Goal: Task Accomplishment & Management: Manage account settings

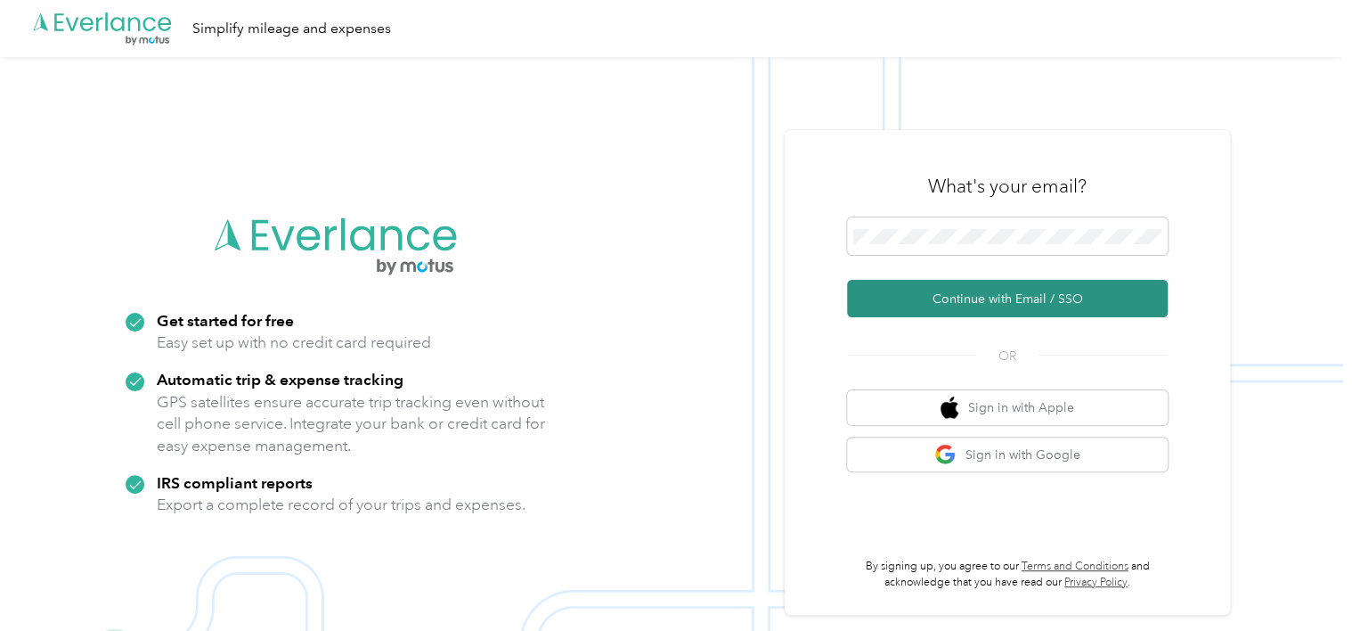
click at [936, 291] on button "Continue with Email / SSO" at bounding box center [1007, 298] width 321 height 37
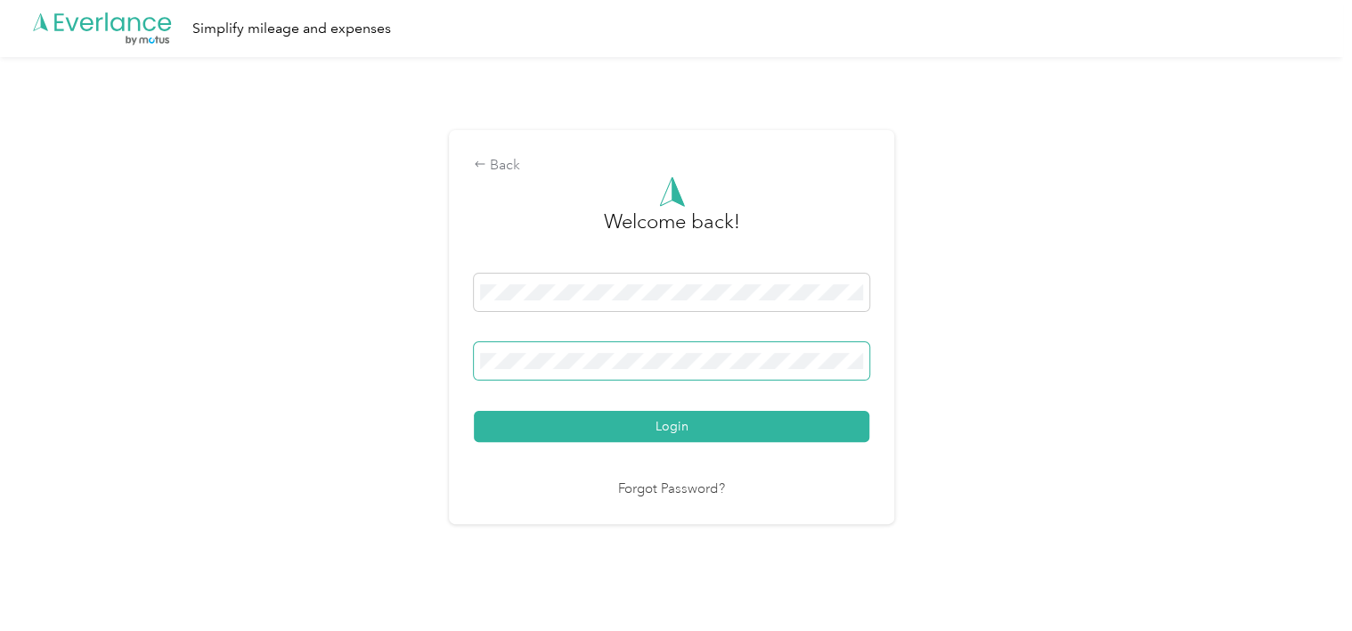
click at [692, 352] on span at bounding box center [672, 360] width 396 height 37
click at [474, 411] on button "Login" at bounding box center [672, 426] width 396 height 31
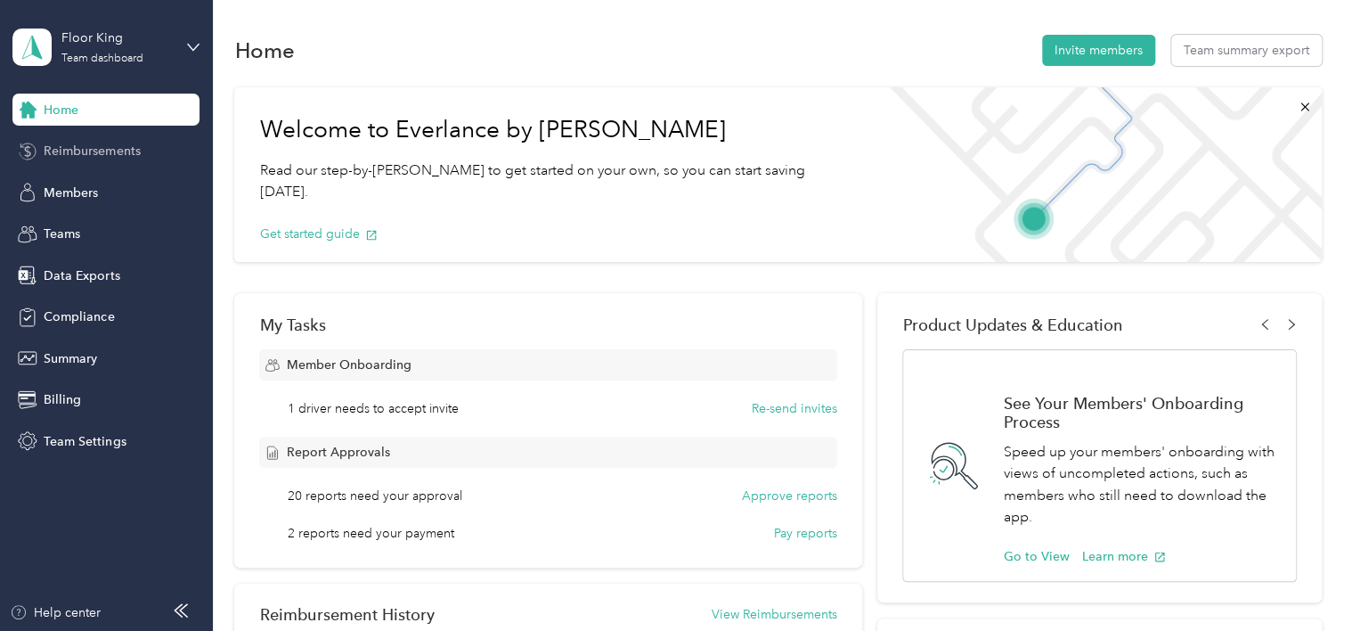
click at [106, 155] on span "Reimbursements" at bounding box center [92, 151] width 96 height 19
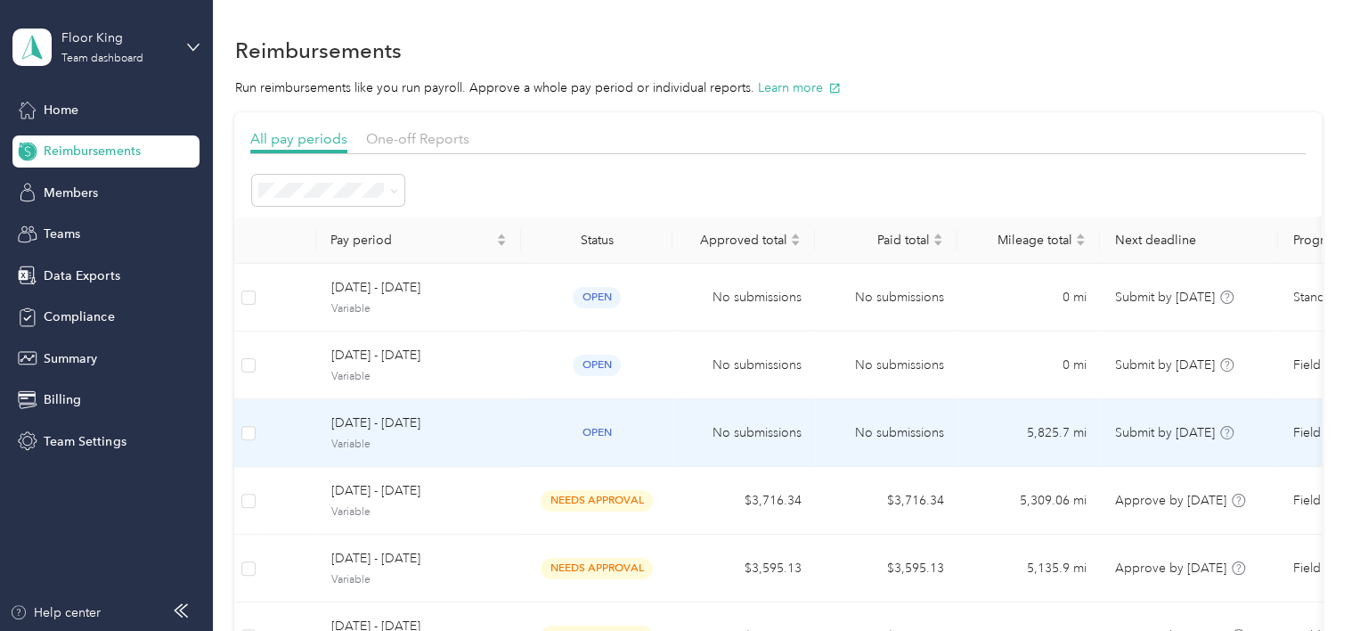
click at [671, 413] on td "open" at bounding box center [596, 433] width 151 height 68
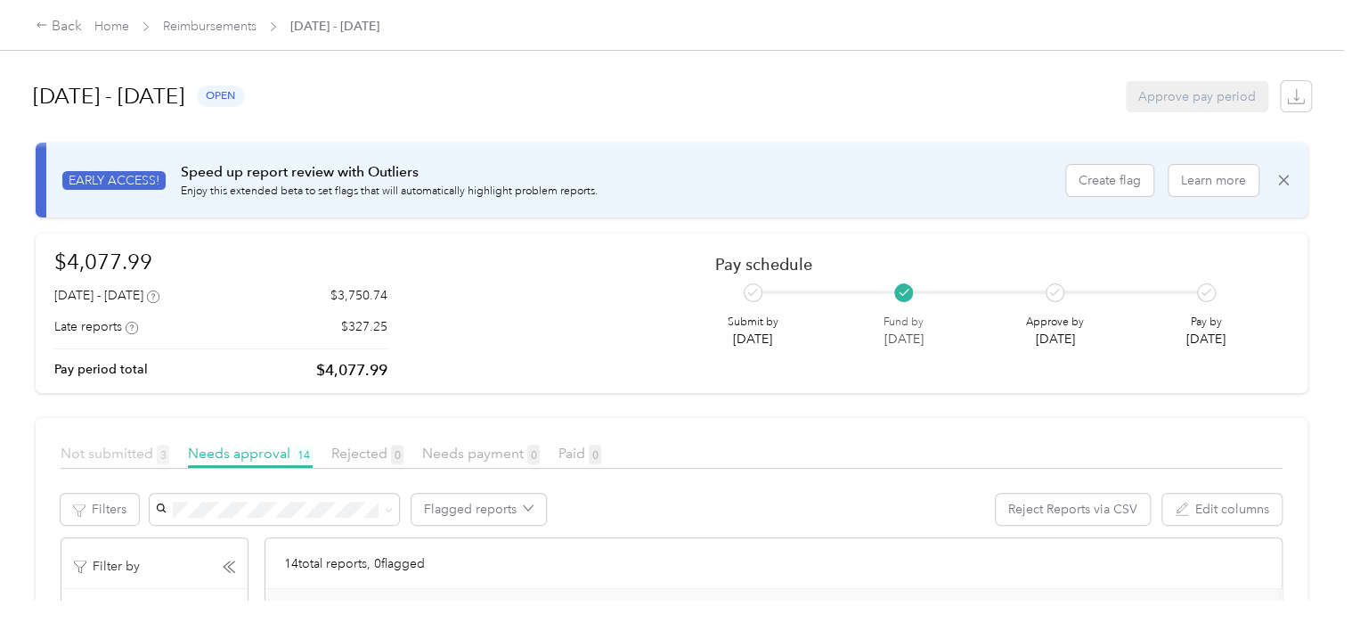
click at [113, 449] on span "Not submitted 3" at bounding box center [115, 453] width 109 height 17
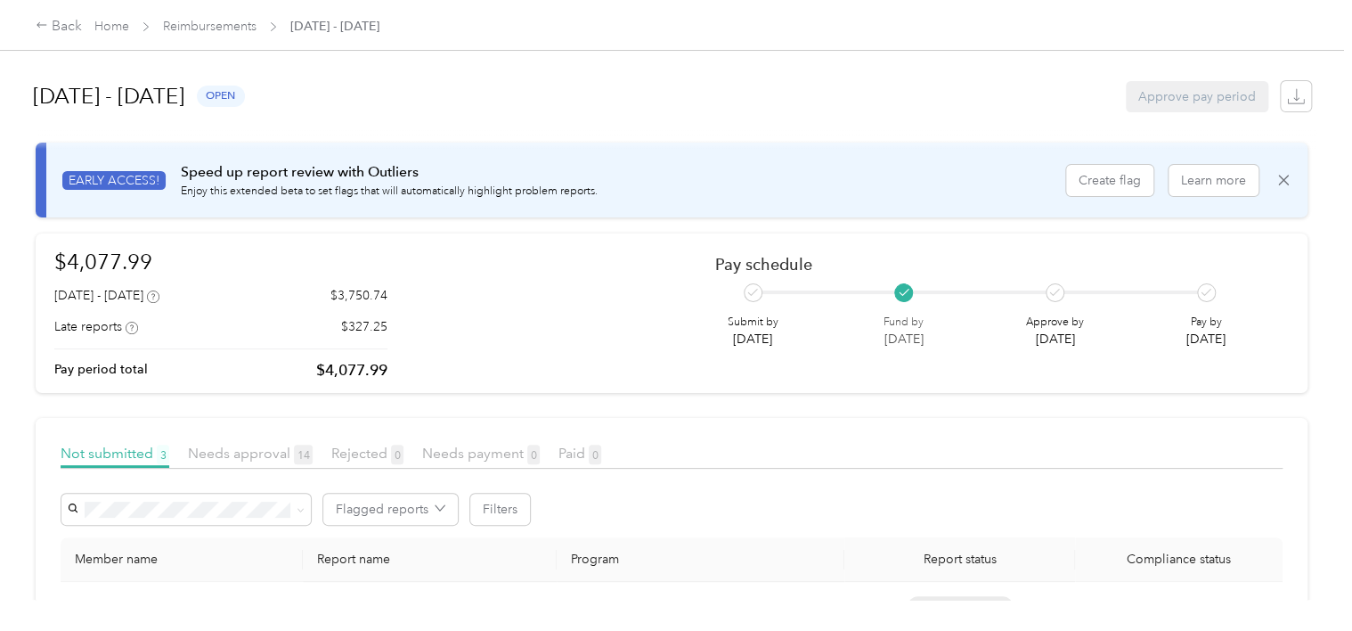
scroll to position [228, 0]
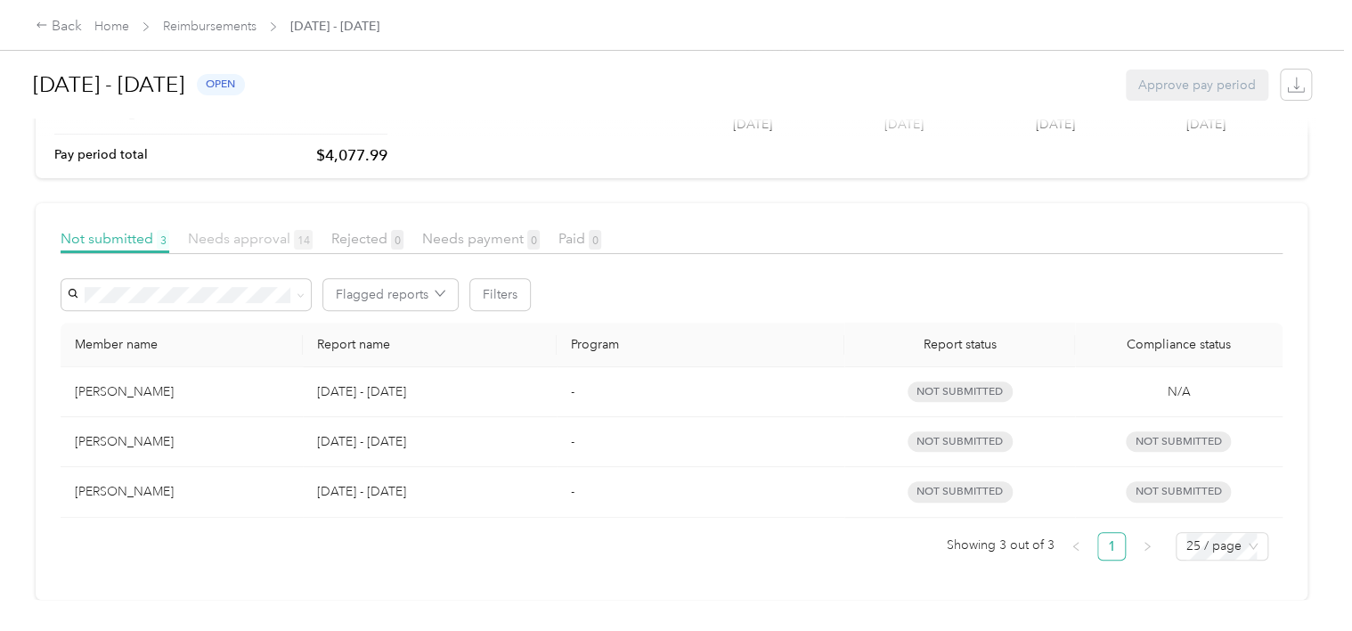
click at [240, 232] on span "Needs approval 14" at bounding box center [250, 238] width 125 height 17
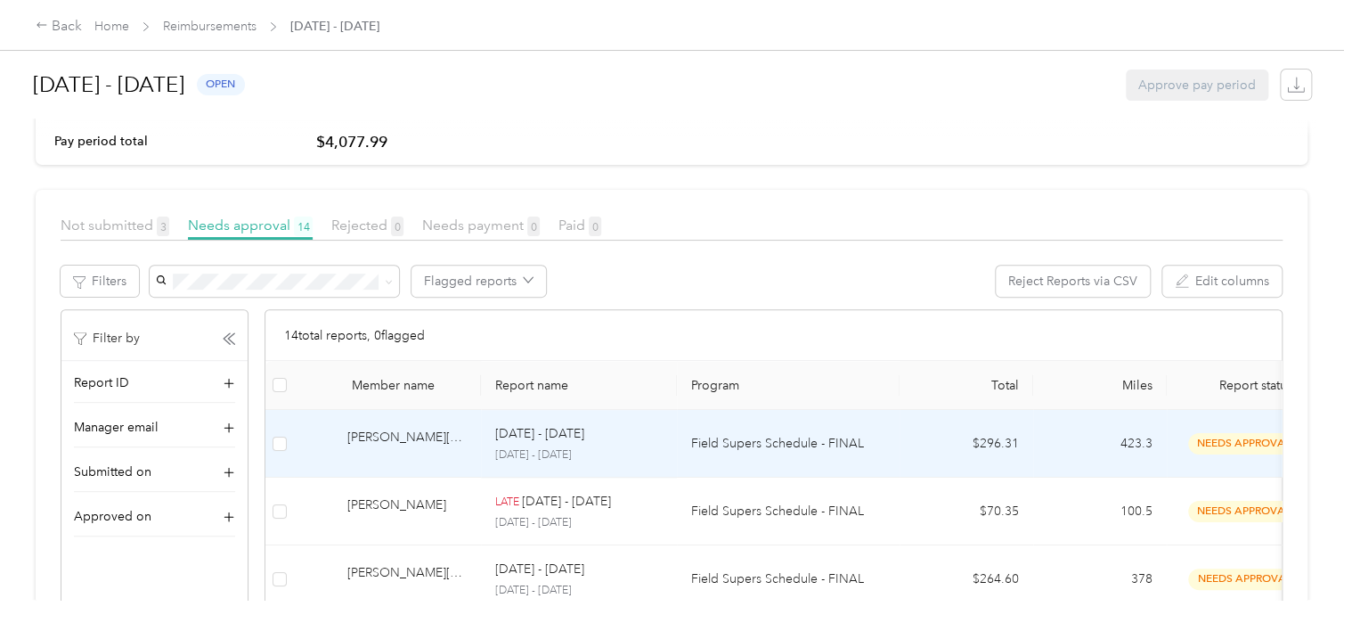
click at [612, 447] on p "[DATE] - [DATE]" at bounding box center [578, 455] width 167 height 16
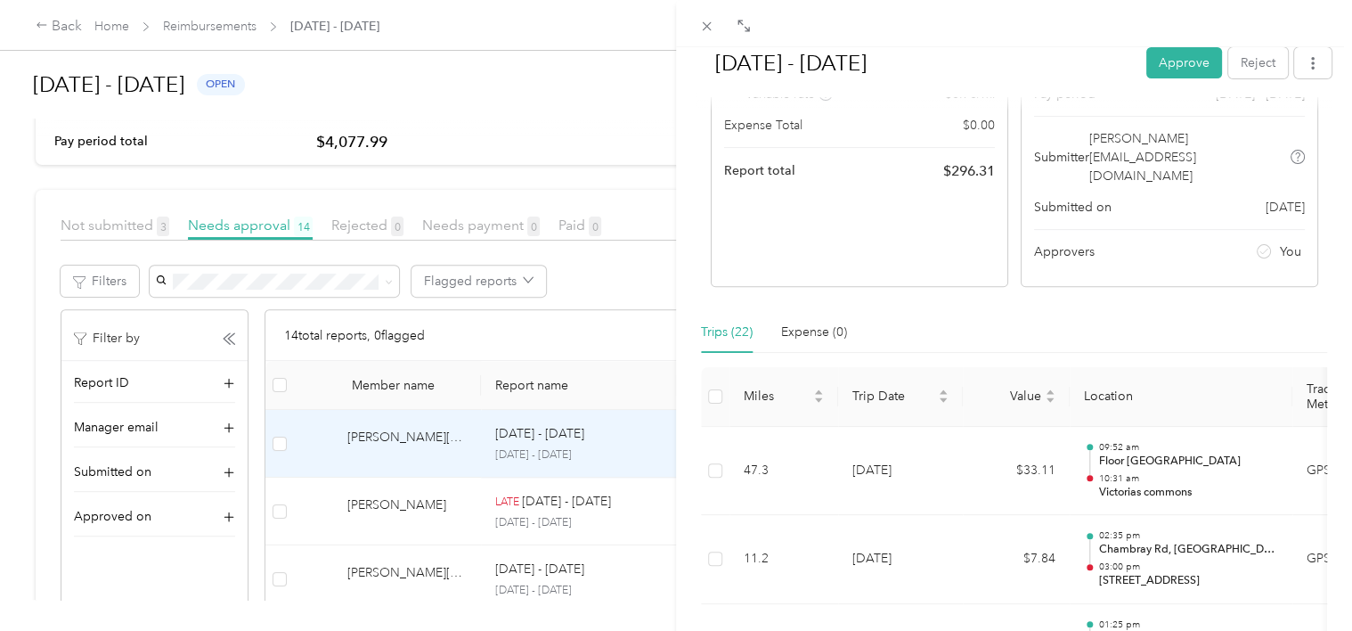
scroll to position [183, 0]
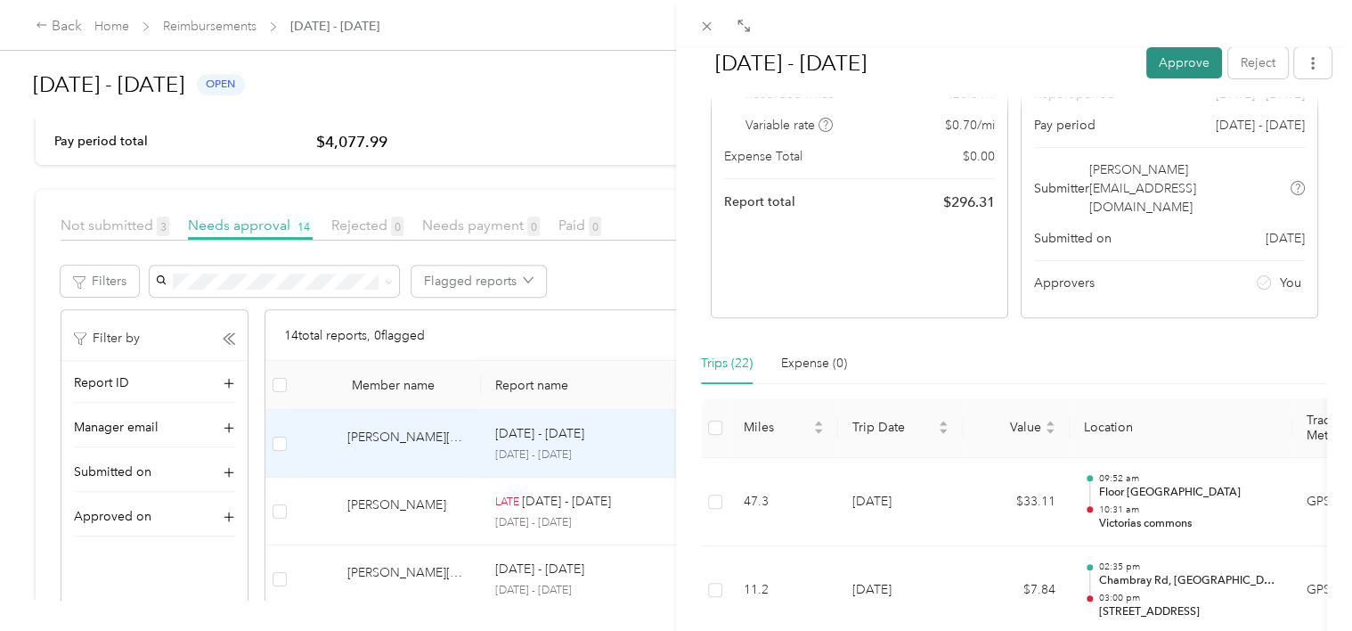
click at [1183, 68] on button "Approve" at bounding box center [1184, 62] width 76 height 31
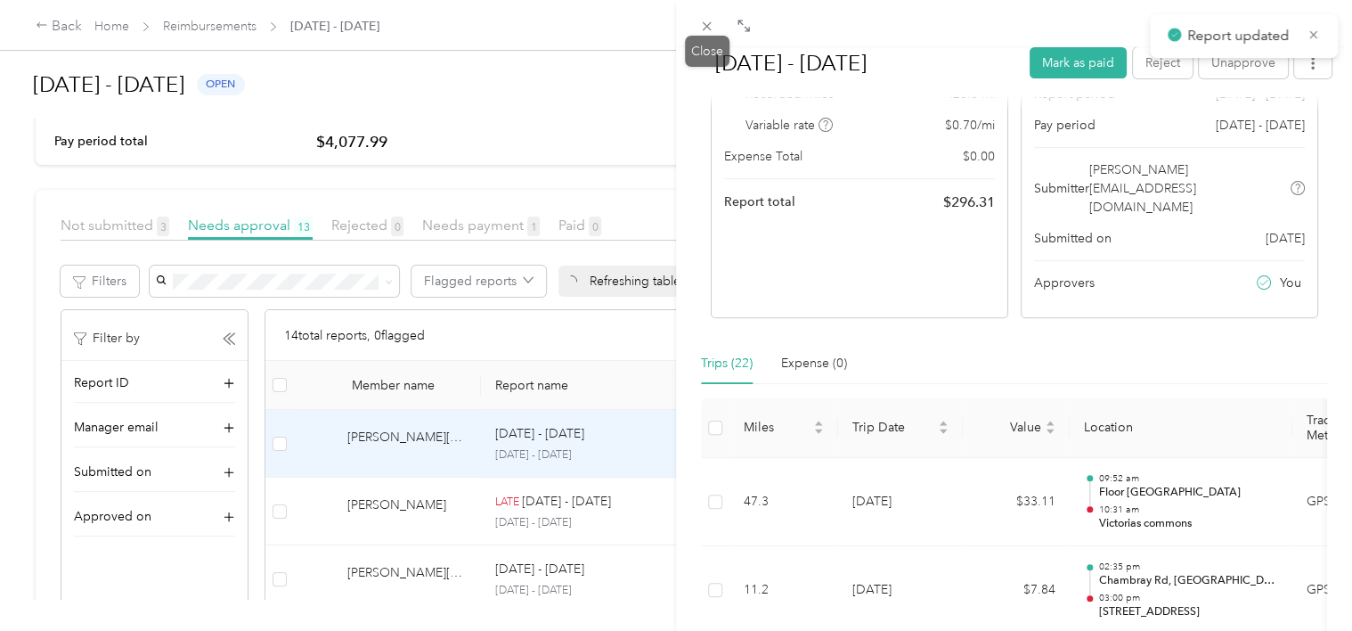
drag, startPoint x: 702, startPoint y: 25, endPoint x: 703, endPoint y: 67, distance: 41.9
click at [702, 25] on icon at bounding box center [706, 26] width 15 height 15
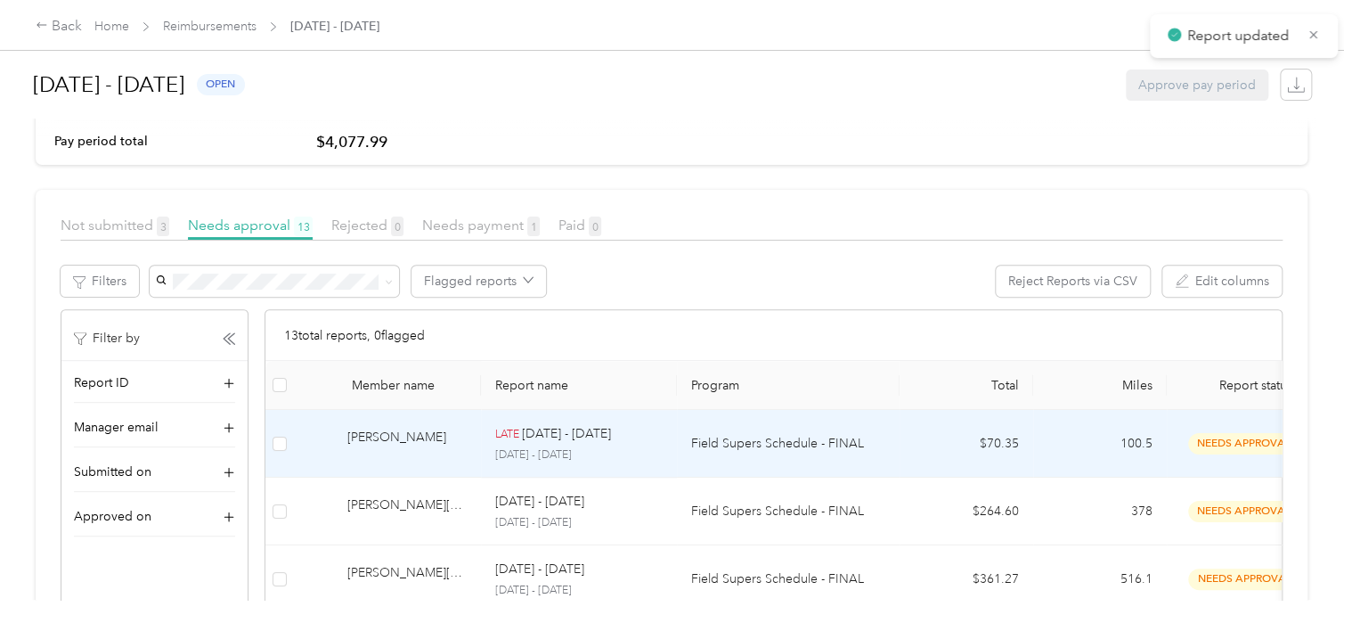
click at [762, 444] on p "Field Supers Schedule - FINAL" at bounding box center [788, 444] width 194 height 20
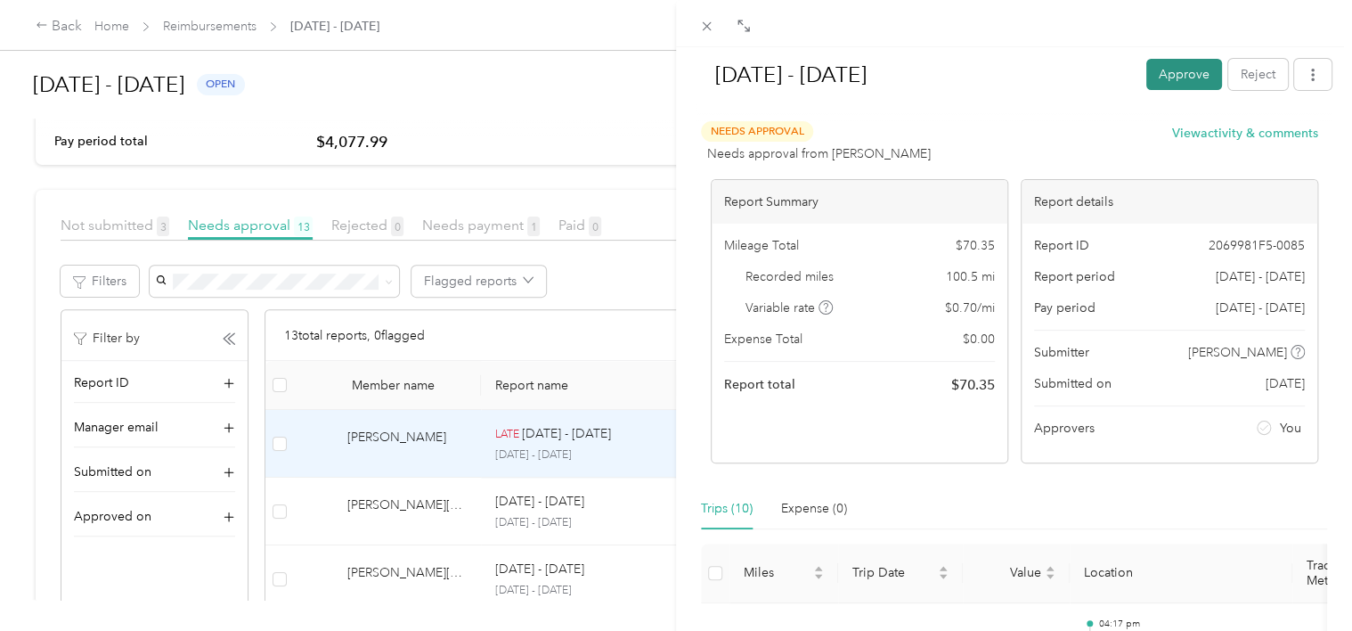
click at [1146, 83] on button "Approve" at bounding box center [1184, 74] width 76 height 31
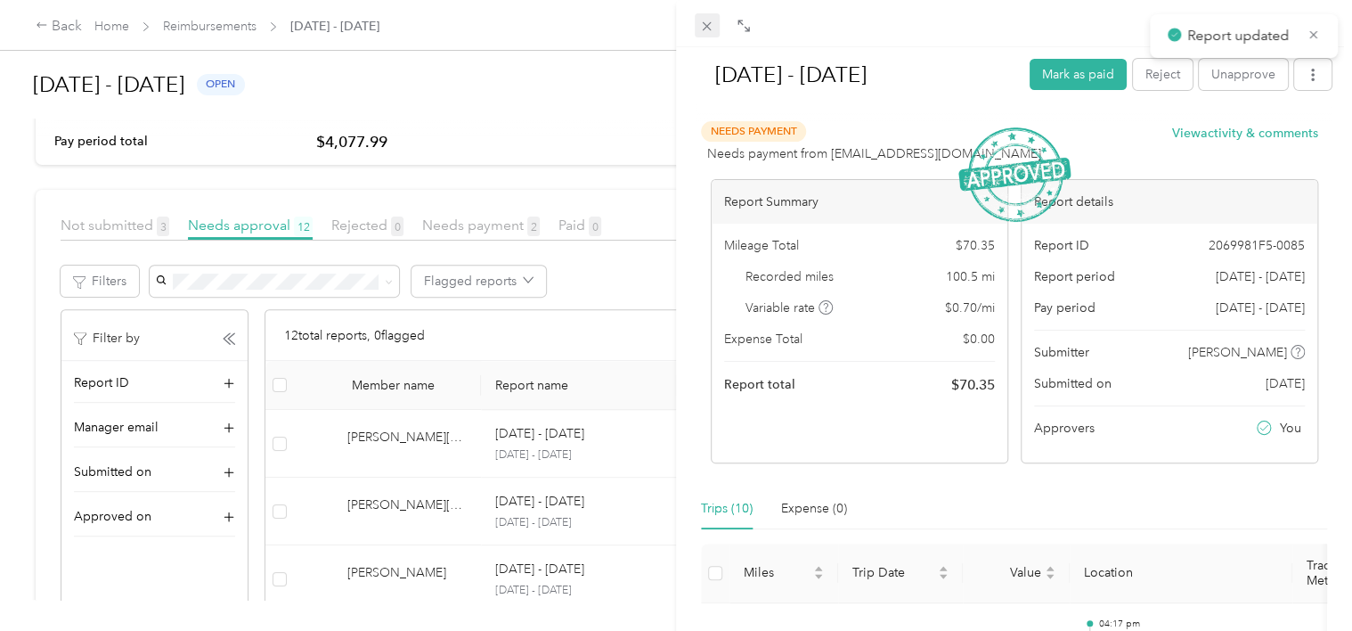
click at [705, 19] on icon at bounding box center [706, 26] width 15 height 15
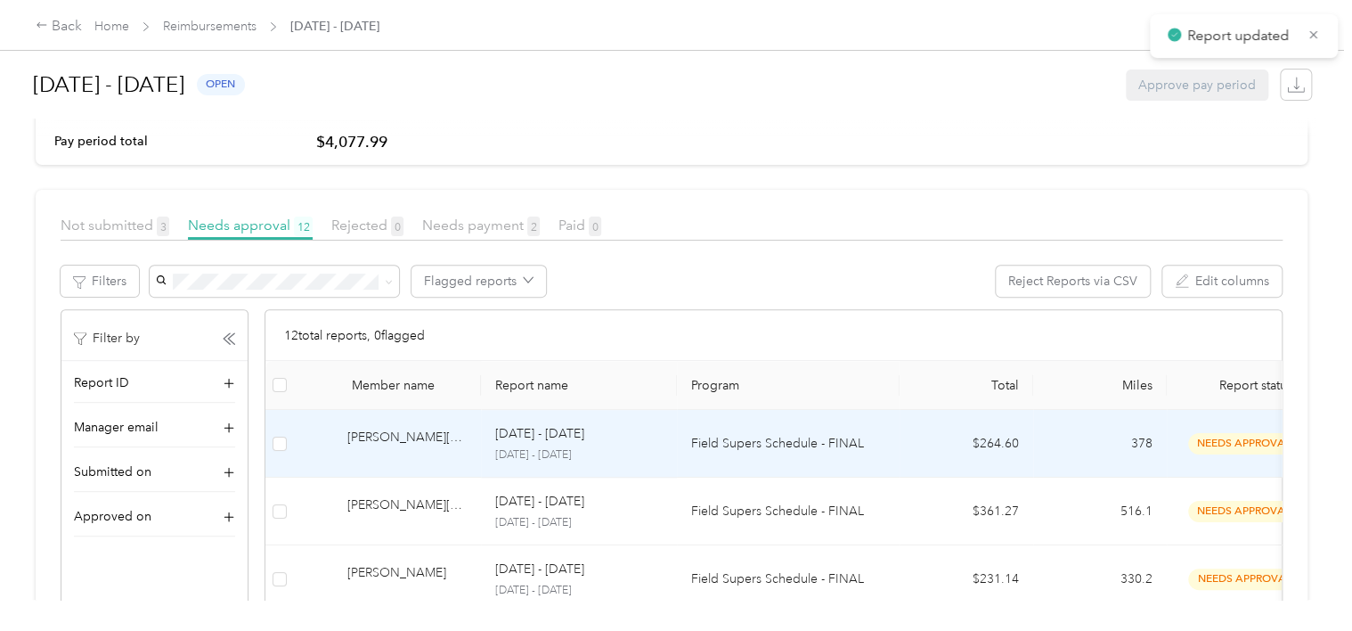
click at [852, 436] on p "Field Supers Schedule - FINAL" at bounding box center [788, 444] width 194 height 20
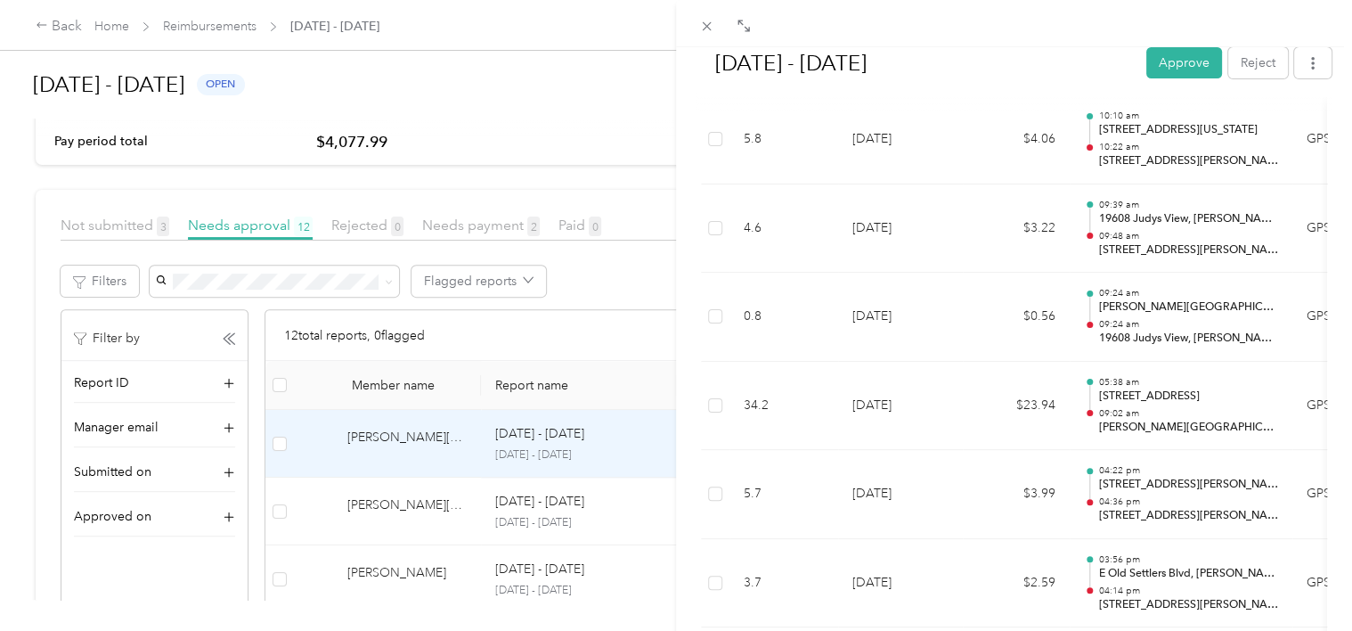
scroll to position [3474, 0]
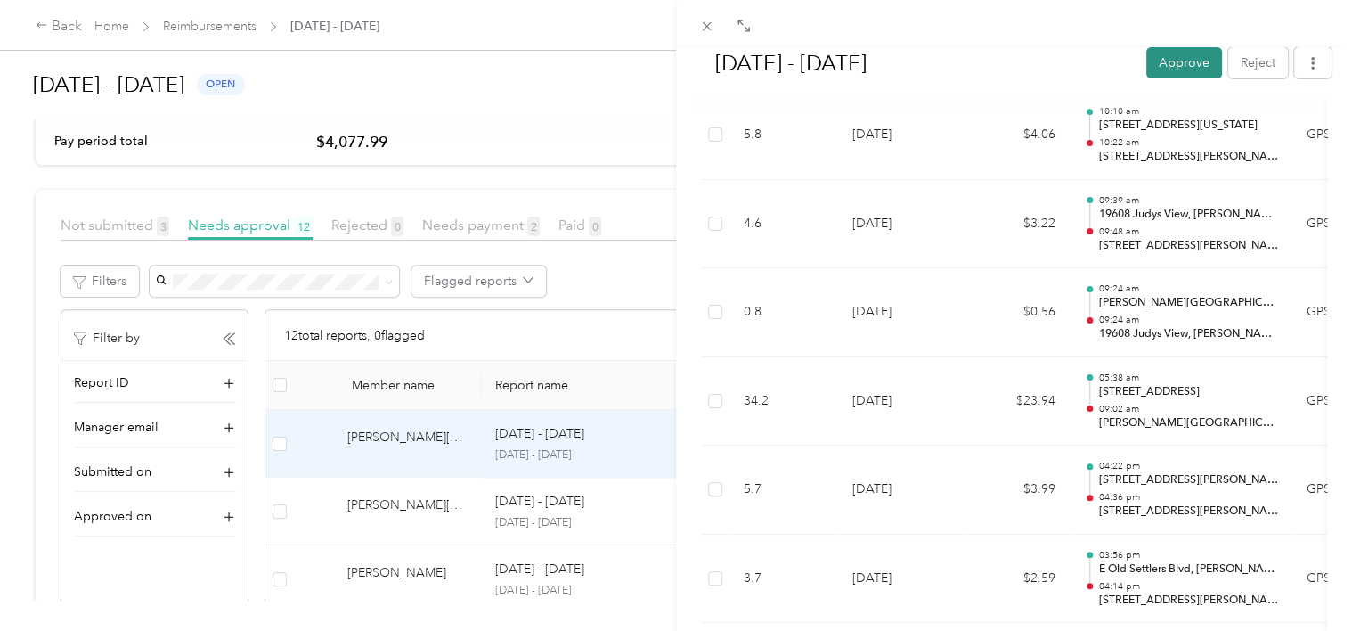
click at [1179, 56] on button "Approve" at bounding box center [1184, 62] width 76 height 31
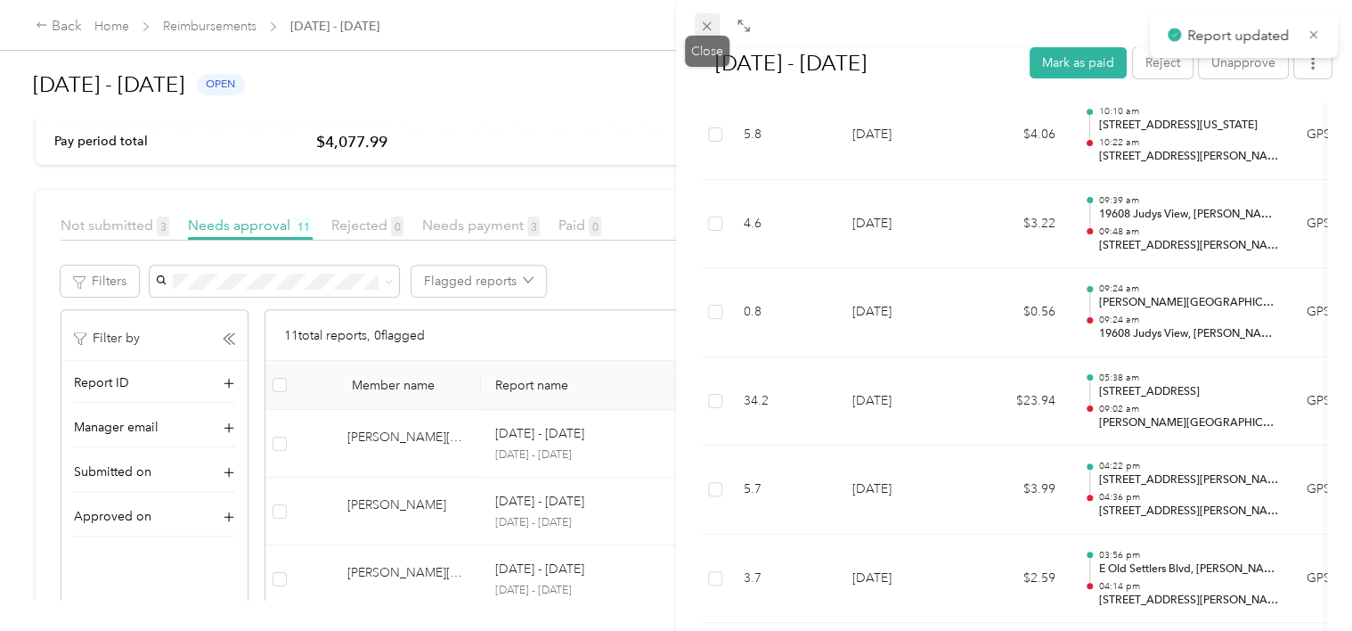
click at [708, 26] on icon at bounding box center [706, 26] width 15 height 15
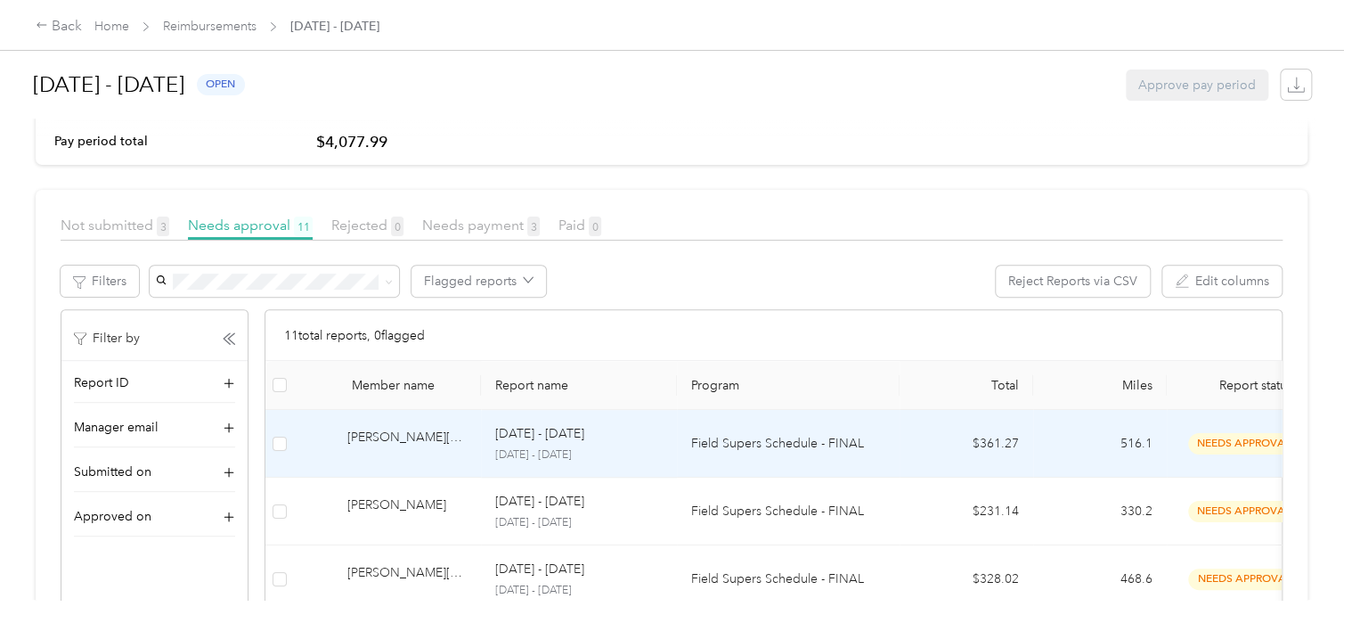
click at [767, 431] on td "Field Supers Schedule - FINAL" at bounding box center [788, 444] width 223 height 68
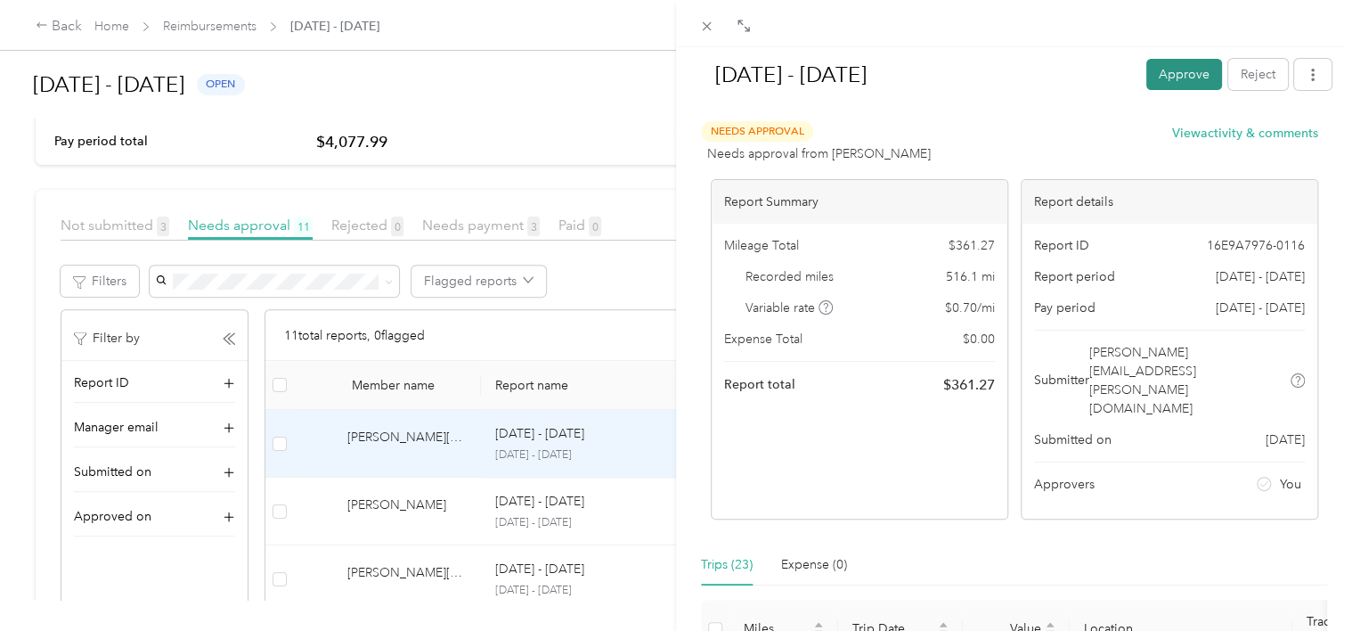
click at [1174, 74] on button "Approve" at bounding box center [1184, 74] width 76 height 31
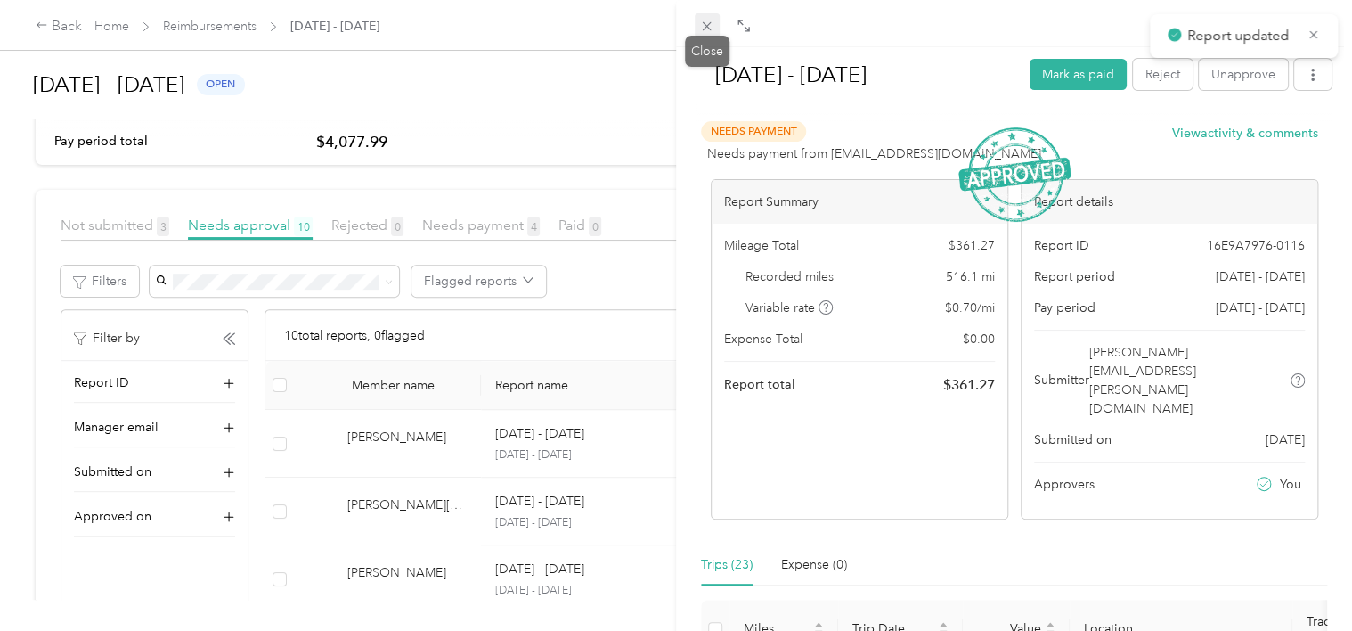
click at [702, 29] on icon at bounding box center [706, 26] width 15 height 15
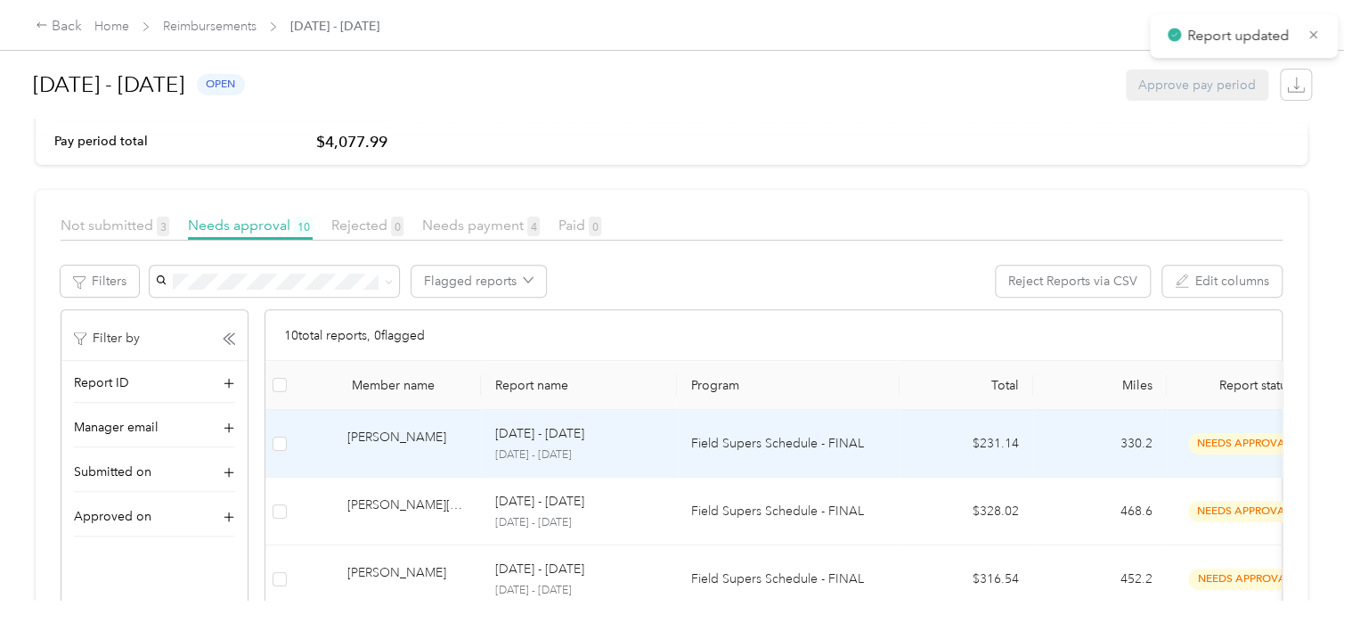
click at [765, 449] on p "Field Supers Schedule - FINAL" at bounding box center [788, 444] width 194 height 20
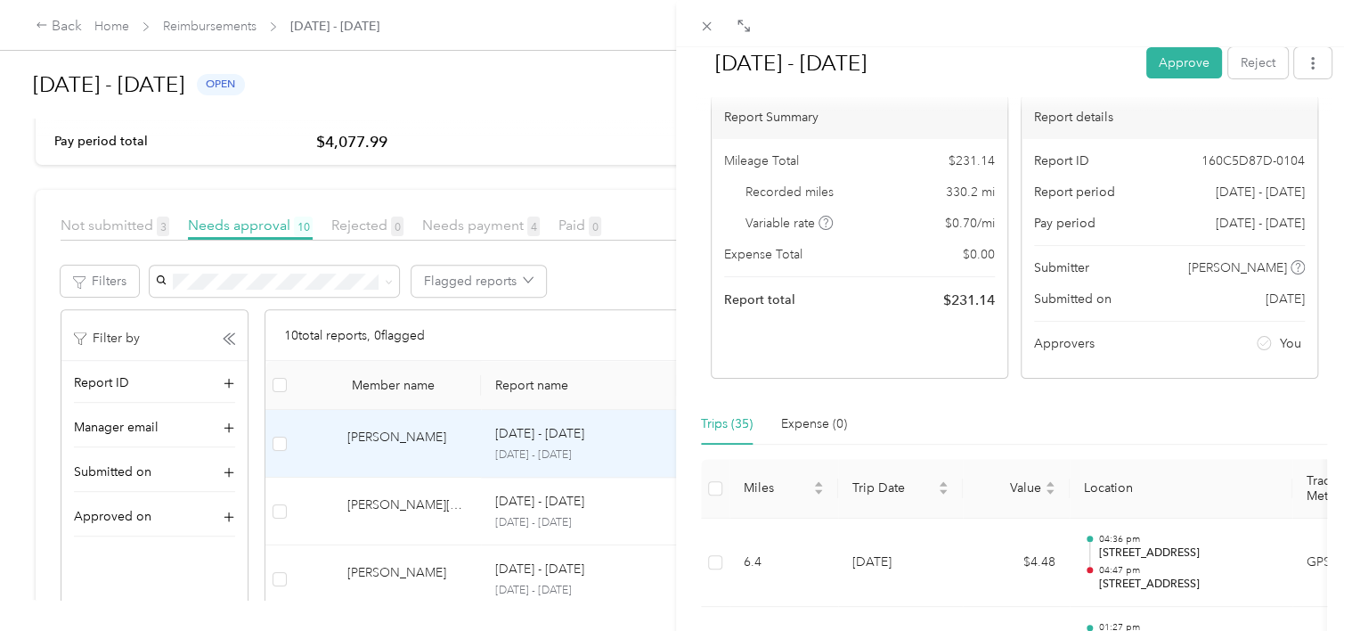
scroll to position [267, 0]
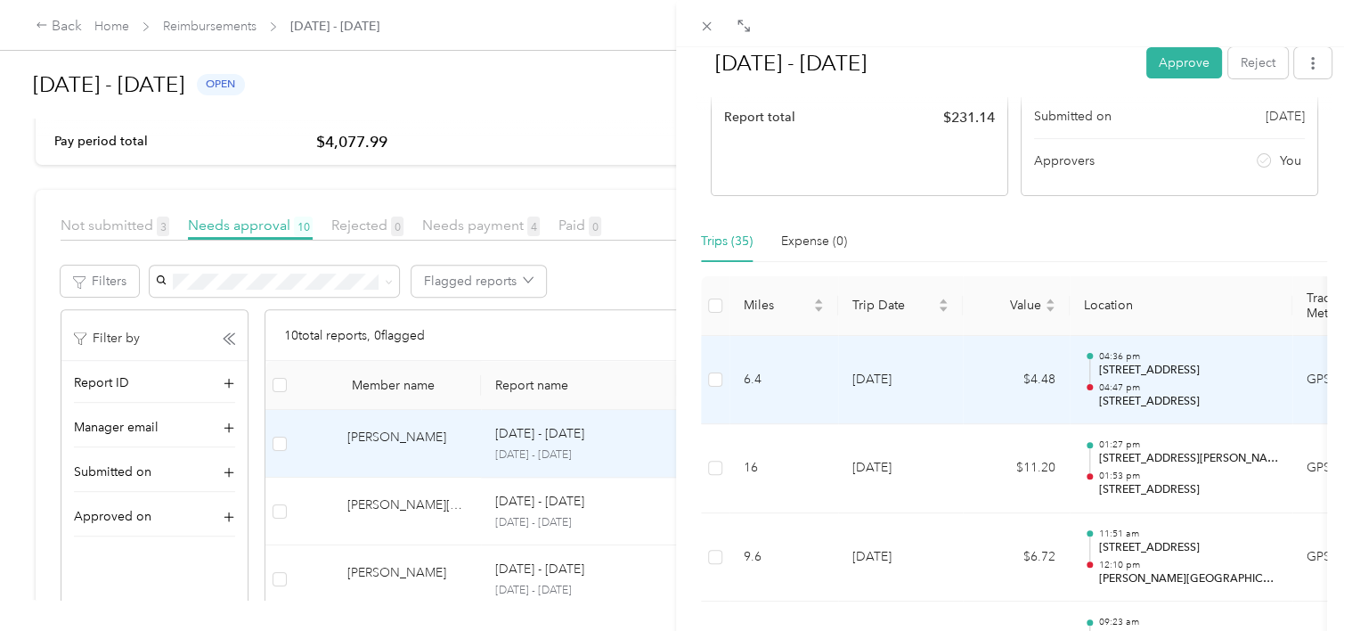
click at [967, 377] on td "$4.48" at bounding box center [1016, 380] width 107 height 89
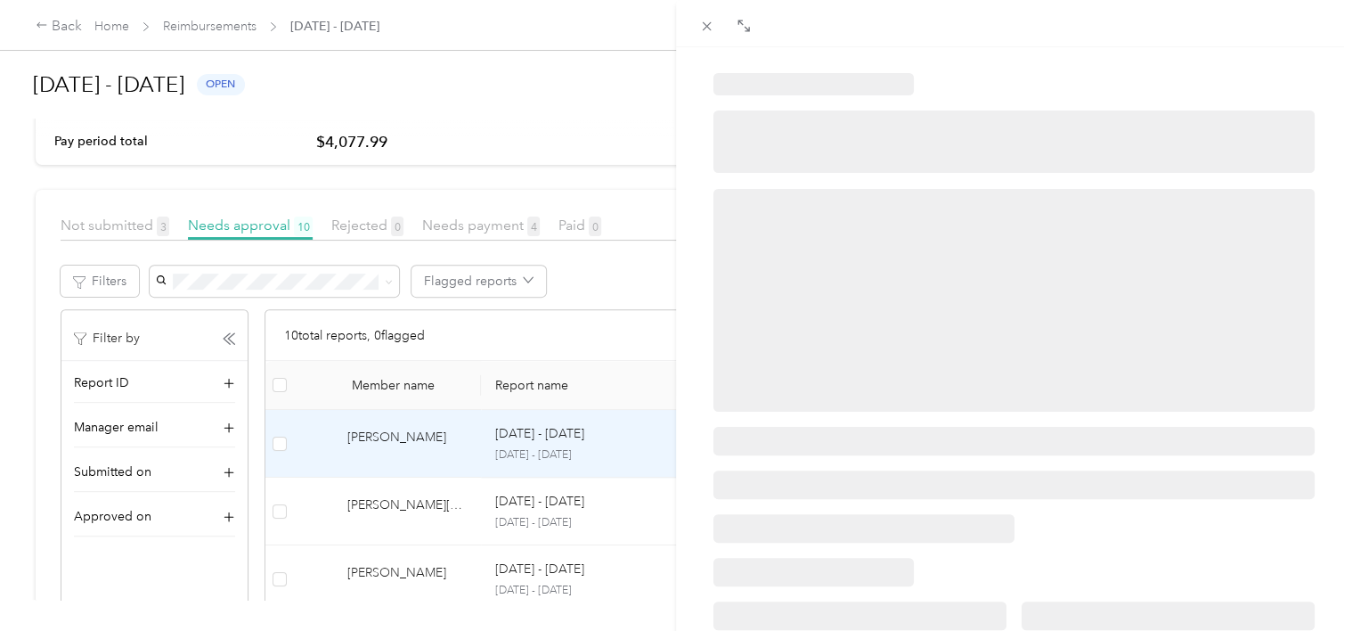
scroll to position [0, 0]
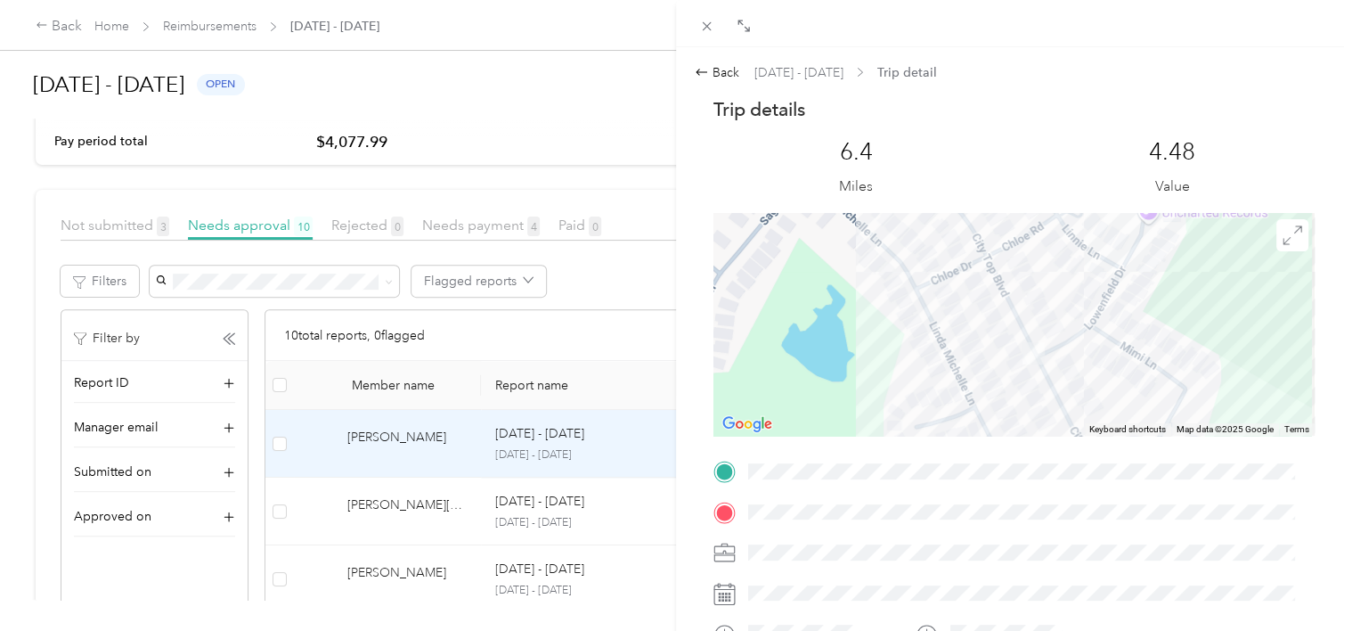
drag, startPoint x: 974, startPoint y: 276, endPoint x: 962, endPoint y: 322, distance: 47.7
click at [962, 322] on div at bounding box center [1014, 324] width 601 height 223
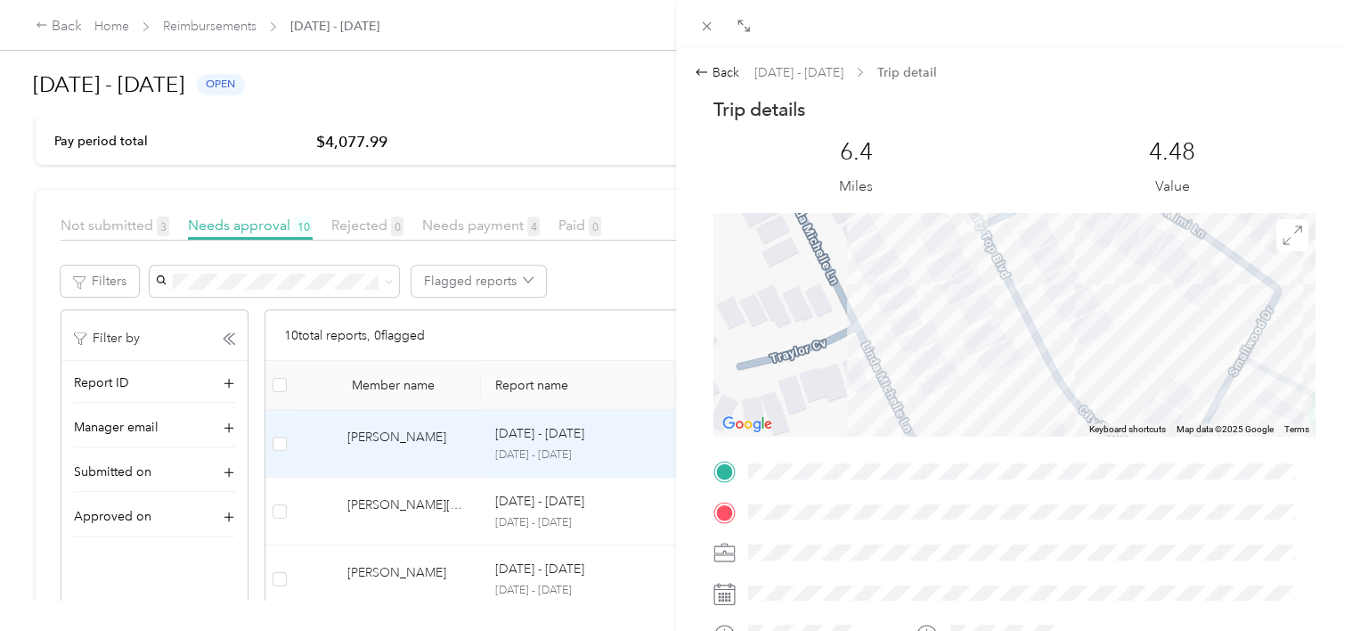
drag, startPoint x: 967, startPoint y: 286, endPoint x: 976, endPoint y: 364, distance: 78.9
click at [976, 364] on div at bounding box center [1014, 324] width 601 height 223
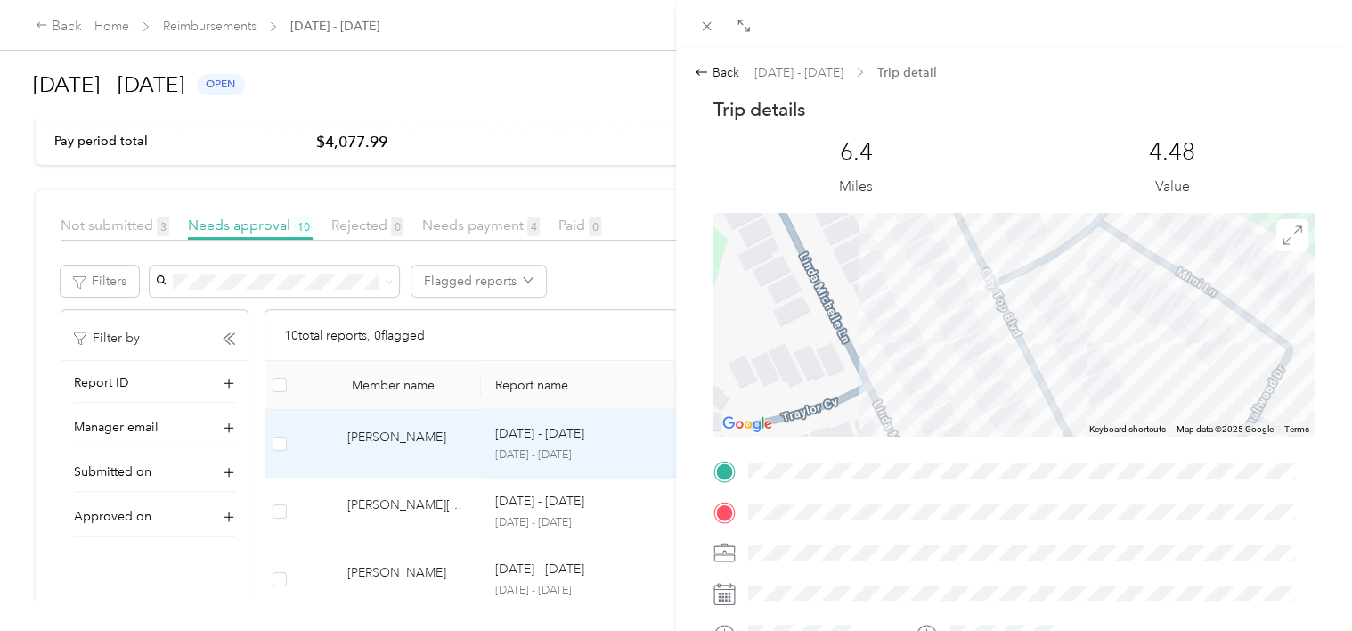
drag, startPoint x: 930, startPoint y: 305, endPoint x: 942, endPoint y: 368, distance: 64.5
click at [942, 368] on div at bounding box center [1014, 324] width 601 height 223
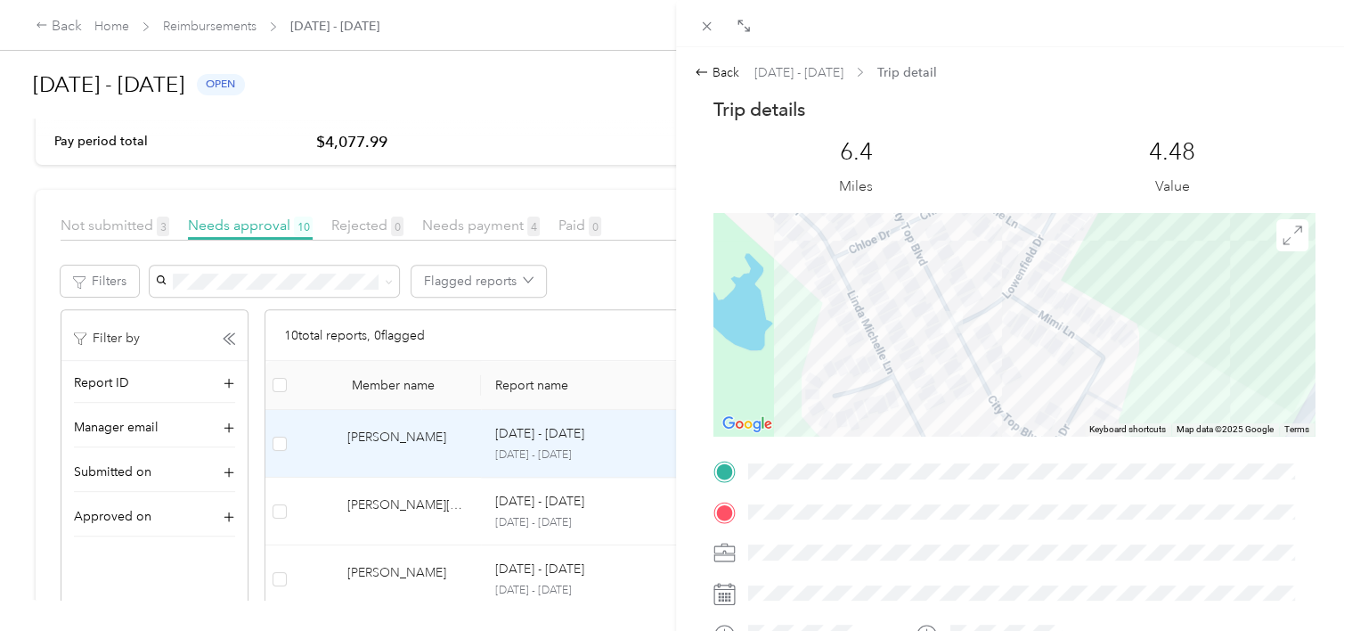
drag, startPoint x: 907, startPoint y: 281, endPoint x: 885, endPoint y: 310, distance: 35.6
click at [885, 310] on div at bounding box center [1014, 324] width 601 height 223
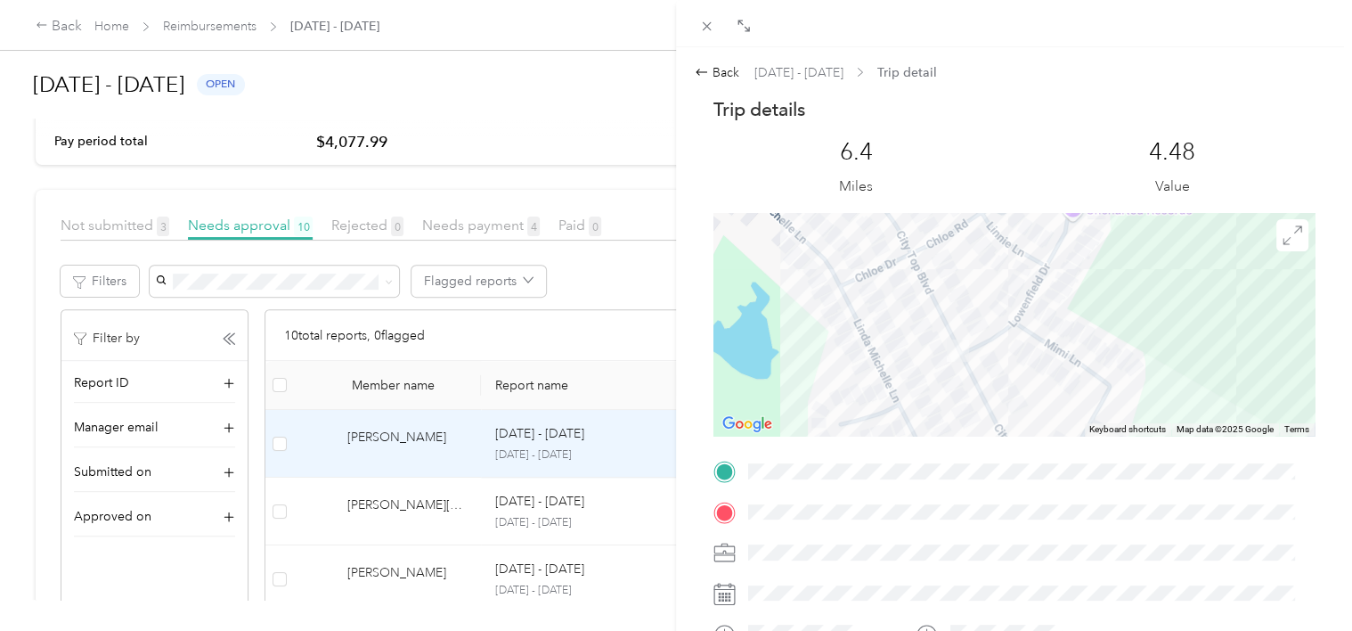
drag, startPoint x: 893, startPoint y: 324, endPoint x: 899, endPoint y: 358, distance: 34.4
click at [899, 358] on div at bounding box center [1014, 324] width 601 height 223
click at [722, 68] on div "Back" at bounding box center [717, 72] width 45 height 19
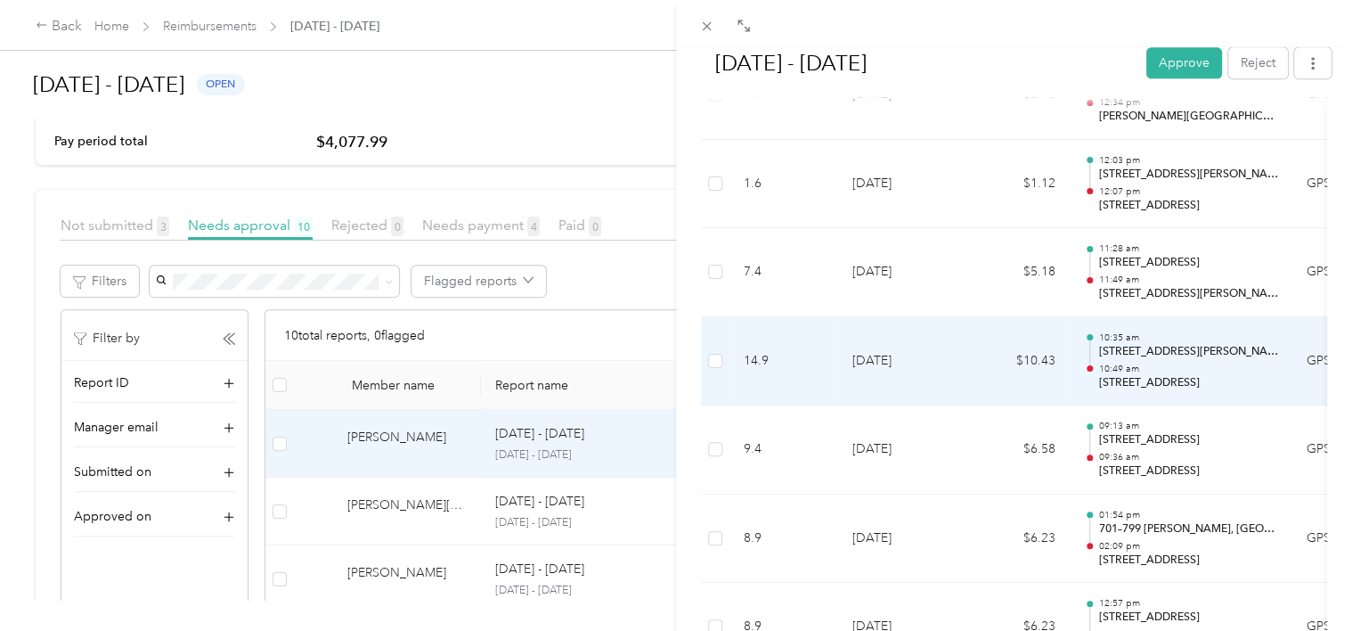
scroll to position [1261, 0]
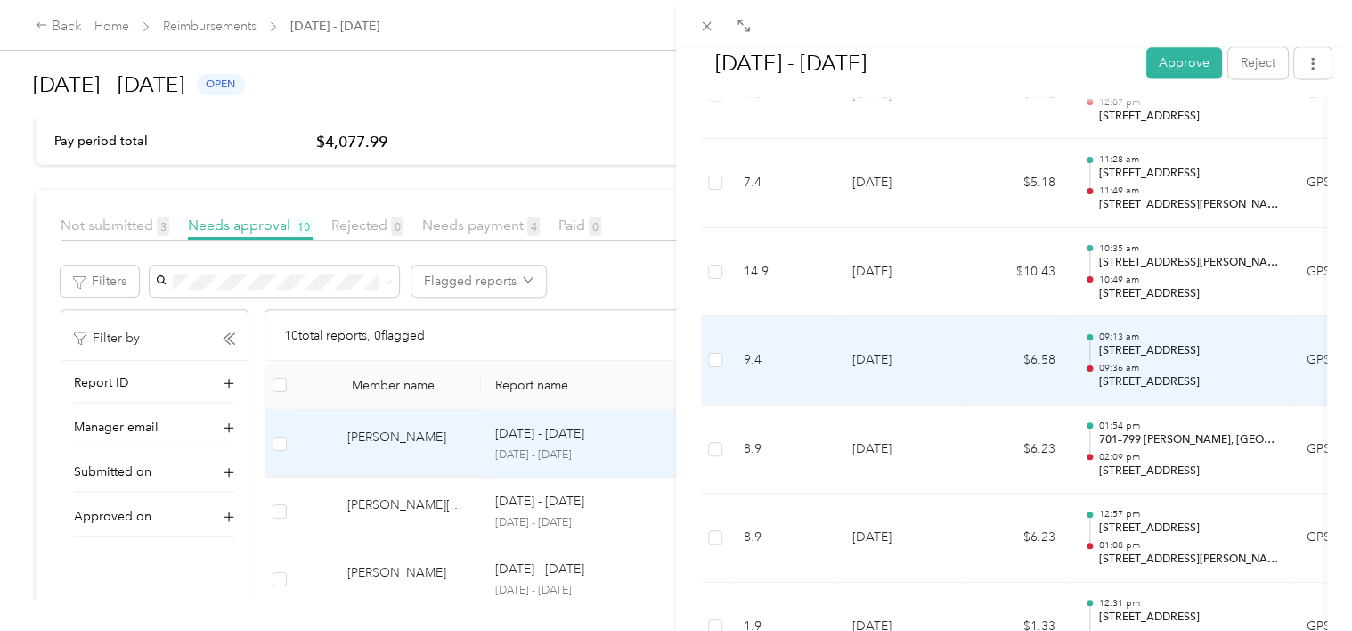
click at [982, 360] on td "$6.58" at bounding box center [1016, 360] width 107 height 89
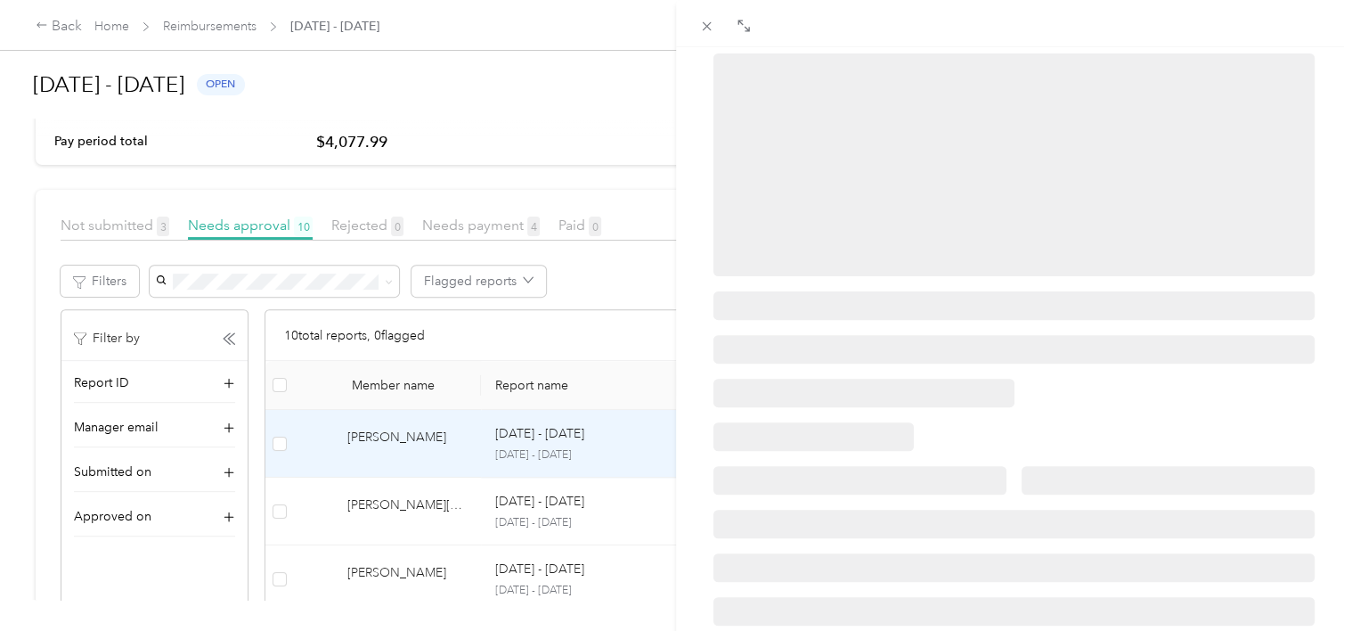
scroll to position [0, 0]
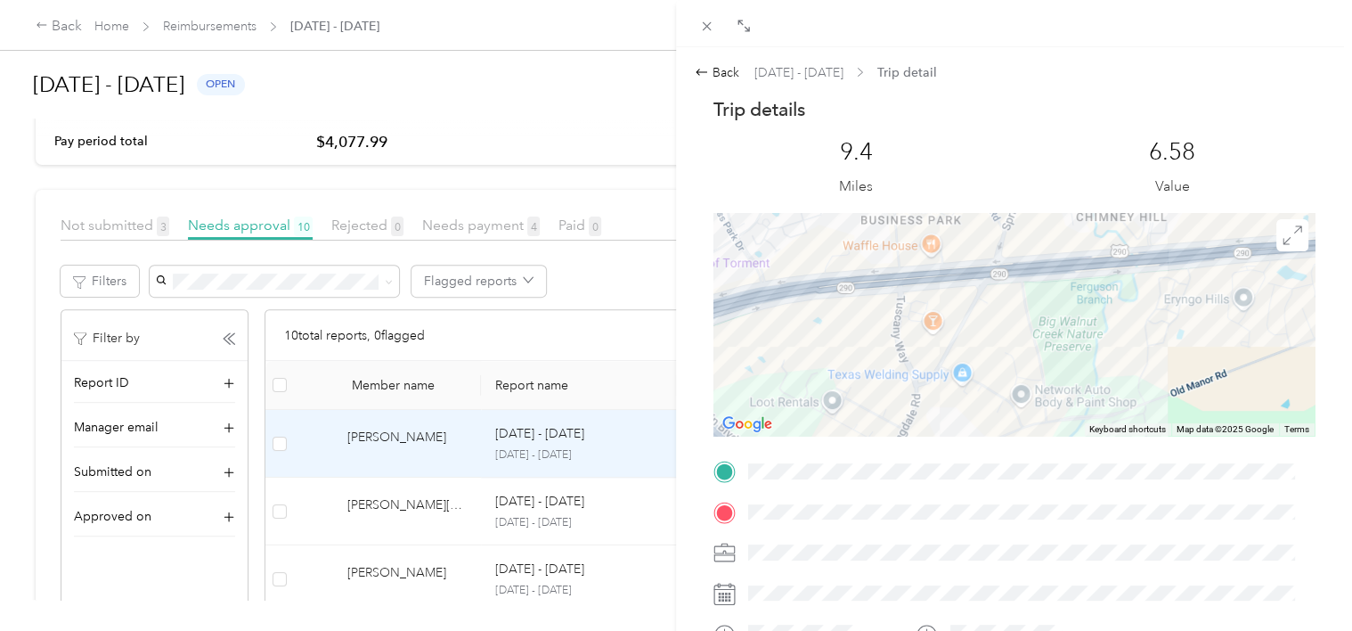
drag, startPoint x: 1083, startPoint y: 264, endPoint x: 1048, endPoint y: 399, distance: 140.0
click at [1048, 399] on div at bounding box center [1014, 324] width 601 height 223
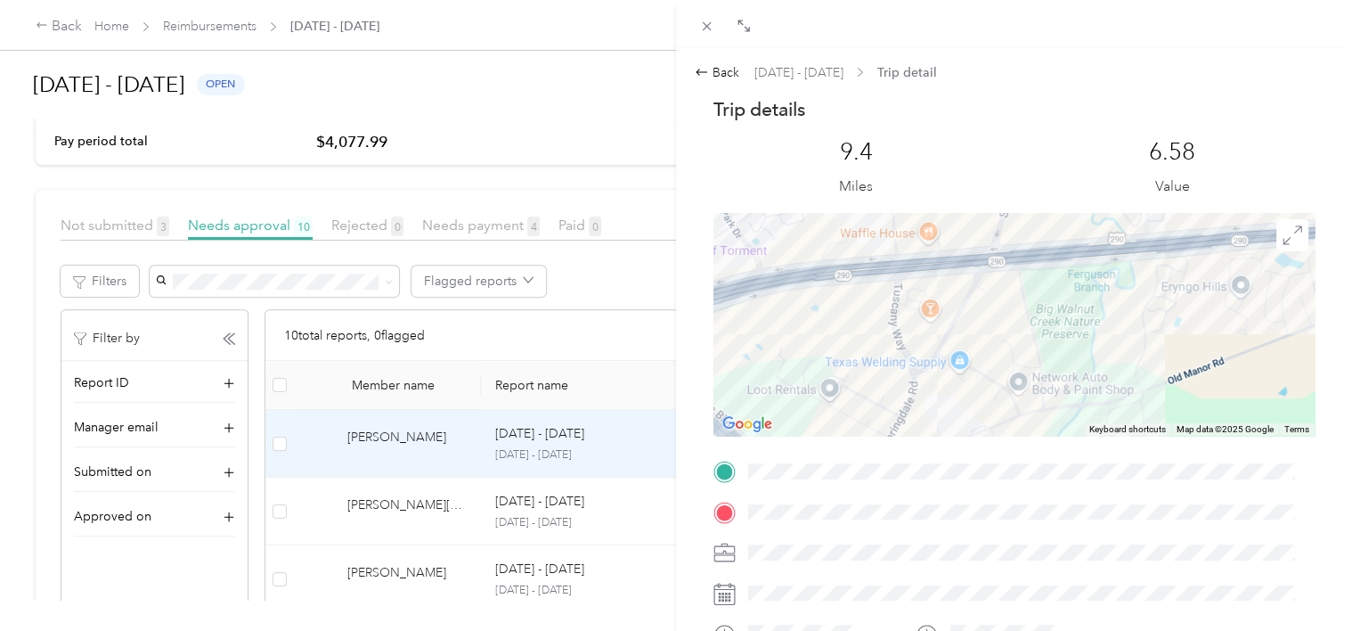
drag, startPoint x: 1055, startPoint y: 342, endPoint x: 1087, endPoint y: 281, distance: 68.5
click at [1086, 281] on div at bounding box center [1014, 324] width 601 height 223
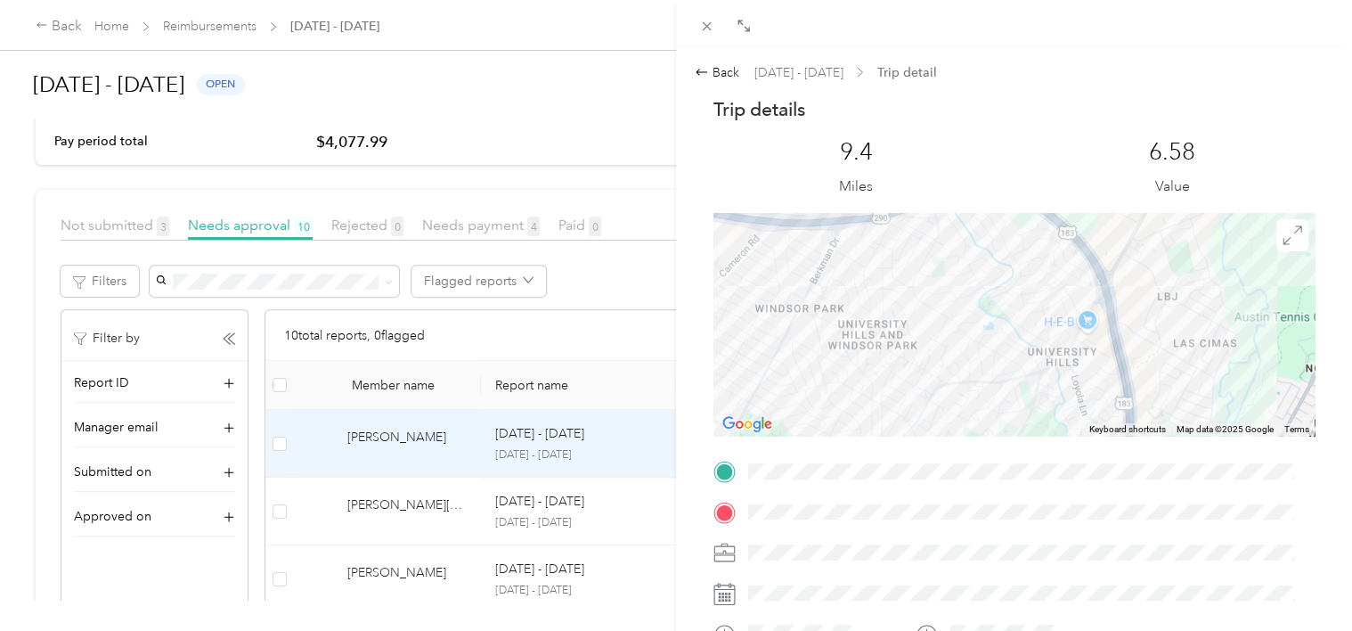
drag, startPoint x: 868, startPoint y: 371, endPoint x: 997, endPoint y: 259, distance: 171.1
click at [997, 259] on div at bounding box center [1014, 324] width 601 height 223
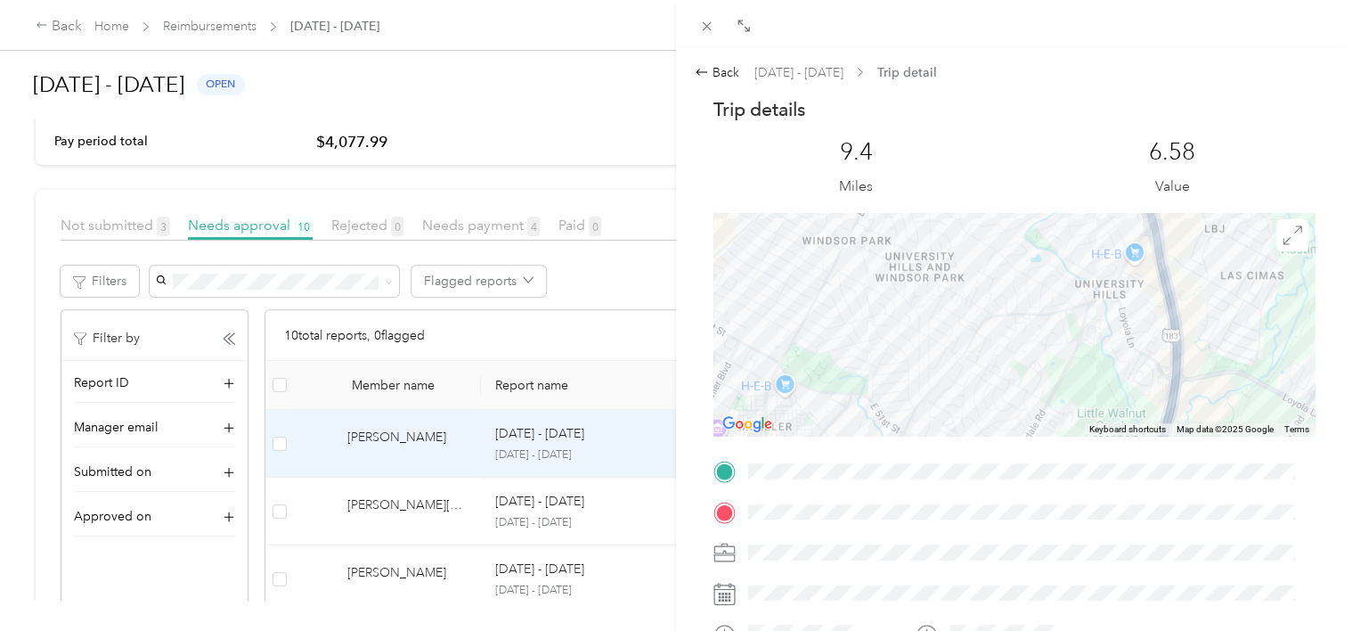
drag, startPoint x: 878, startPoint y: 358, endPoint x: 930, endPoint y: 288, distance: 87.3
click at [930, 288] on div at bounding box center [1014, 324] width 601 height 223
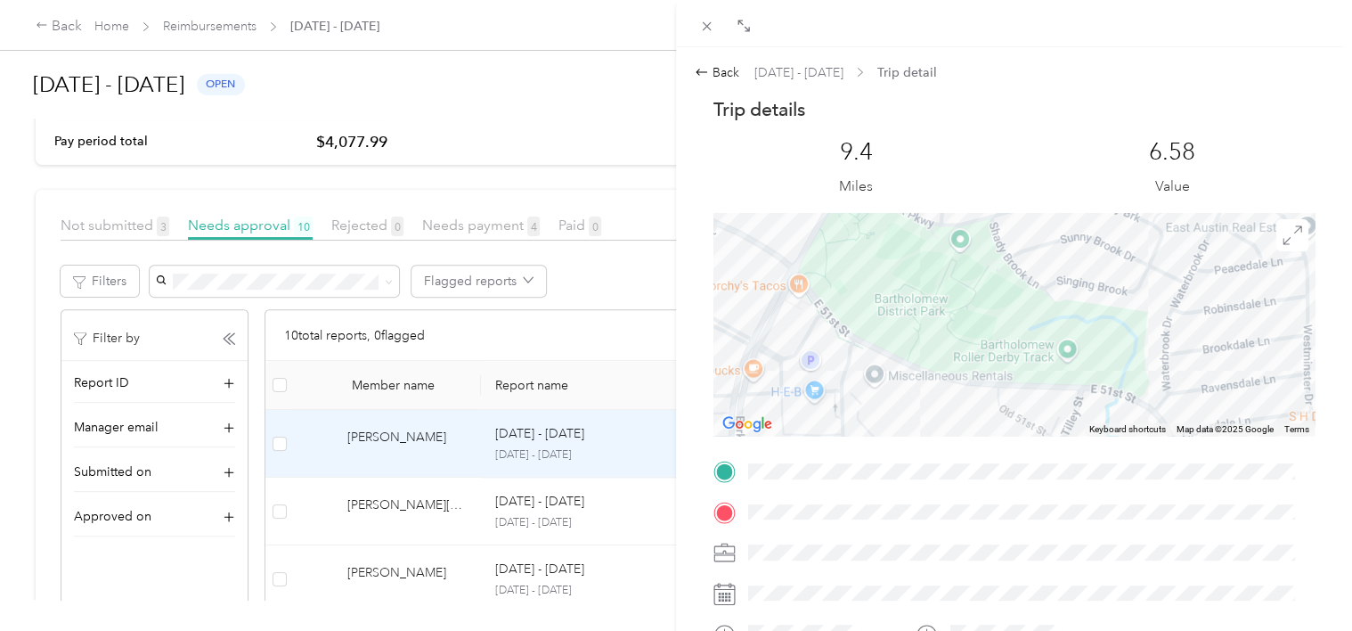
drag, startPoint x: 851, startPoint y: 378, endPoint x: 878, endPoint y: 245, distance: 135.6
click at [878, 245] on div at bounding box center [1014, 324] width 601 height 223
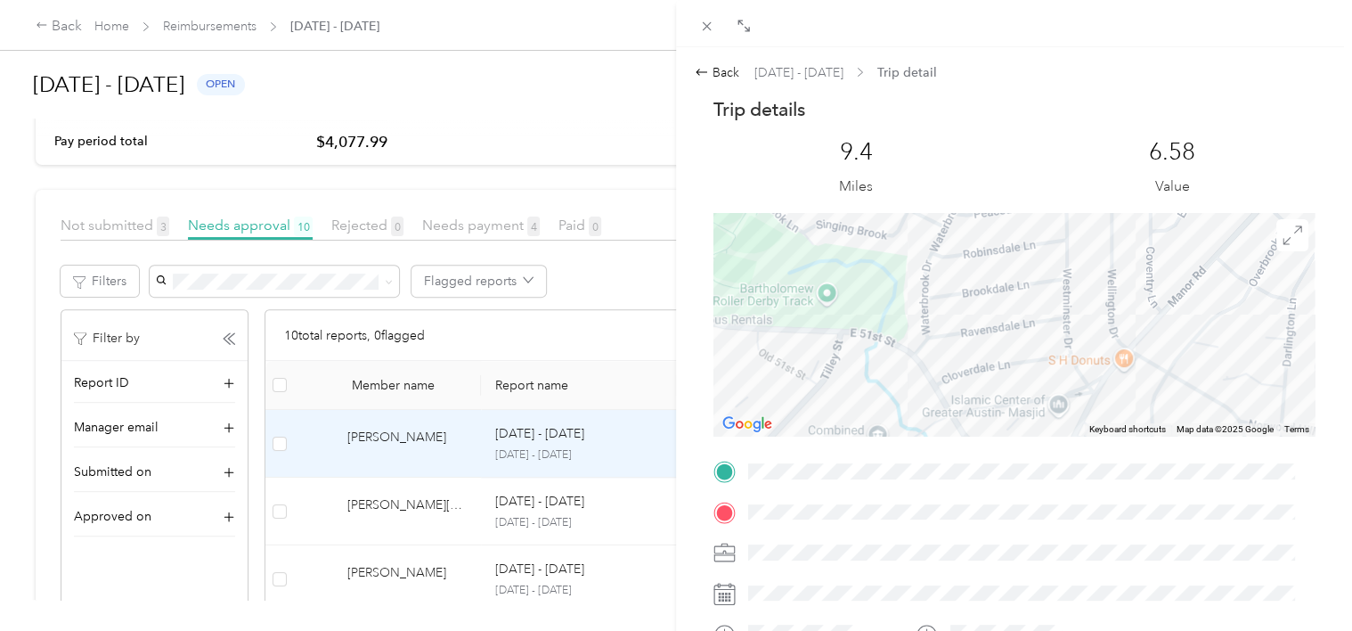
drag, startPoint x: 1062, startPoint y: 303, endPoint x: 873, endPoint y: 281, distance: 190.1
click at [873, 281] on div at bounding box center [1014, 324] width 601 height 223
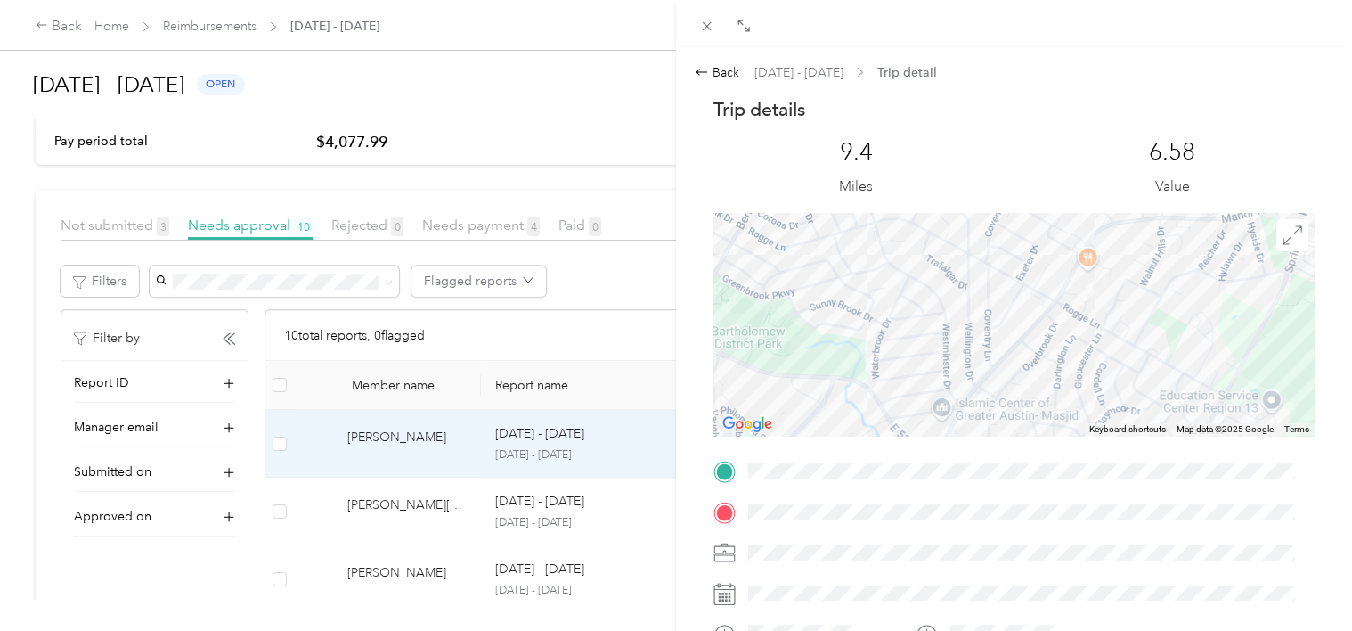
drag, startPoint x: 1007, startPoint y: 339, endPoint x: 922, endPoint y: 399, distance: 104.8
click at [922, 399] on div at bounding box center [1014, 324] width 601 height 223
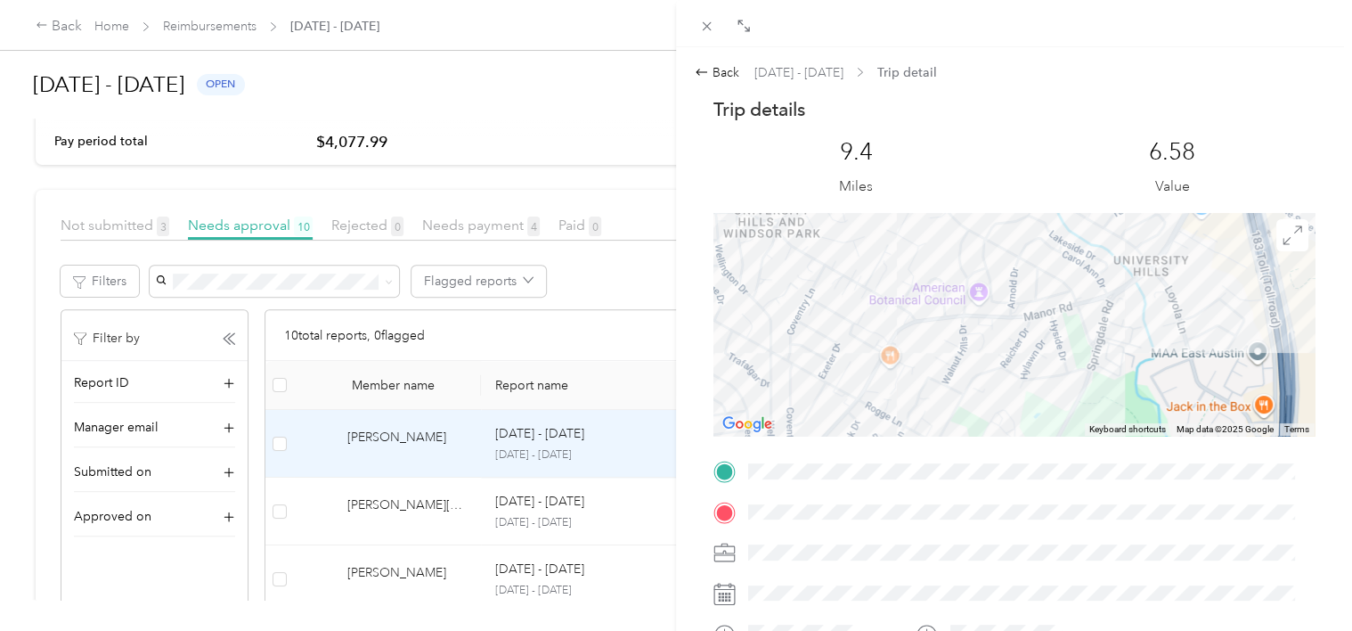
drag, startPoint x: 1115, startPoint y: 287, endPoint x: 967, endPoint y: 347, distance: 159.5
click at [967, 347] on div at bounding box center [1014, 324] width 601 height 223
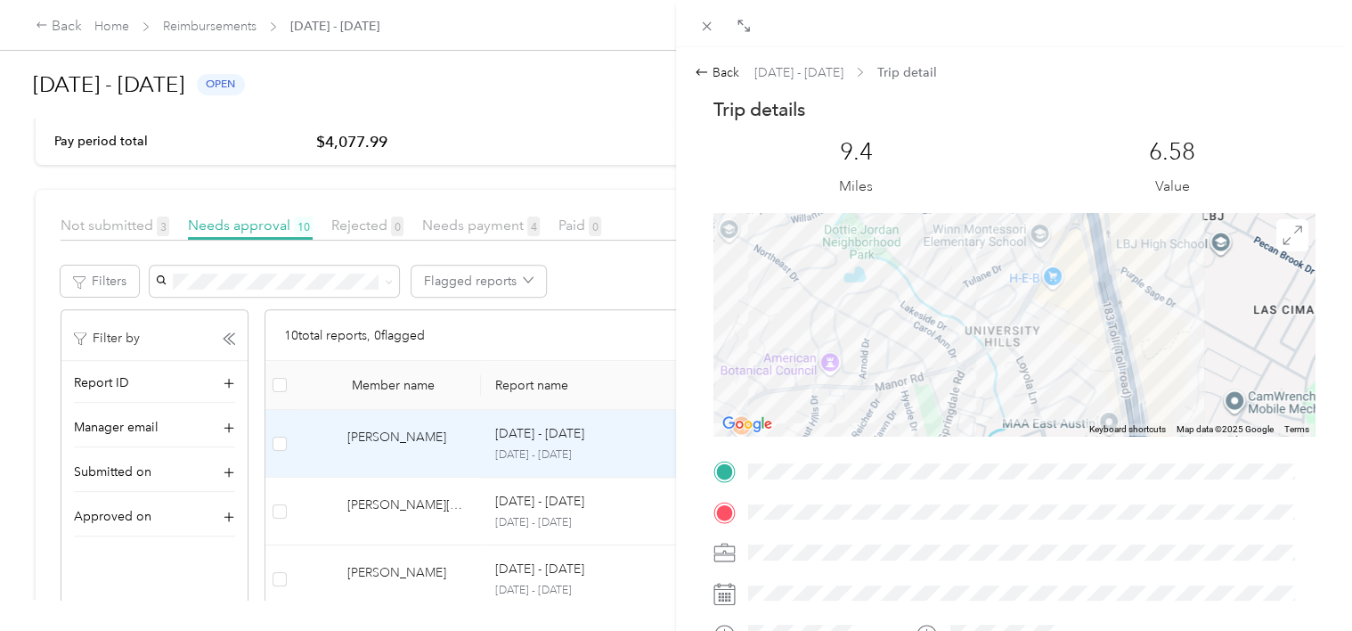
drag, startPoint x: 1049, startPoint y: 292, endPoint x: 932, endPoint y: 347, distance: 129.5
click at [930, 347] on div at bounding box center [1014, 324] width 601 height 223
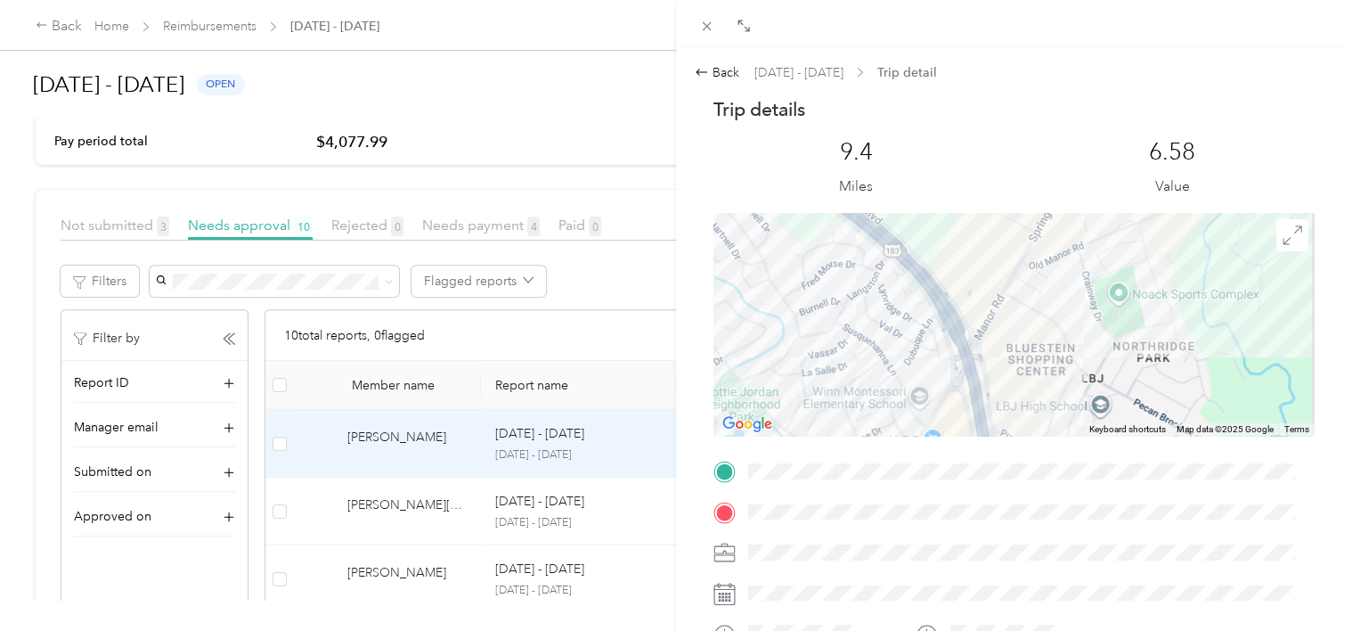
drag, startPoint x: 1040, startPoint y: 224, endPoint x: 972, endPoint y: 364, distance: 155.8
click at [972, 363] on div at bounding box center [1014, 324] width 601 height 223
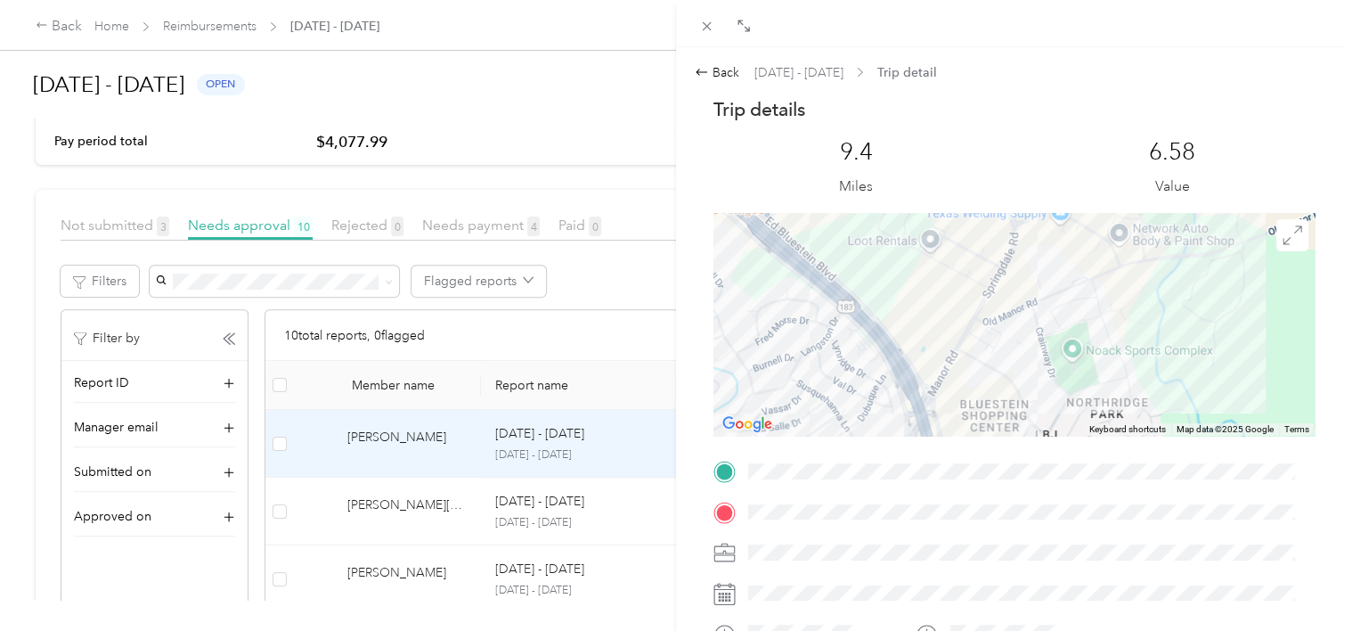
drag, startPoint x: 1072, startPoint y: 251, endPoint x: 1039, endPoint y: 342, distance: 96.7
click at [1039, 342] on div at bounding box center [1014, 324] width 601 height 223
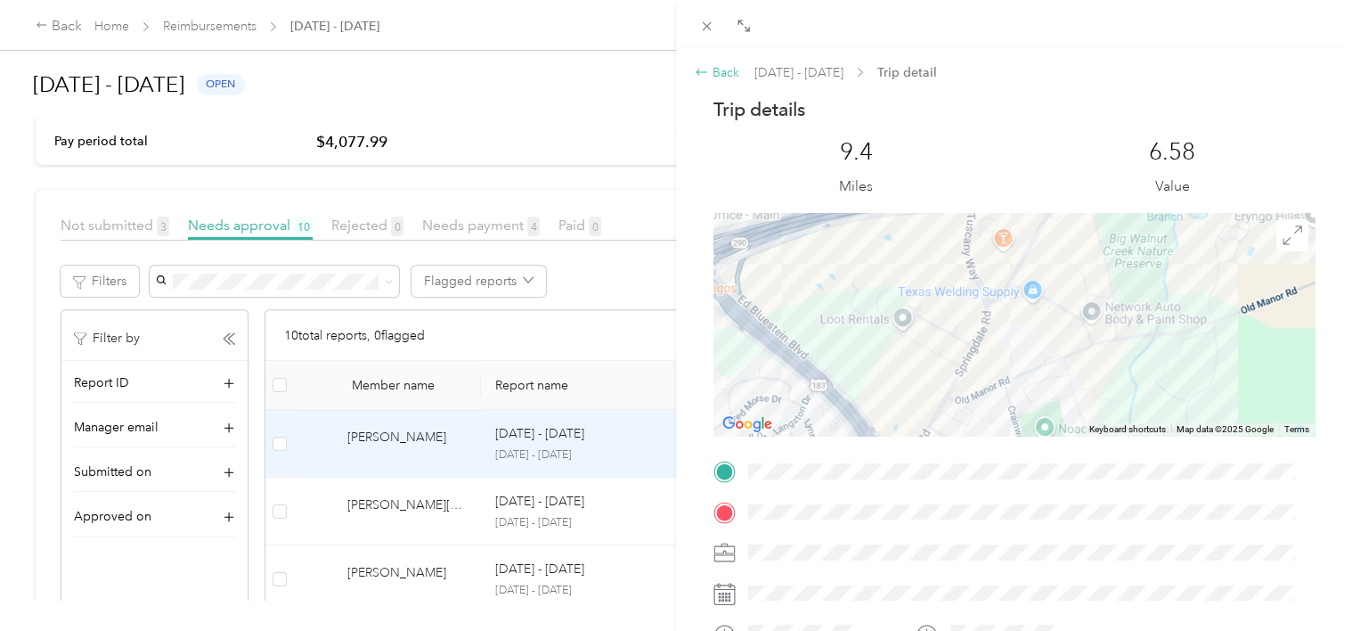
click at [733, 75] on div "Back" at bounding box center [717, 72] width 45 height 19
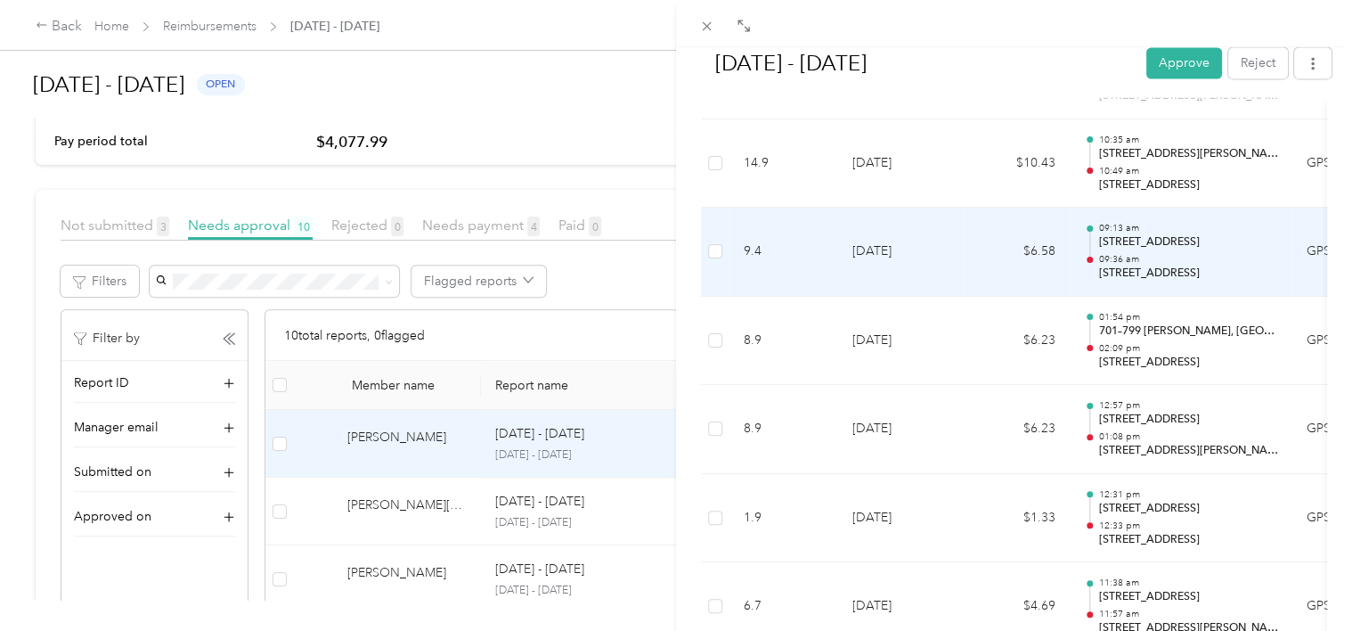
scroll to position [1440, 0]
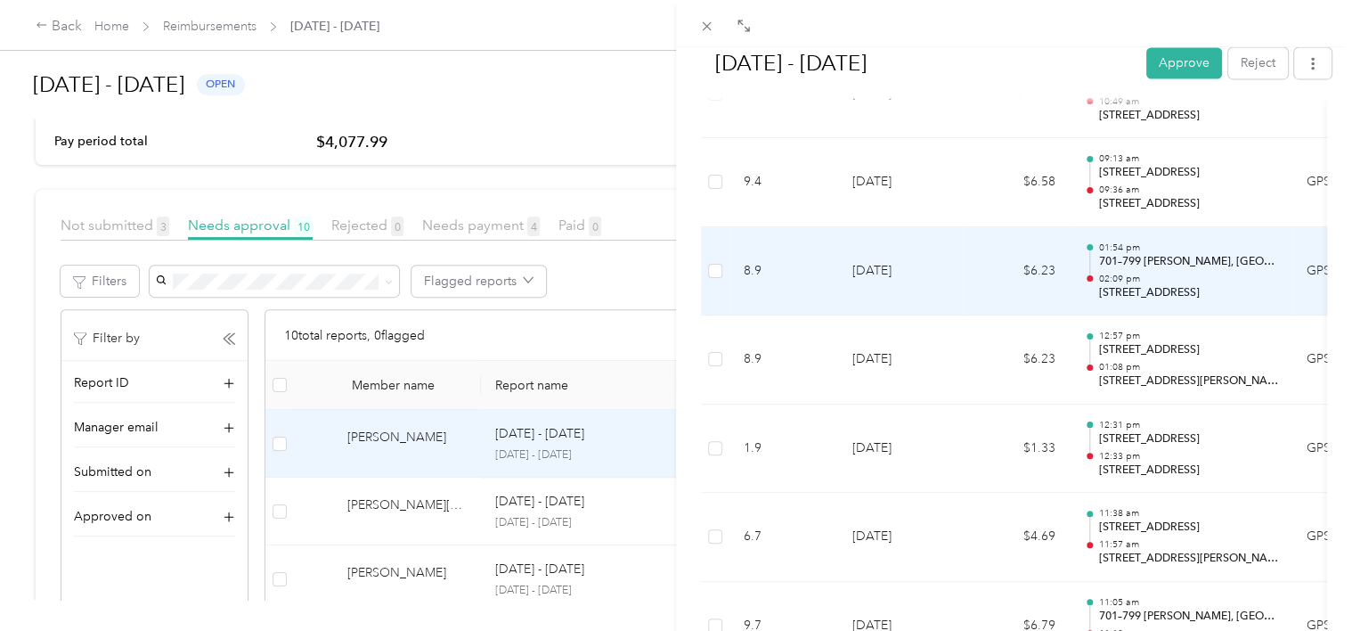
click at [988, 267] on td "$6.23" at bounding box center [1016, 271] width 107 height 89
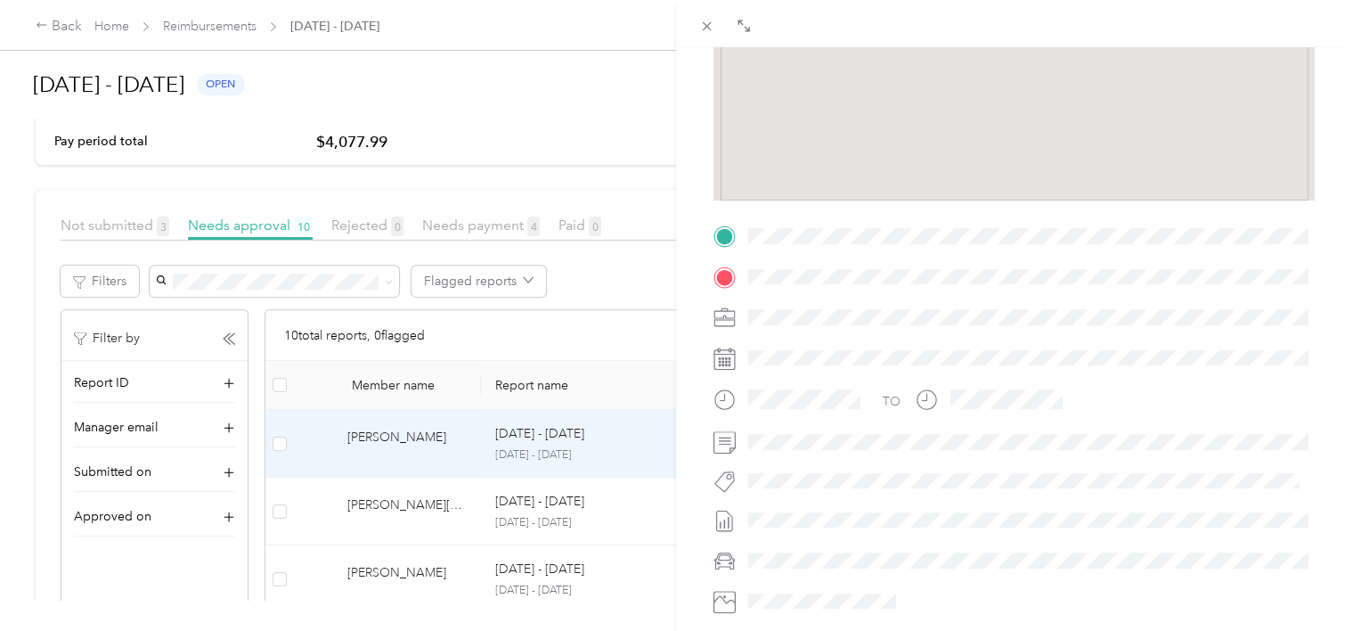
scroll to position [0, 0]
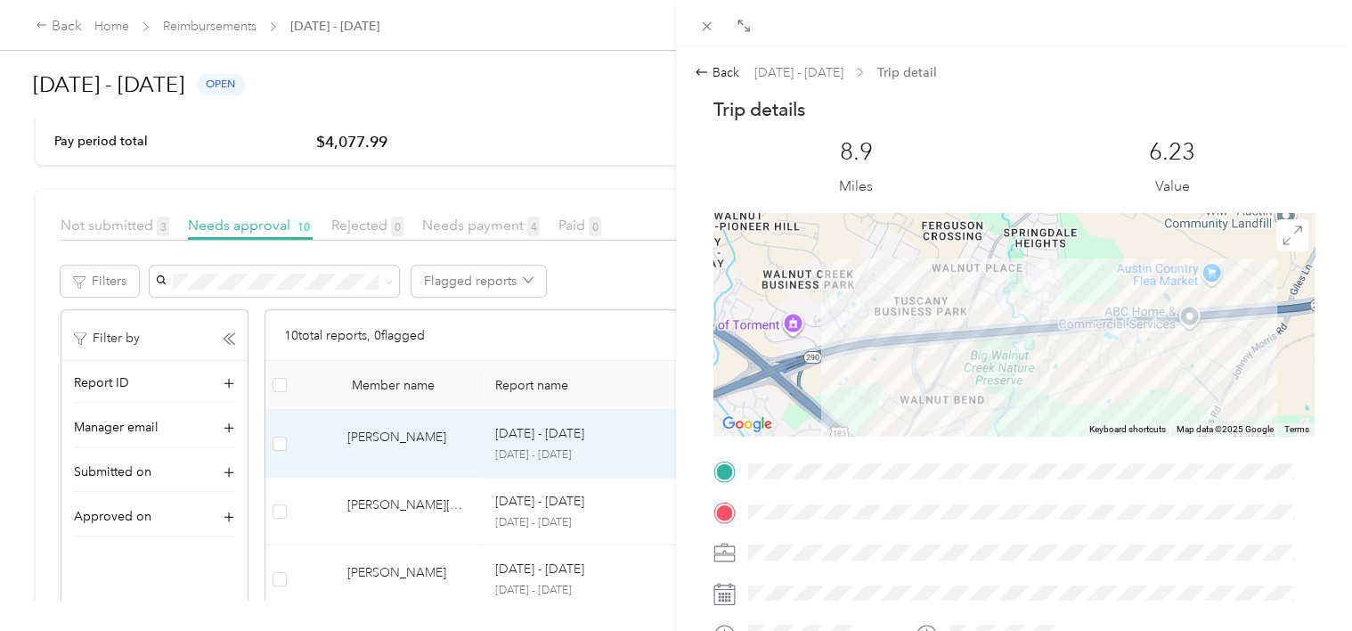
drag, startPoint x: 1048, startPoint y: 287, endPoint x: 1048, endPoint y: 355, distance: 67.7
click at [1048, 355] on div at bounding box center [1014, 324] width 601 height 223
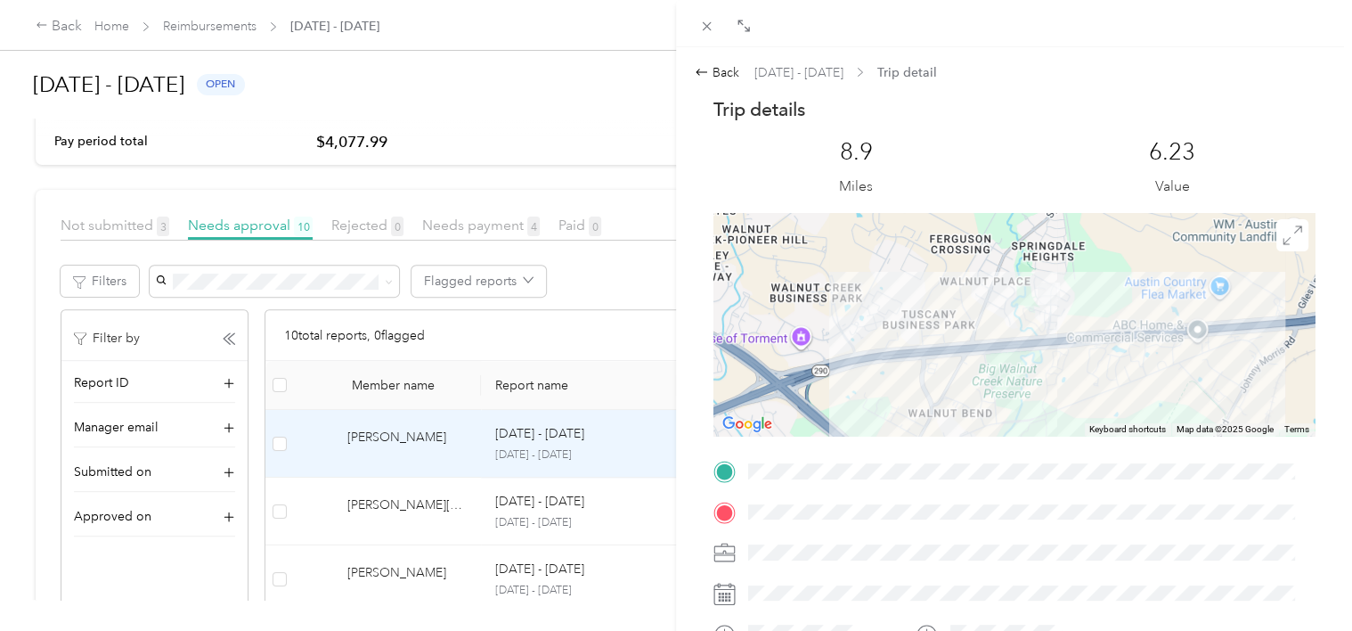
drag, startPoint x: 975, startPoint y: 374, endPoint x: 1067, endPoint y: 246, distance: 158.2
click at [1067, 246] on div at bounding box center [1014, 324] width 601 height 223
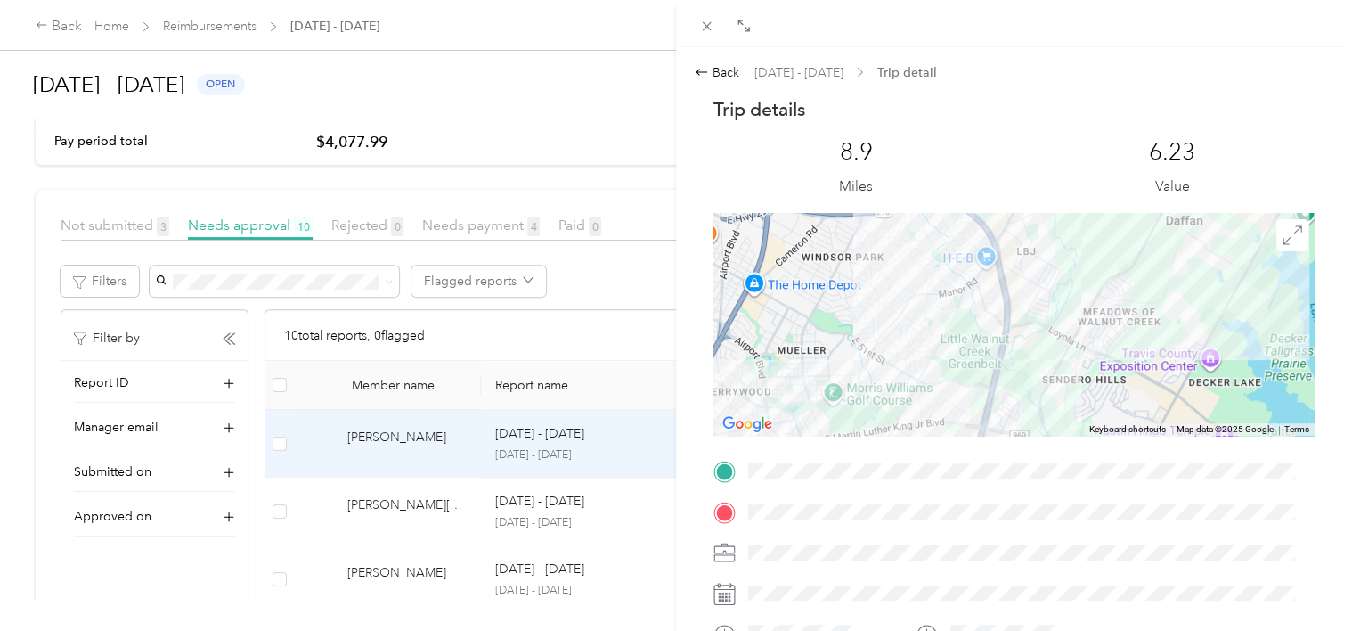
drag, startPoint x: 955, startPoint y: 390, endPoint x: 975, endPoint y: 281, distance: 111.5
click at [976, 254] on div at bounding box center [1014, 324] width 601 height 223
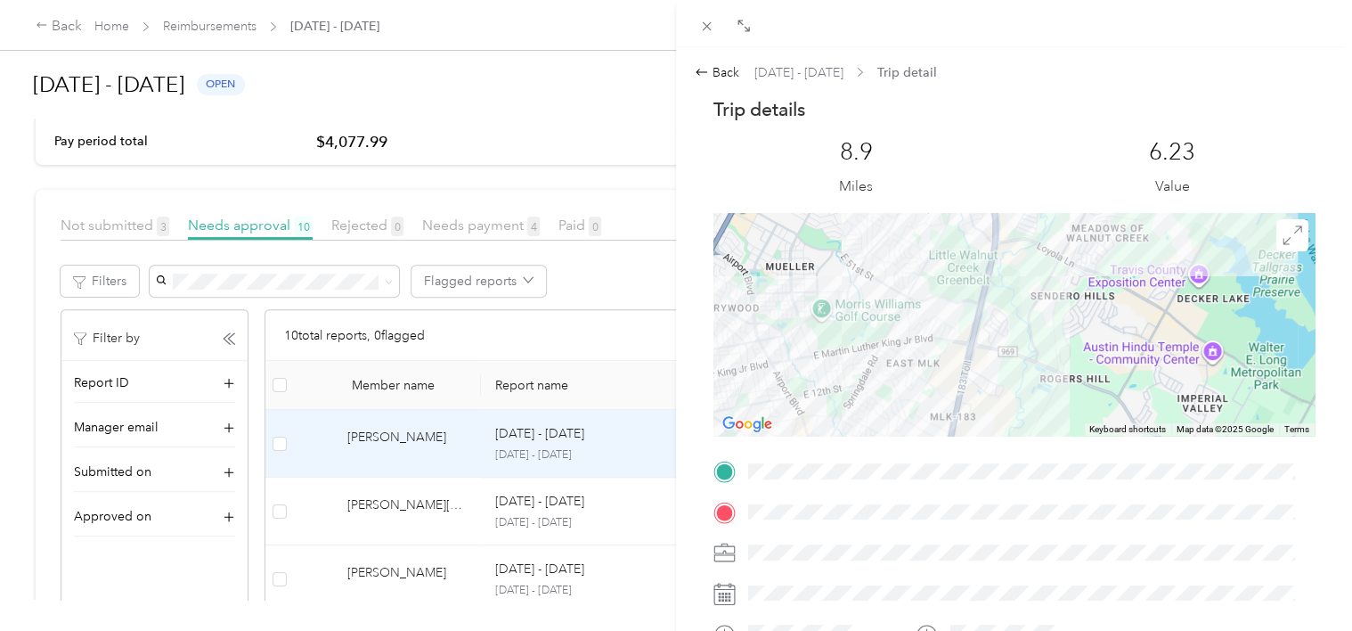
drag, startPoint x: 924, startPoint y: 388, endPoint x: 908, endPoint y: 288, distance: 101.9
click at [909, 286] on div at bounding box center [1014, 324] width 601 height 223
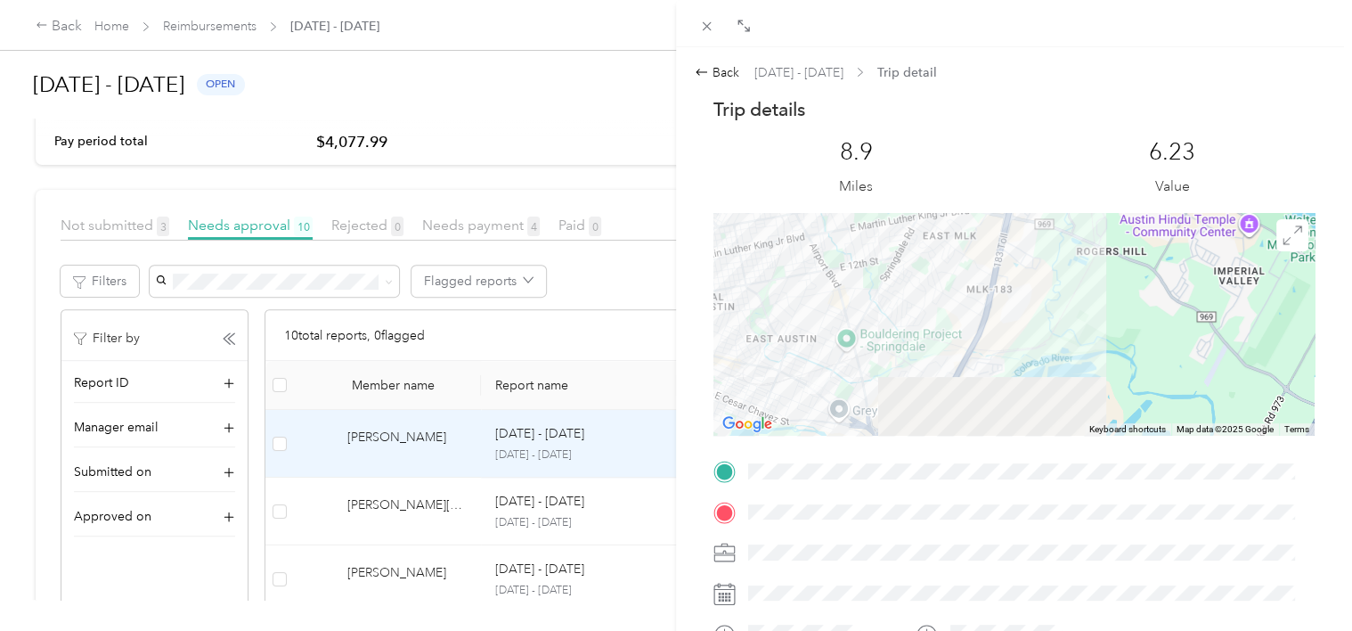
drag, startPoint x: 891, startPoint y: 395, endPoint x: 928, endPoint y: 275, distance: 125.1
click at [928, 275] on div at bounding box center [1014, 324] width 601 height 223
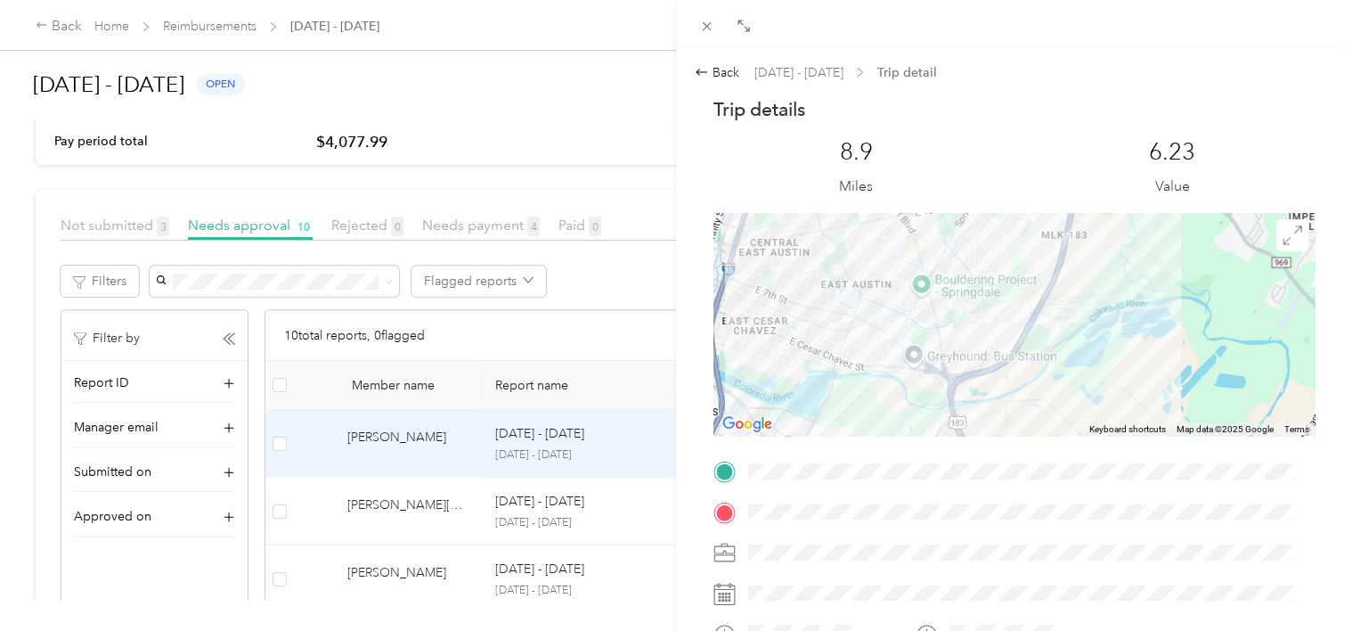
drag, startPoint x: 884, startPoint y: 367, endPoint x: 959, endPoint y: 327, distance: 85.7
click at [959, 327] on div at bounding box center [1014, 324] width 601 height 223
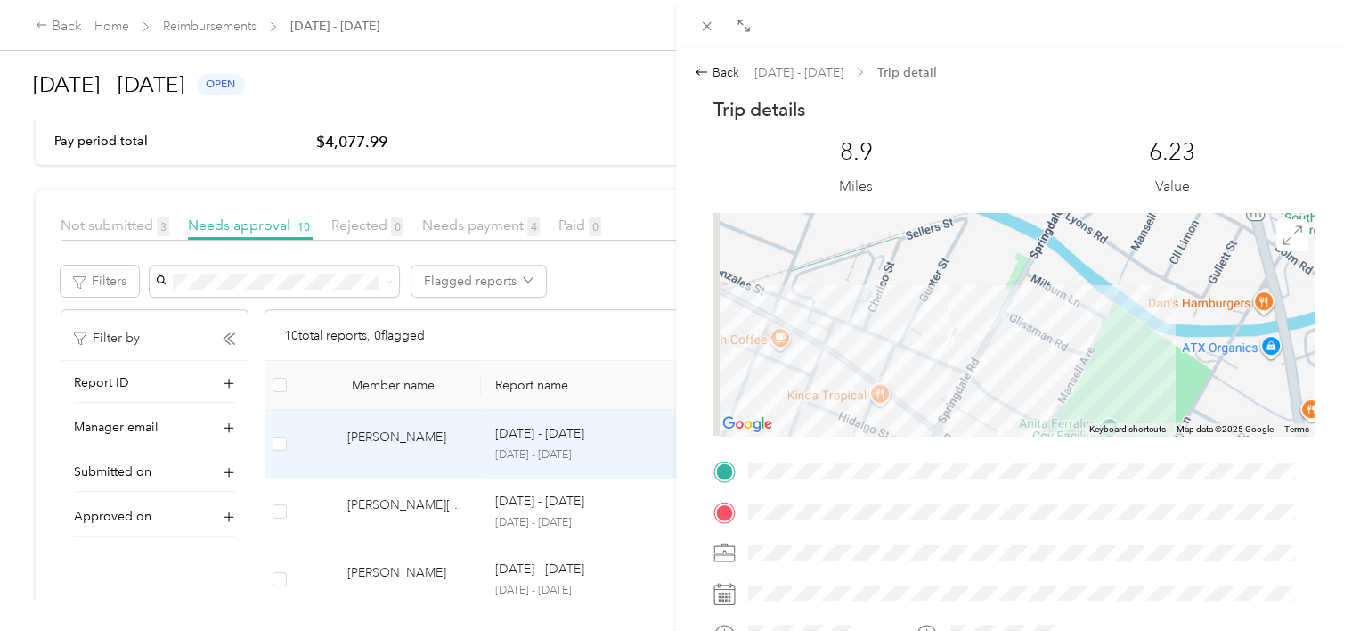
drag, startPoint x: 938, startPoint y: 338, endPoint x: 955, endPoint y: 314, distance: 29.4
click at [955, 314] on div at bounding box center [1014, 324] width 601 height 223
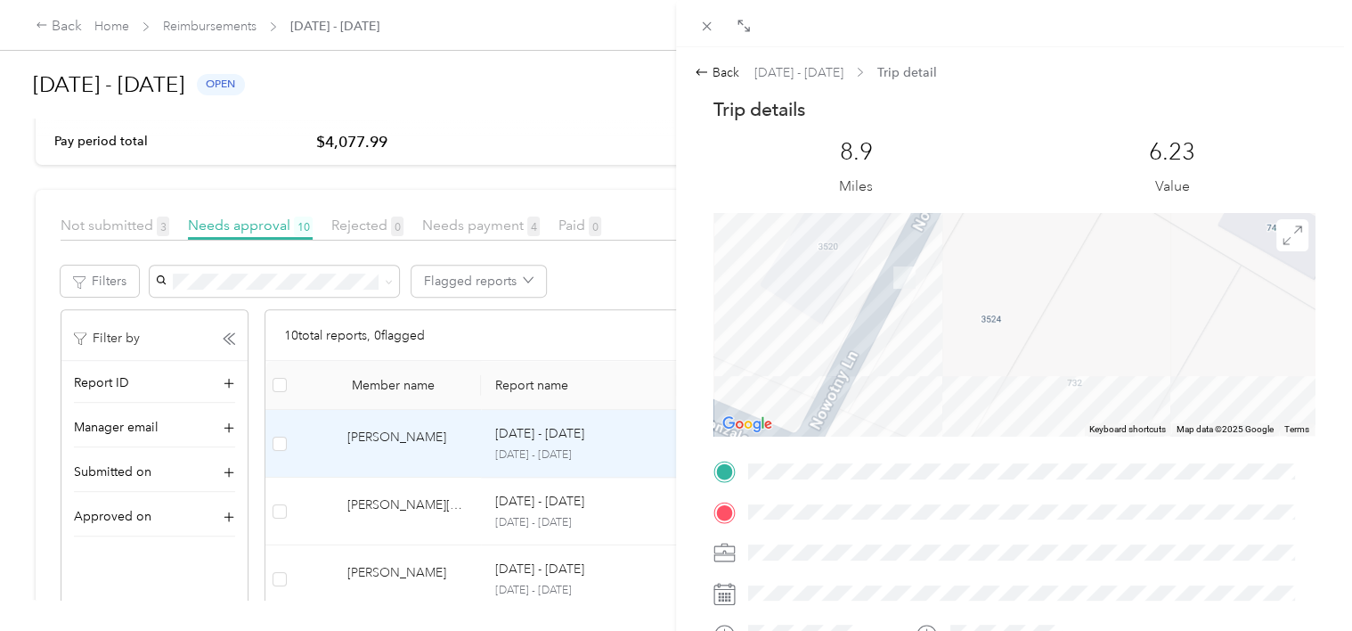
drag, startPoint x: 898, startPoint y: 356, endPoint x: 935, endPoint y: 342, distance: 40.0
click at [935, 342] on div at bounding box center [1014, 324] width 601 height 223
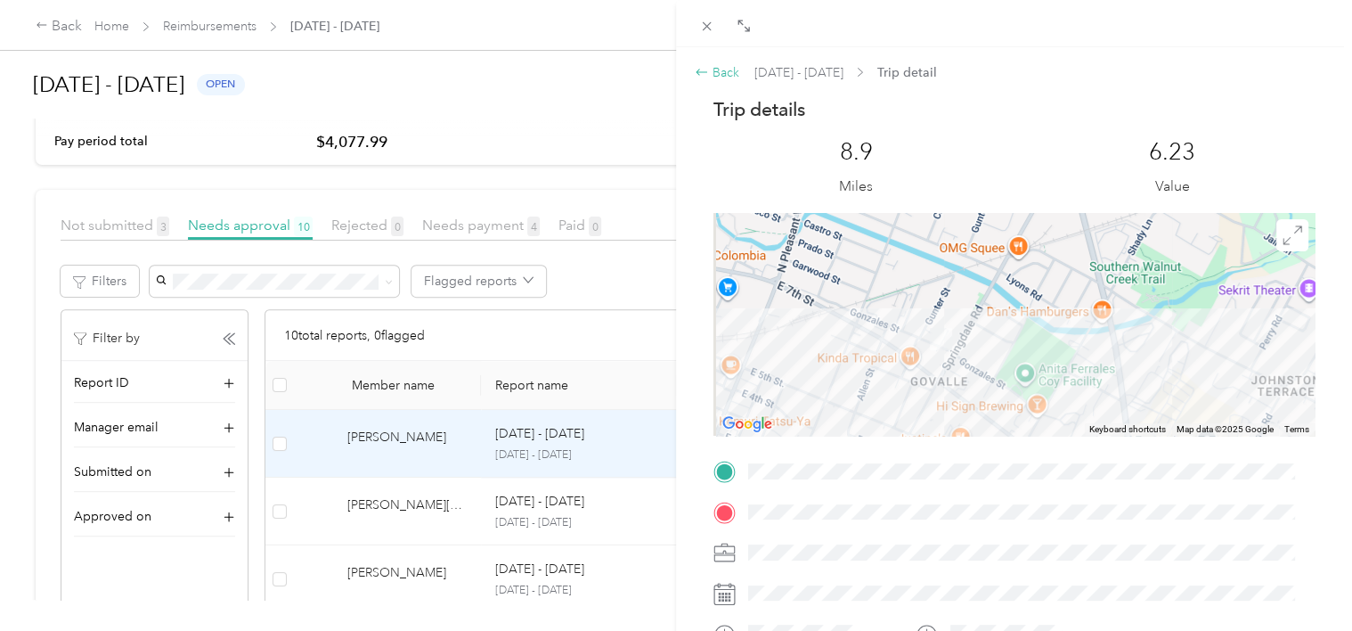
click at [727, 71] on div "Back" at bounding box center [717, 72] width 45 height 19
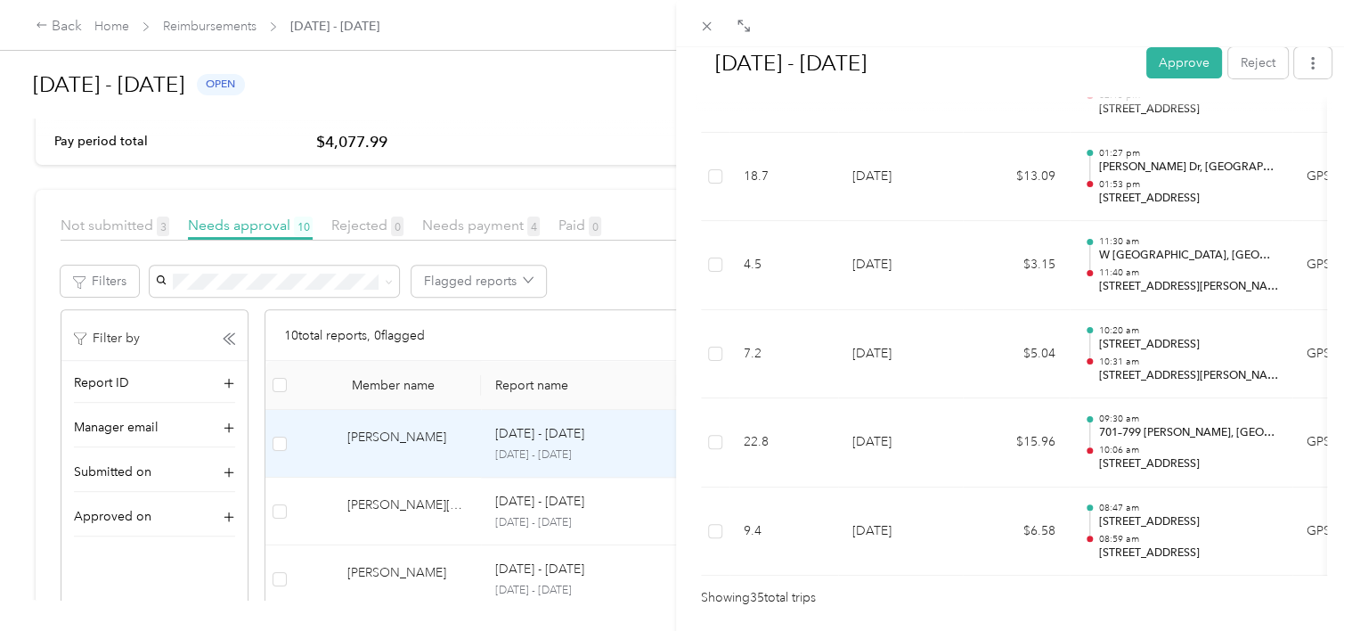
scroll to position [3132, 0]
click at [1169, 61] on button "Approve" at bounding box center [1184, 62] width 76 height 31
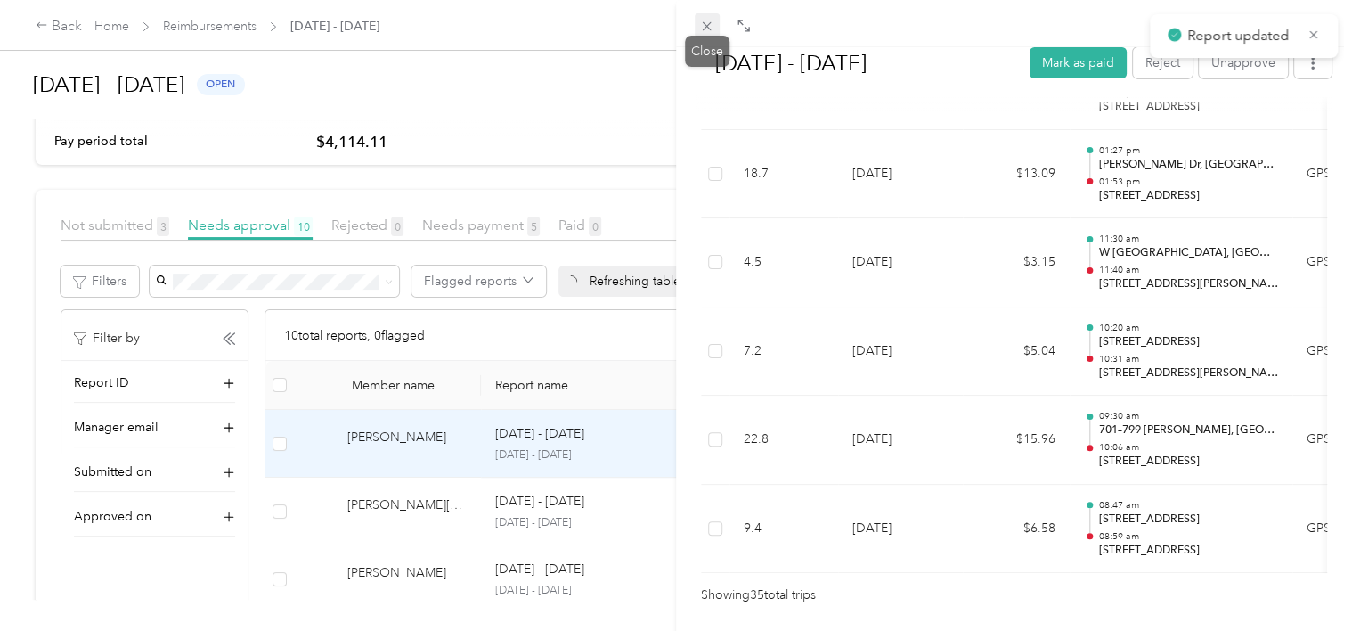
click at [708, 25] on icon at bounding box center [707, 26] width 9 height 9
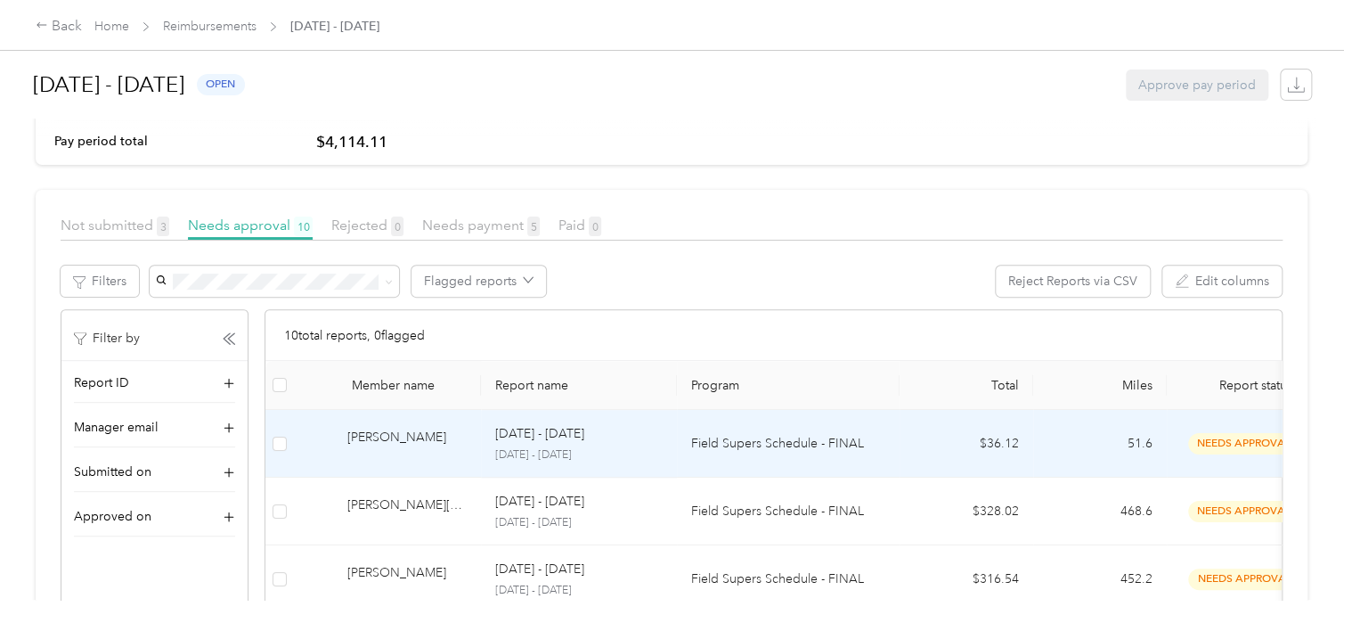
click at [674, 463] on td "[DATE] - [DATE] [DATE] - [DATE]" at bounding box center [579, 444] width 196 height 68
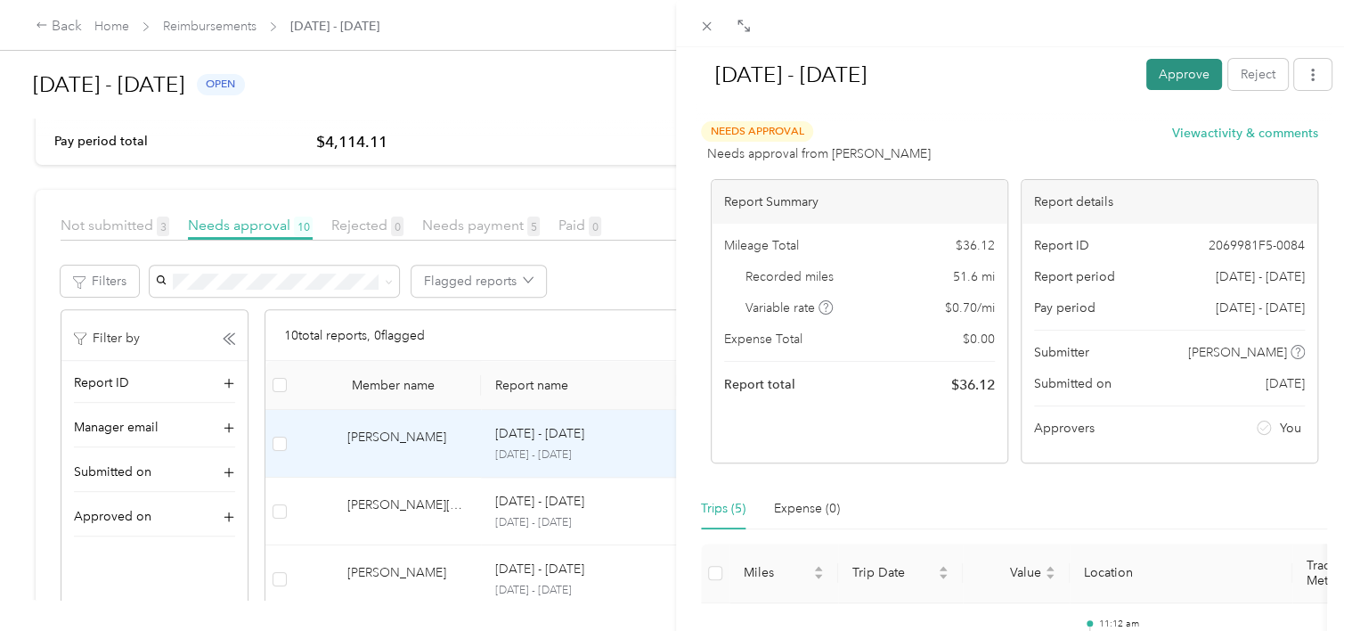
click at [1165, 86] on button "Approve" at bounding box center [1184, 74] width 76 height 31
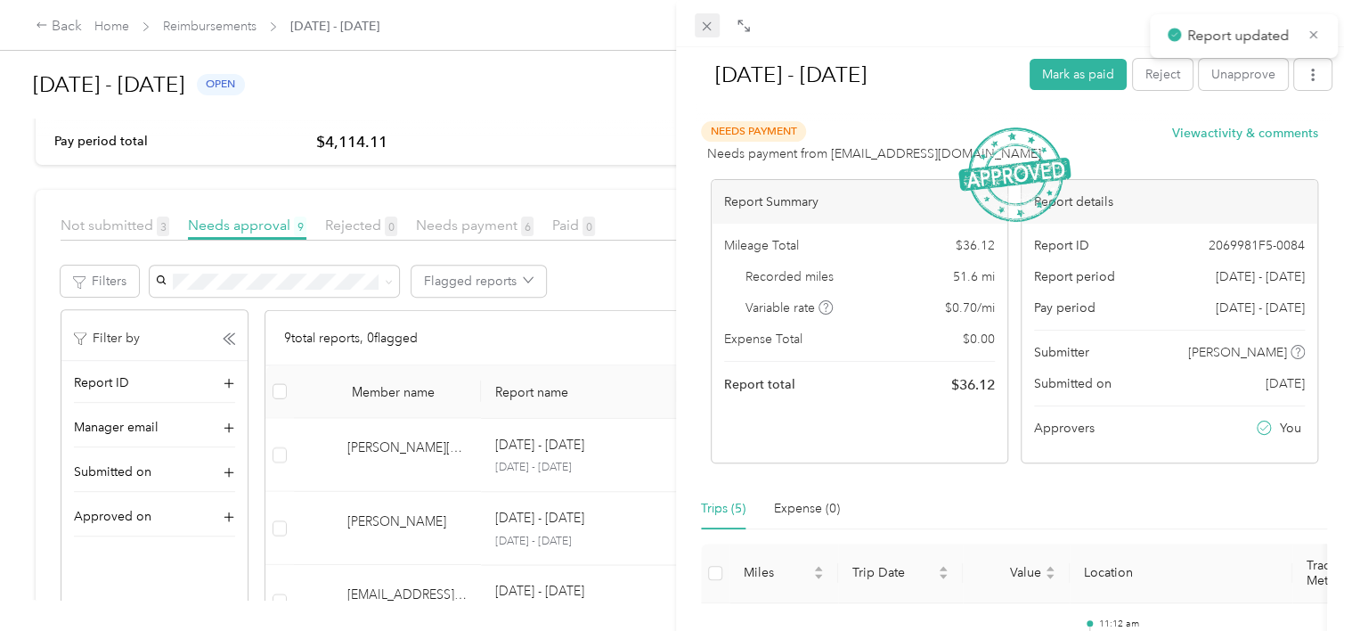
click at [707, 22] on icon at bounding box center [706, 26] width 15 height 15
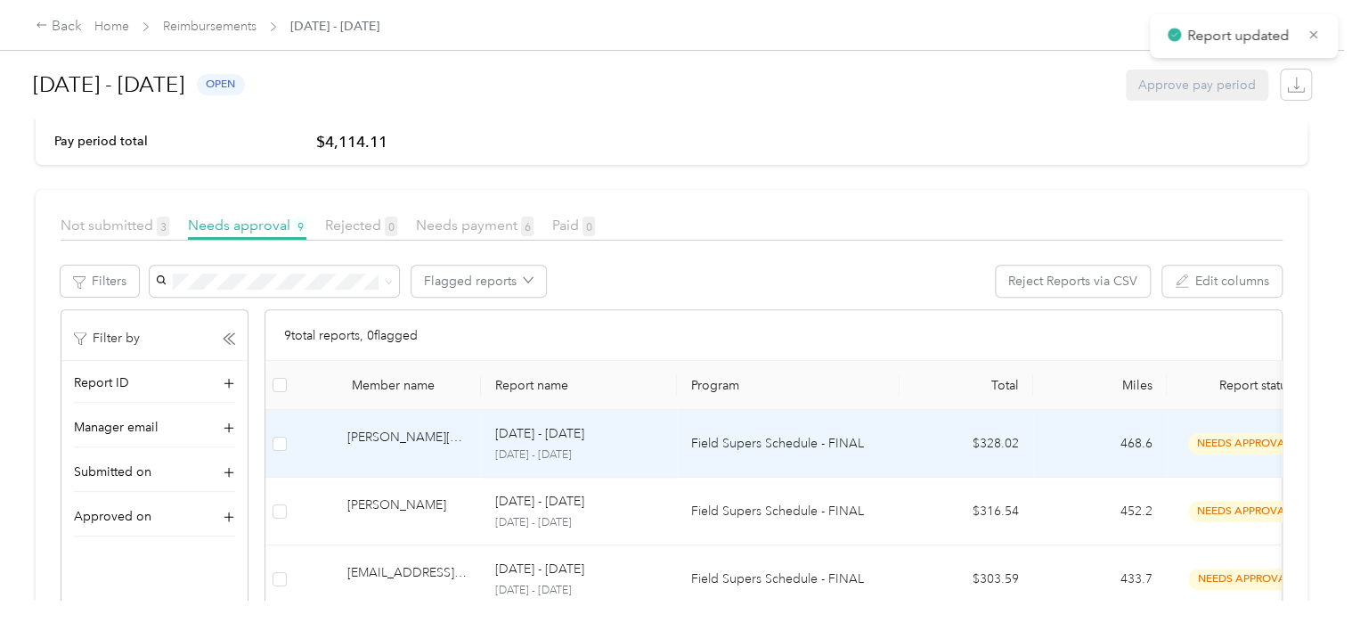
click at [852, 456] on td "Field Supers Schedule - FINAL" at bounding box center [788, 444] width 223 height 68
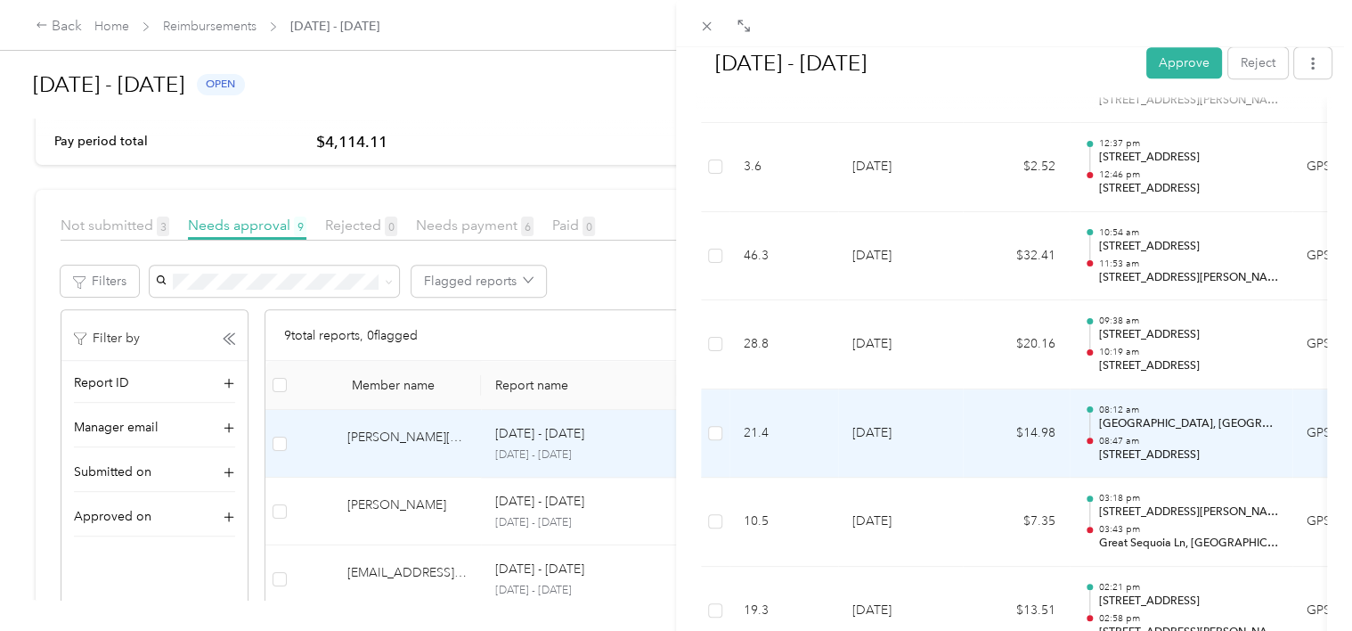
scroll to position [891, 0]
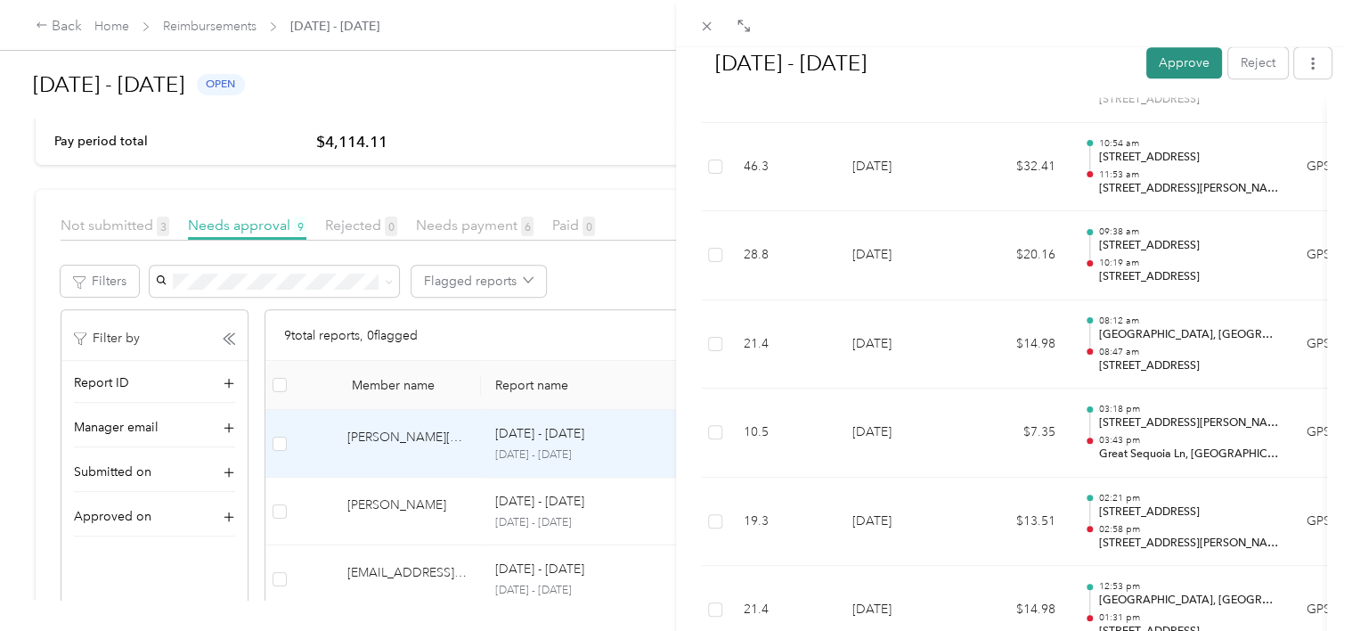
click at [1171, 68] on button "Approve" at bounding box center [1184, 62] width 76 height 31
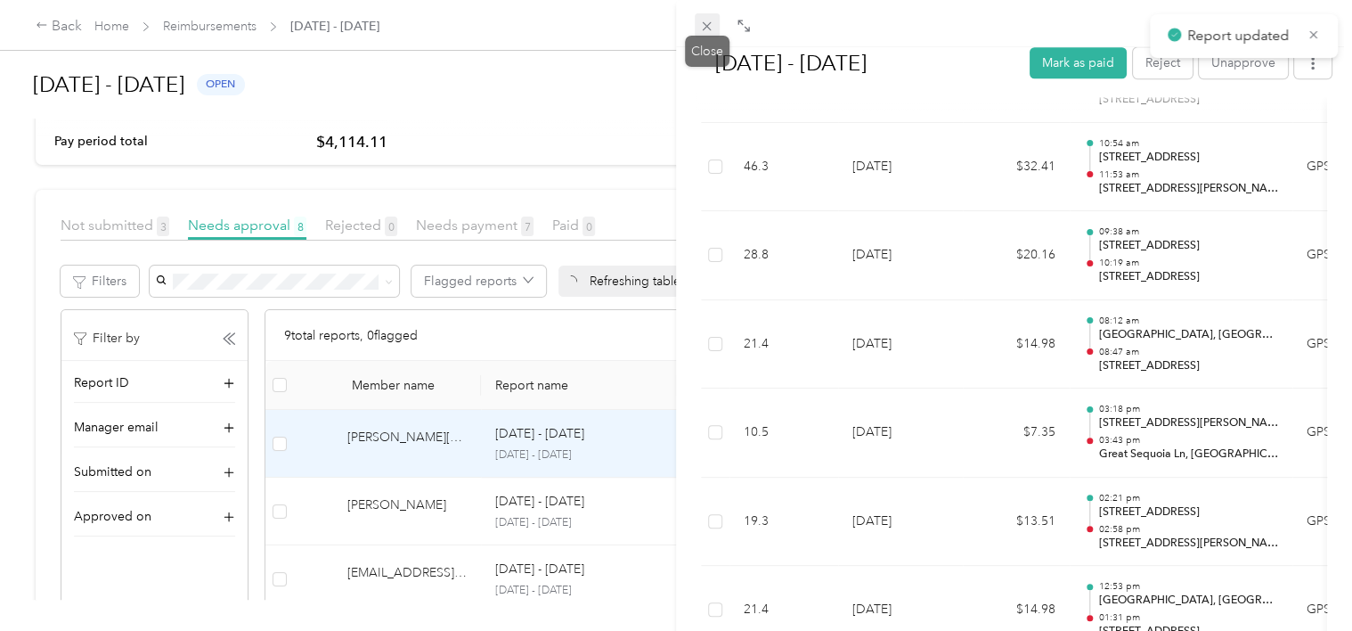
click at [708, 29] on icon at bounding box center [707, 26] width 9 height 9
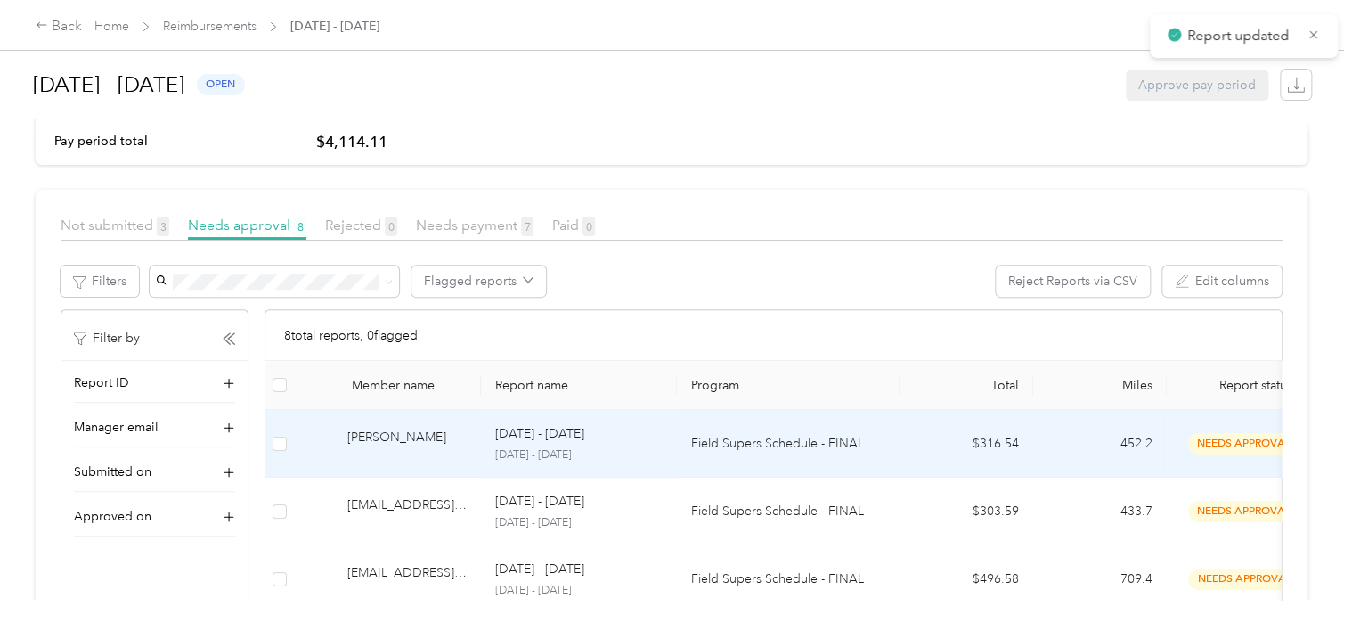
click at [803, 435] on p "Field Supers Schedule - FINAL" at bounding box center [788, 444] width 194 height 20
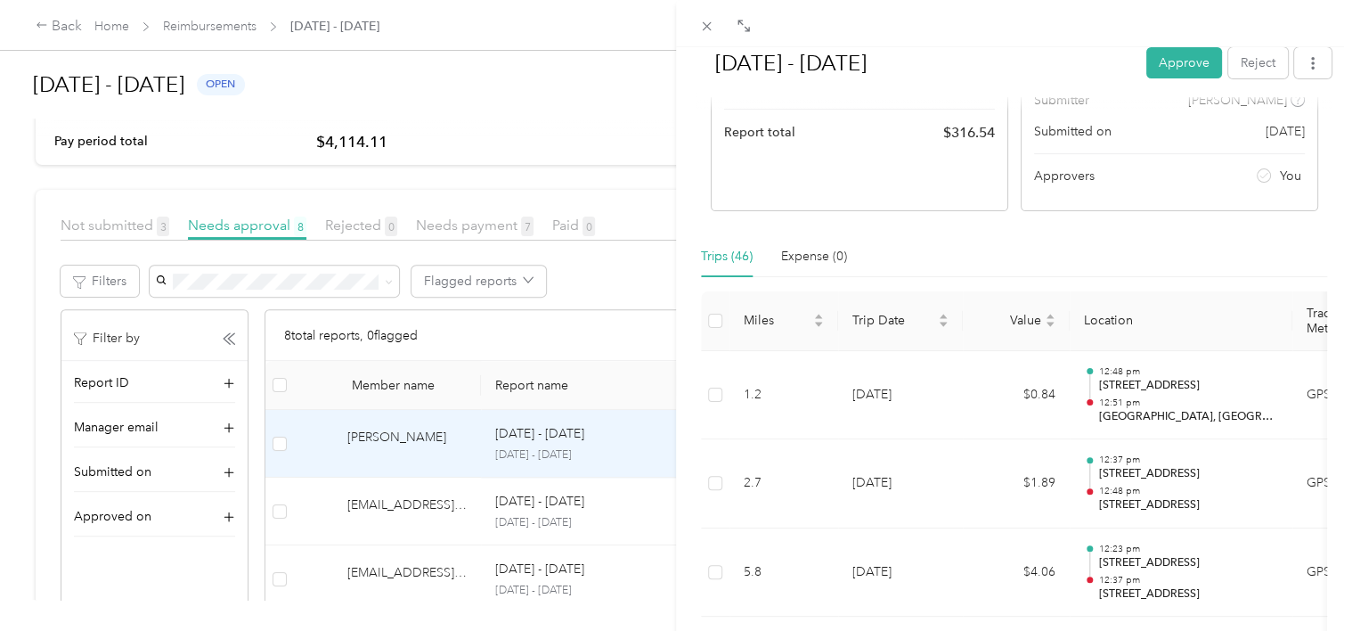
scroll to position [267, 0]
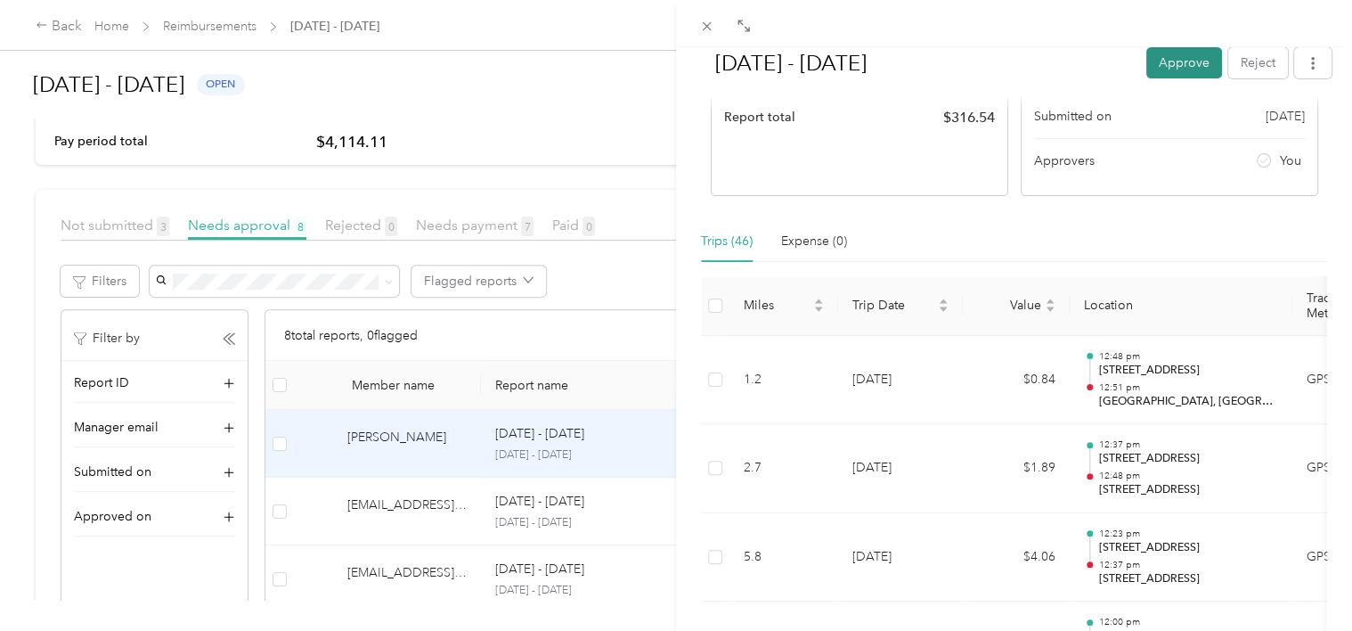
click at [1175, 64] on button "Approve" at bounding box center [1184, 62] width 76 height 31
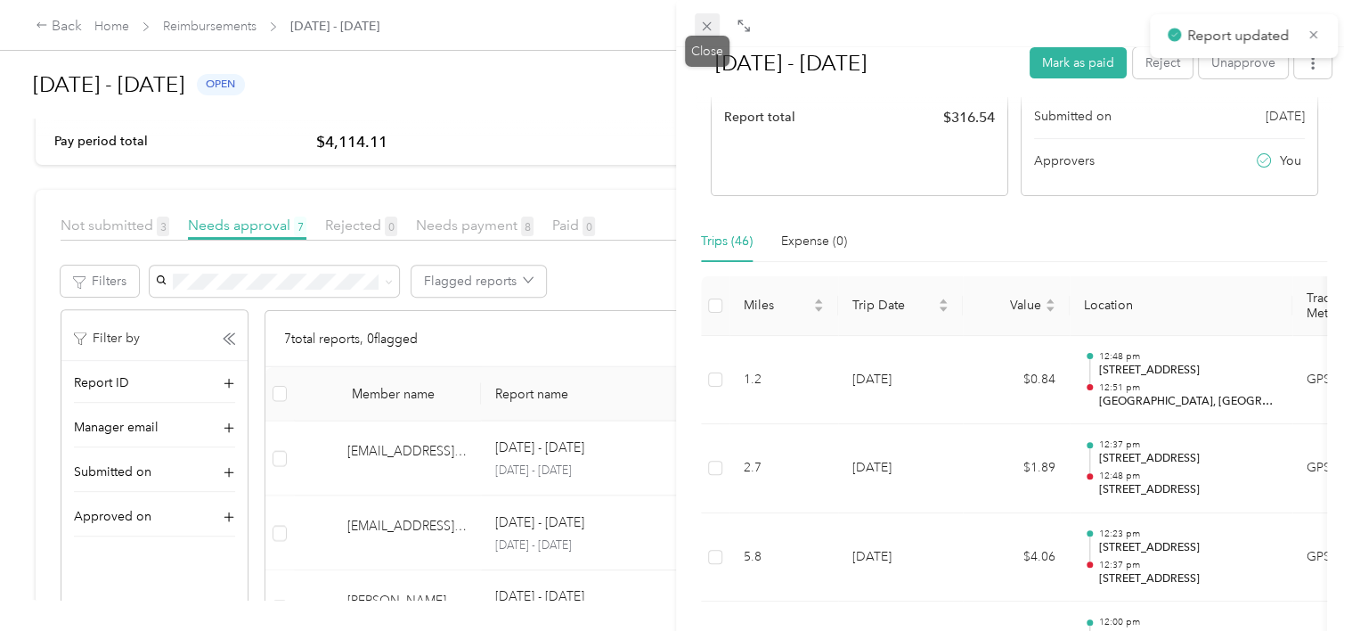
click at [708, 23] on icon at bounding box center [706, 26] width 15 height 15
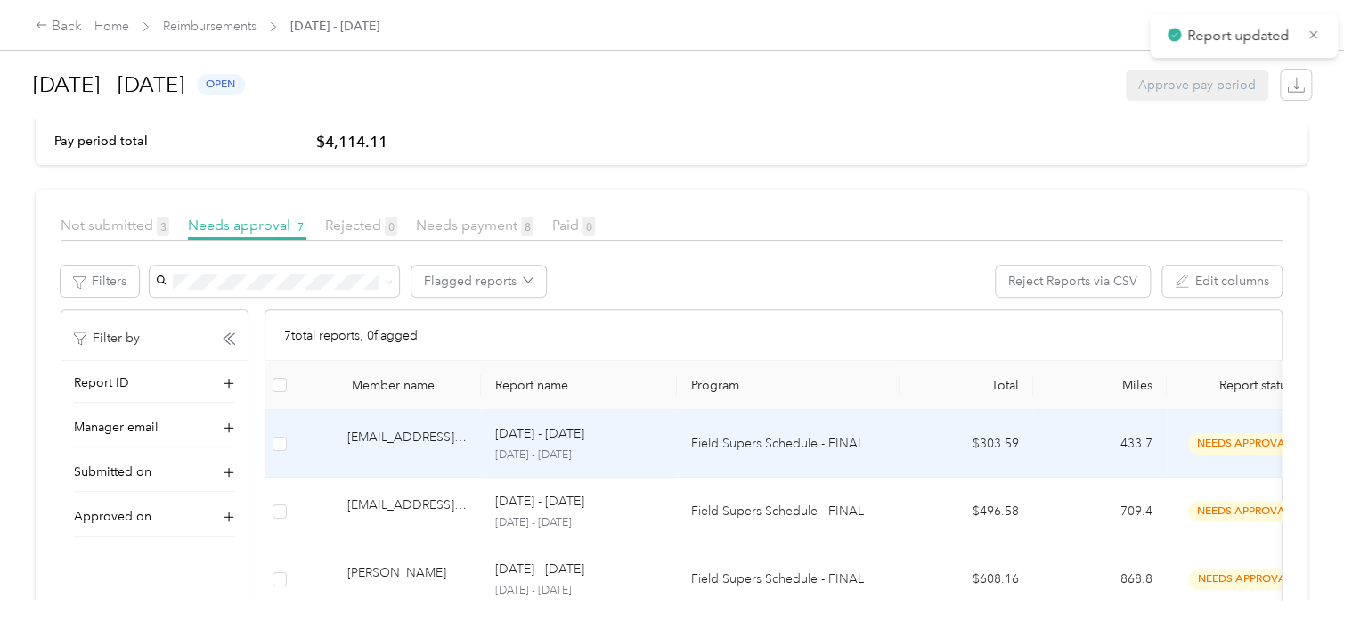
click at [823, 438] on p "Field Supers Schedule - FINAL" at bounding box center [788, 444] width 194 height 20
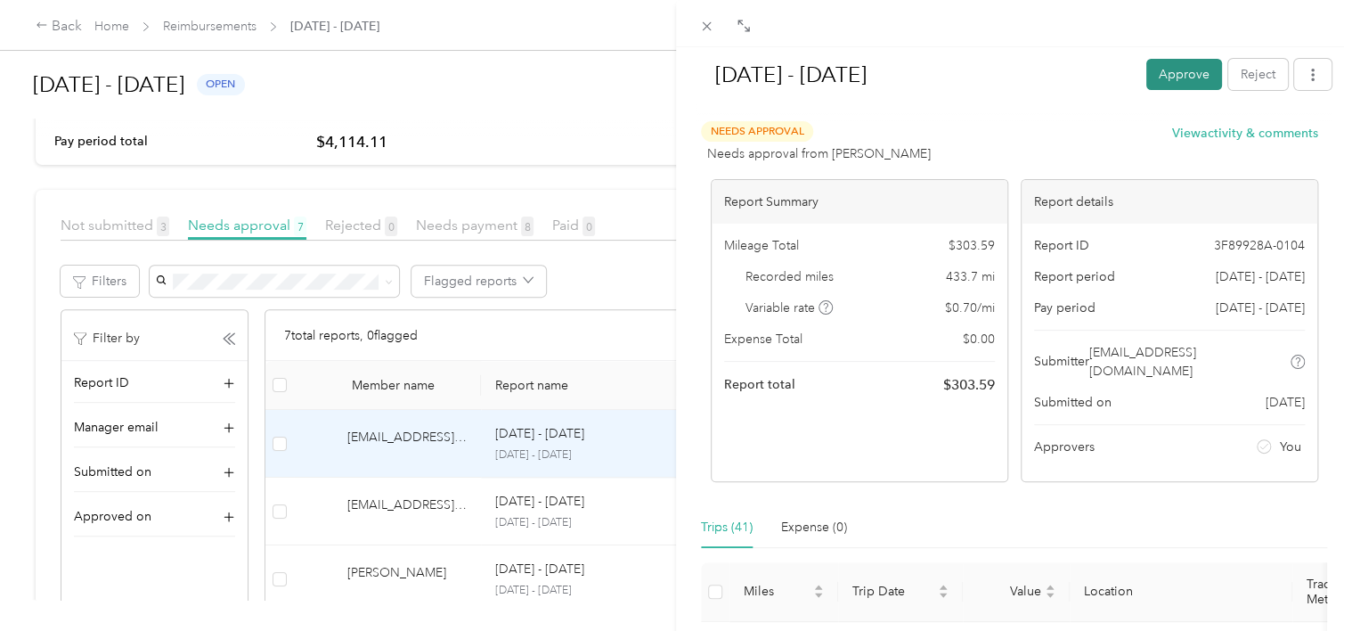
click at [1176, 77] on button "Approve" at bounding box center [1184, 74] width 76 height 31
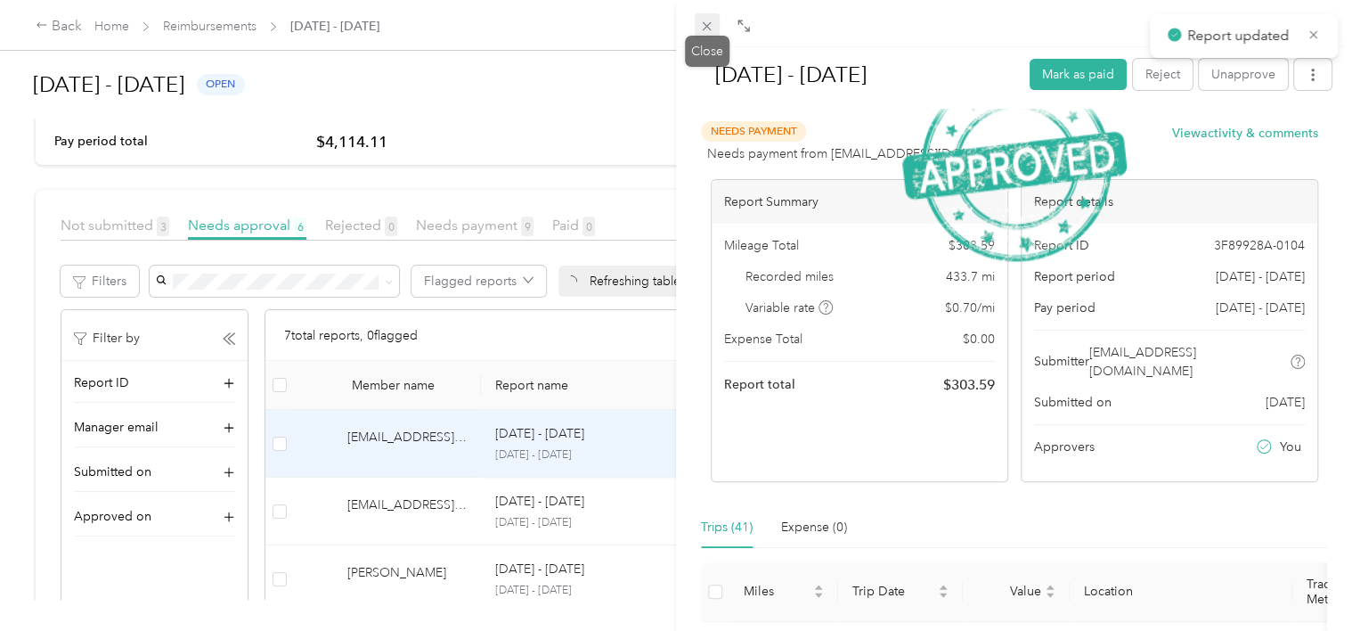
click at [706, 28] on icon at bounding box center [707, 26] width 9 height 9
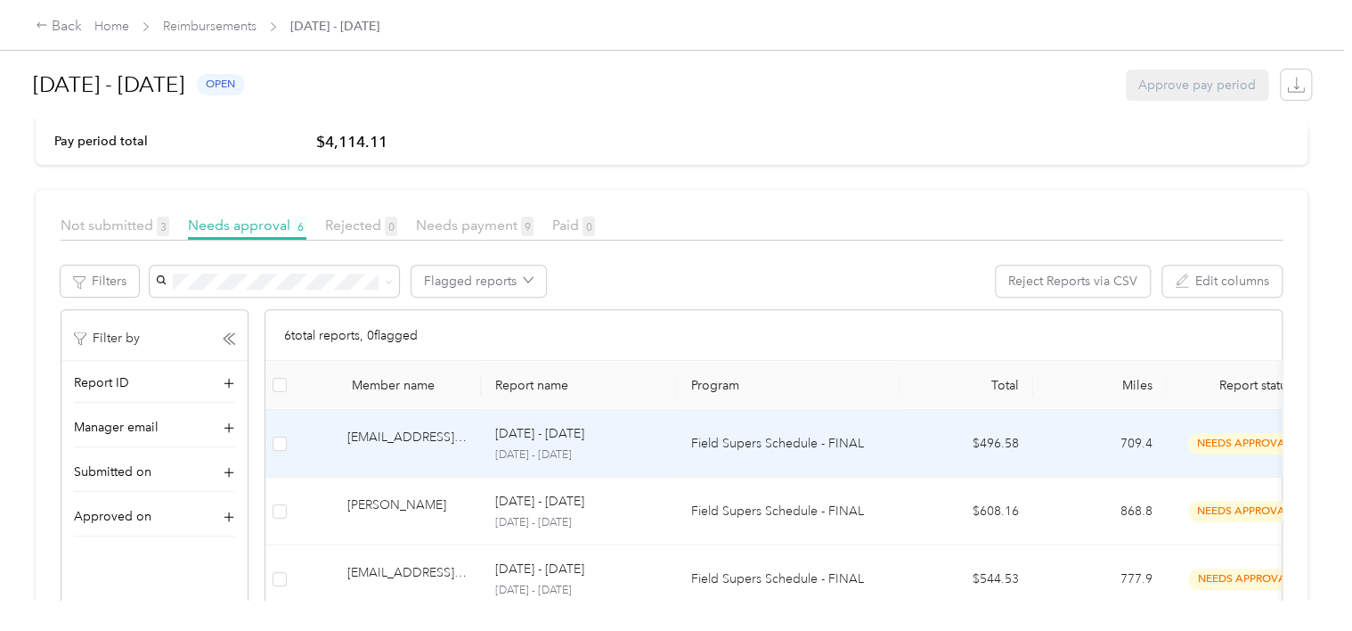
click at [736, 452] on p "Field Supers Schedule - FINAL" at bounding box center [788, 444] width 194 height 20
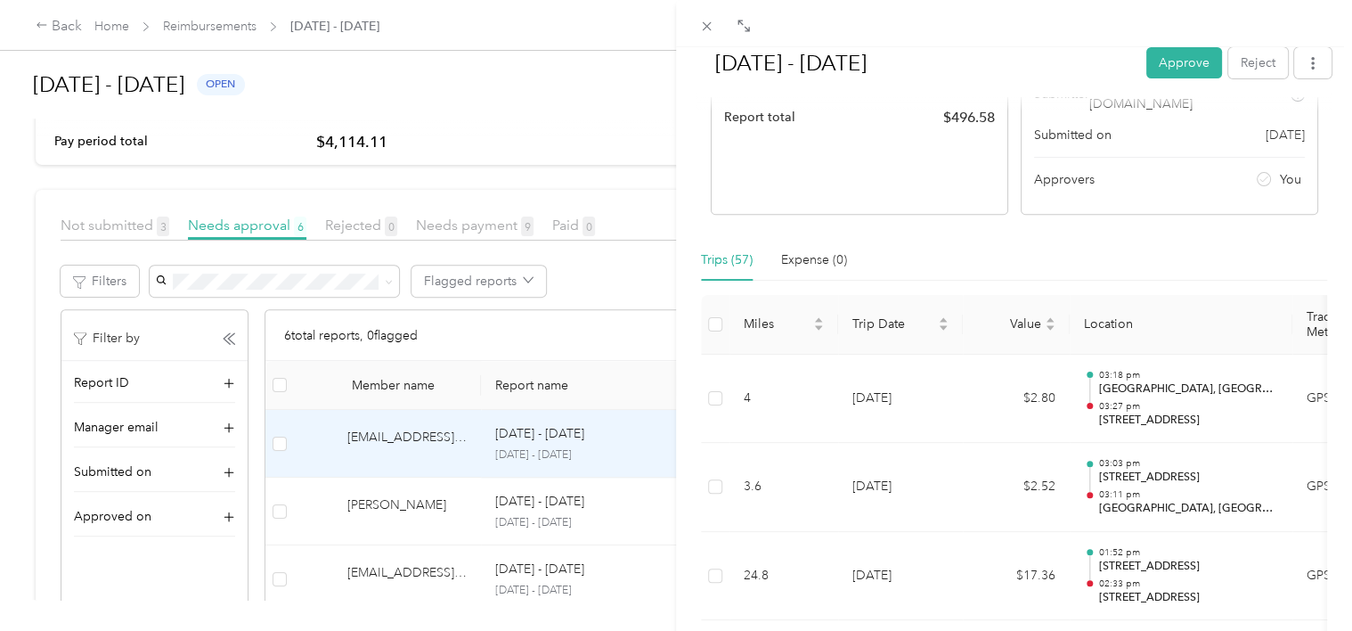
scroll to position [356, 0]
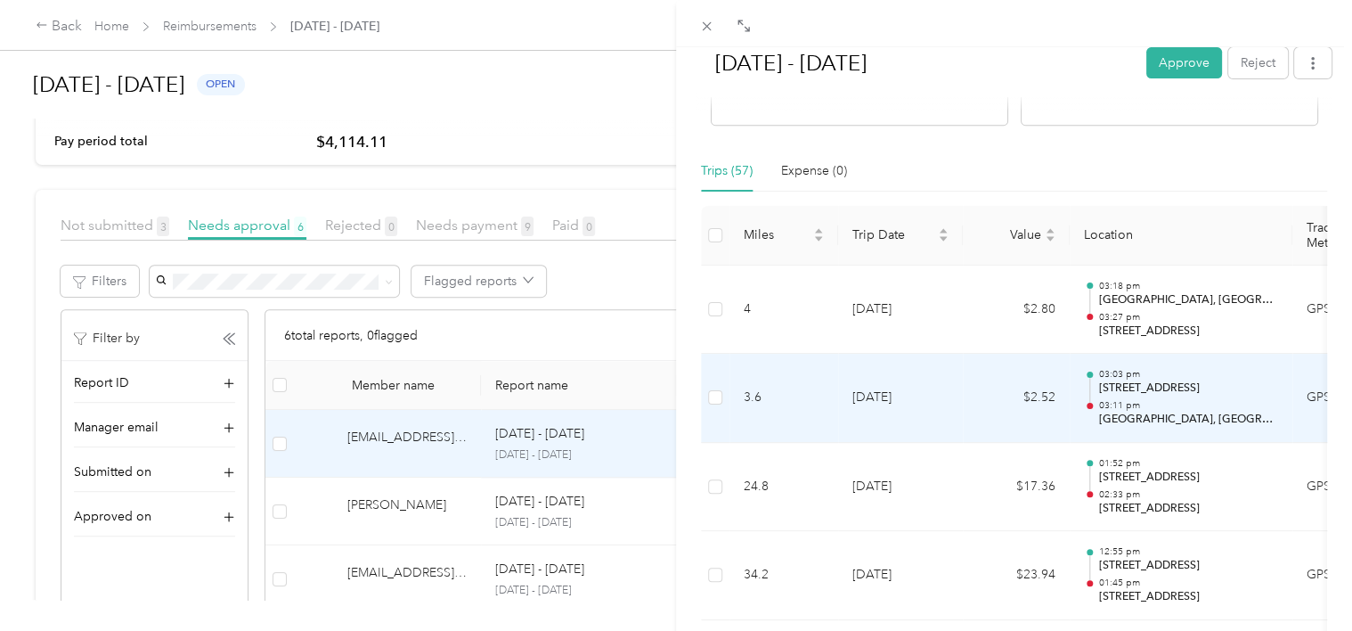
click at [987, 376] on td "$2.52" at bounding box center [1016, 398] width 107 height 89
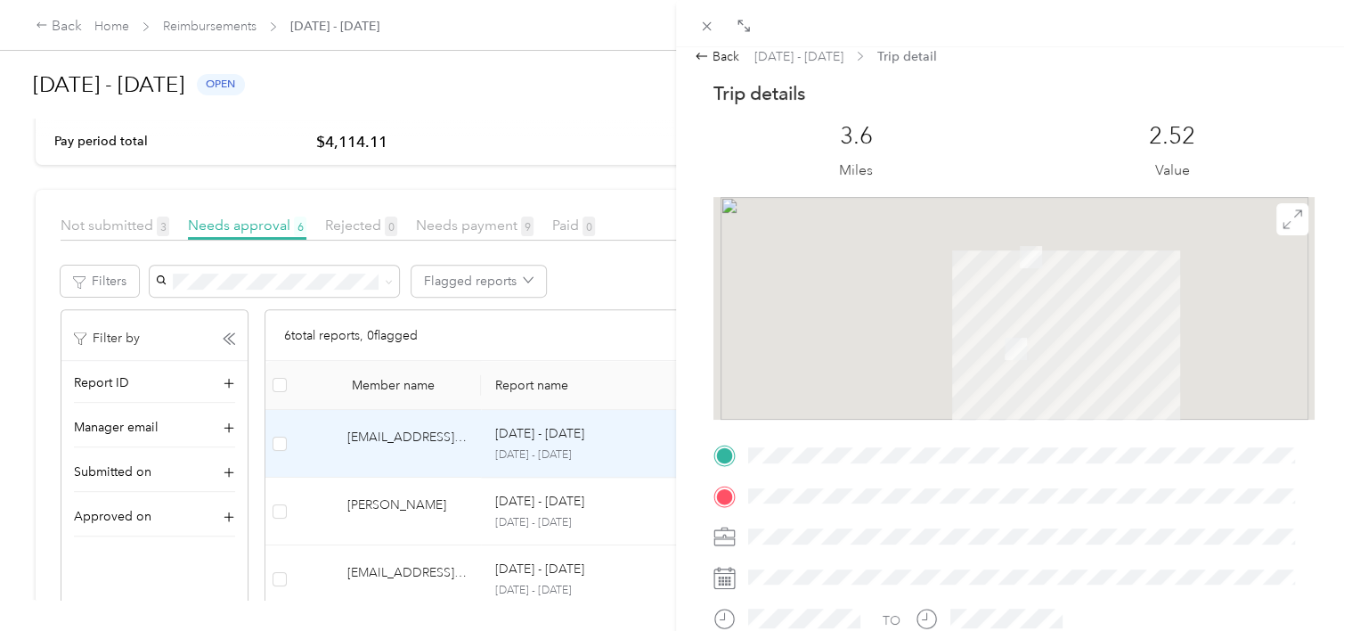
scroll to position [0, 0]
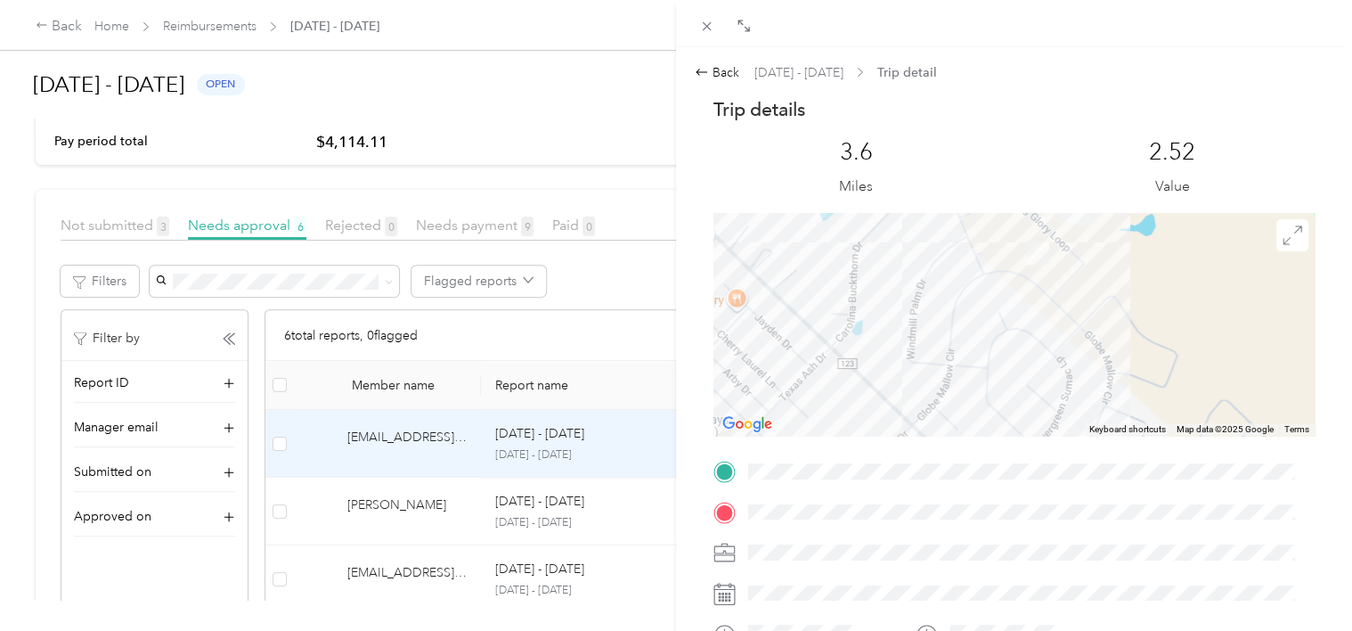
drag, startPoint x: 948, startPoint y: 340, endPoint x: 951, endPoint y: 298, distance: 42.9
click at [951, 298] on div at bounding box center [1014, 324] width 601 height 223
click at [728, 71] on div "Back" at bounding box center [717, 72] width 45 height 19
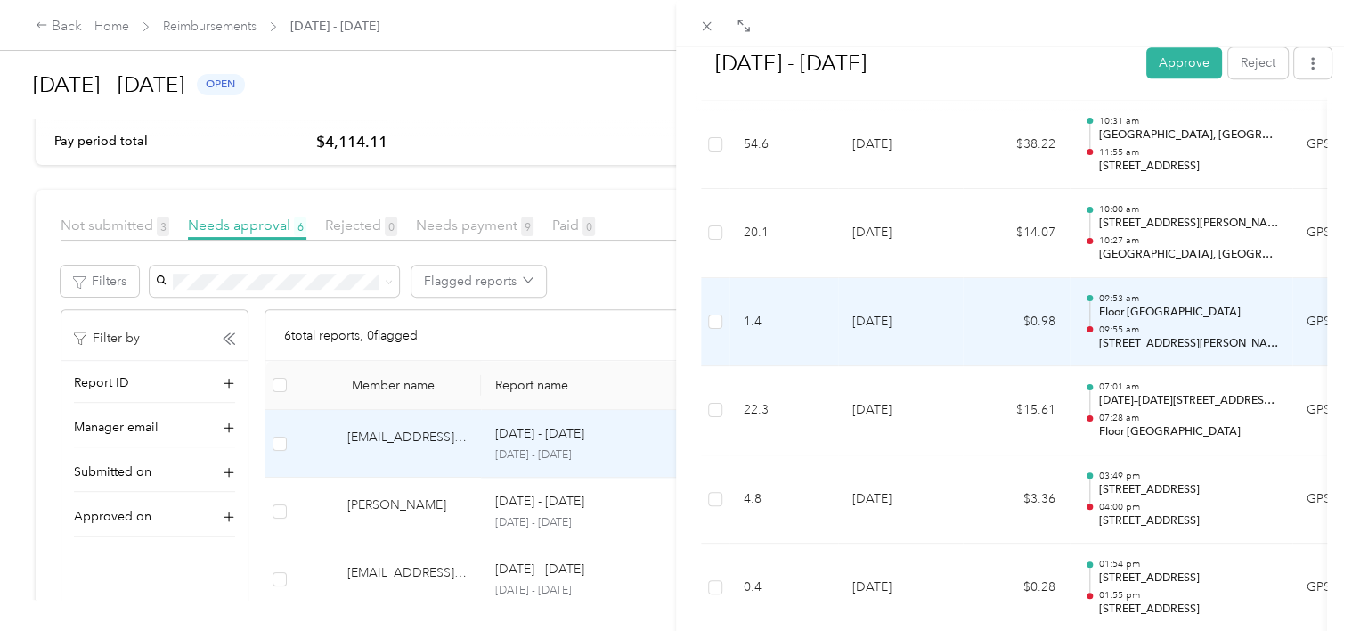
scroll to position [905, 0]
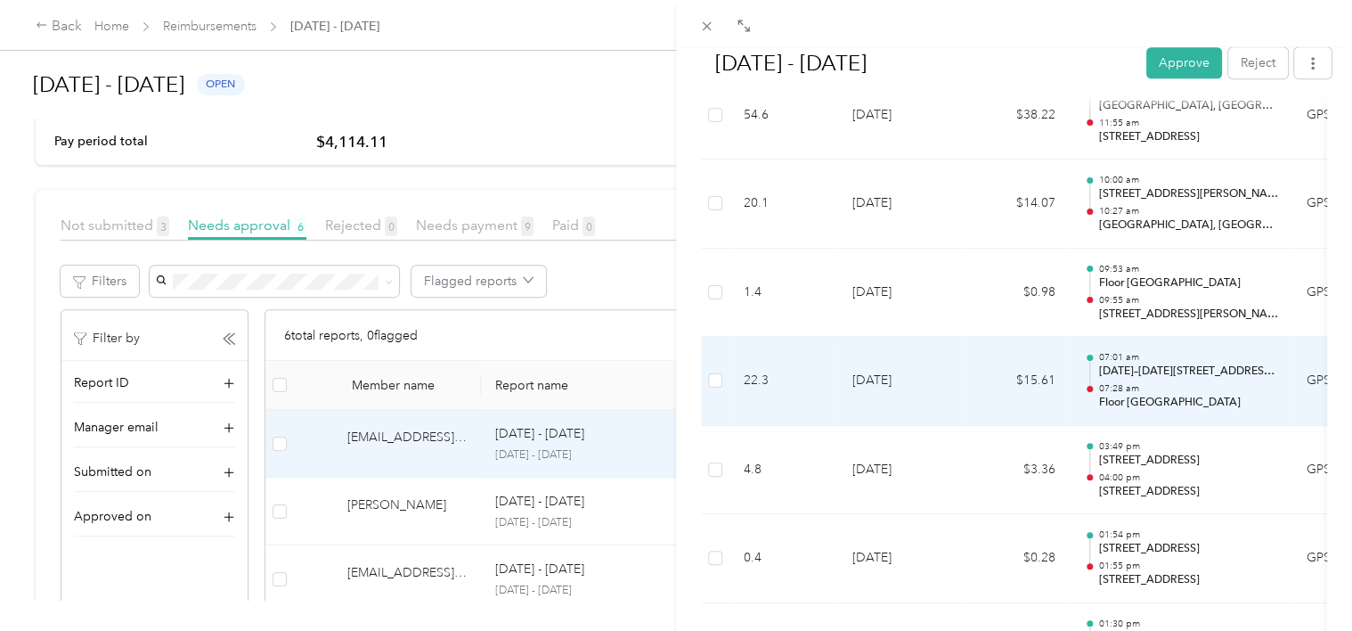
click at [976, 359] on td "$15.61" at bounding box center [1016, 381] width 107 height 89
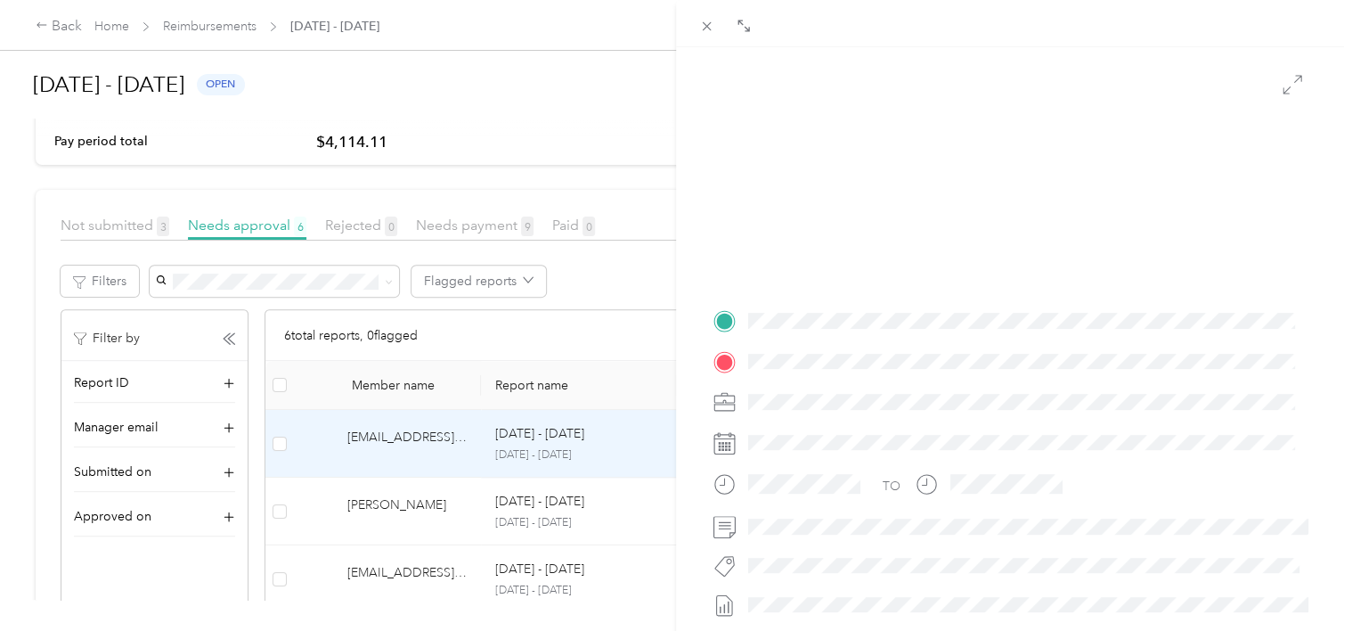
scroll to position [0, 0]
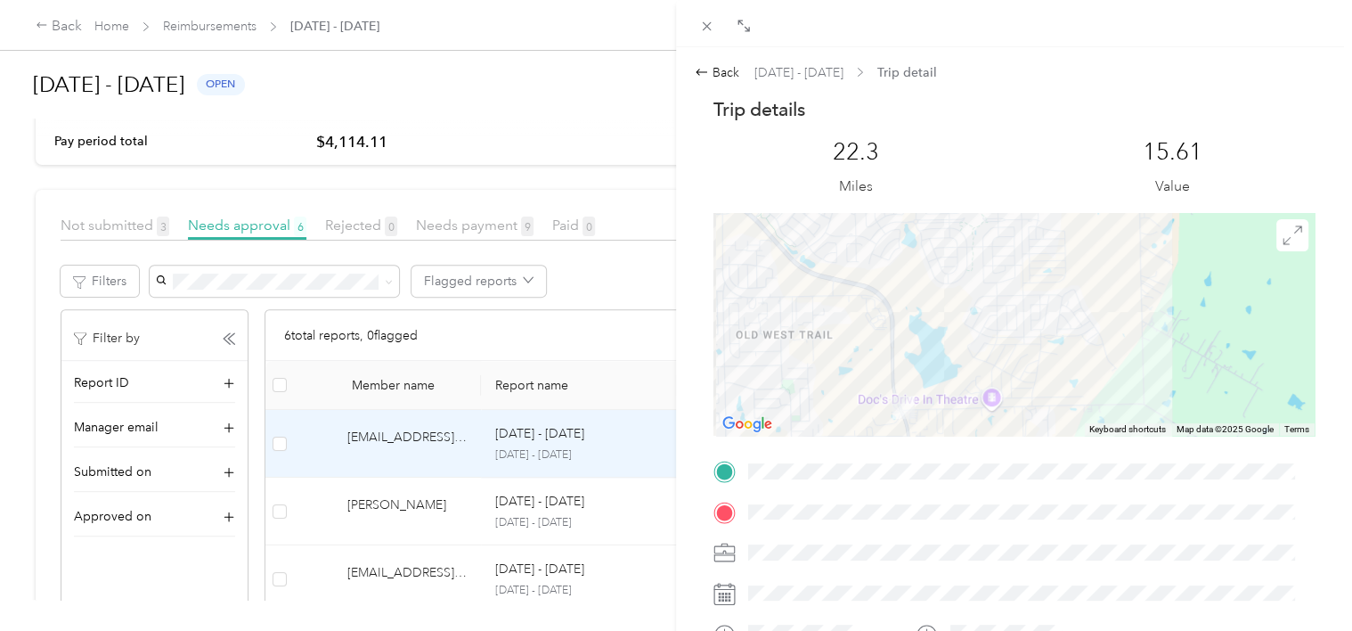
drag, startPoint x: 887, startPoint y: 356, endPoint x: 938, endPoint y: 272, distance: 98.7
click at [938, 272] on div at bounding box center [1014, 324] width 601 height 223
drag, startPoint x: 946, startPoint y: 298, endPoint x: 946, endPoint y: 355, distance: 57.0
click at [946, 355] on div at bounding box center [1014, 324] width 601 height 223
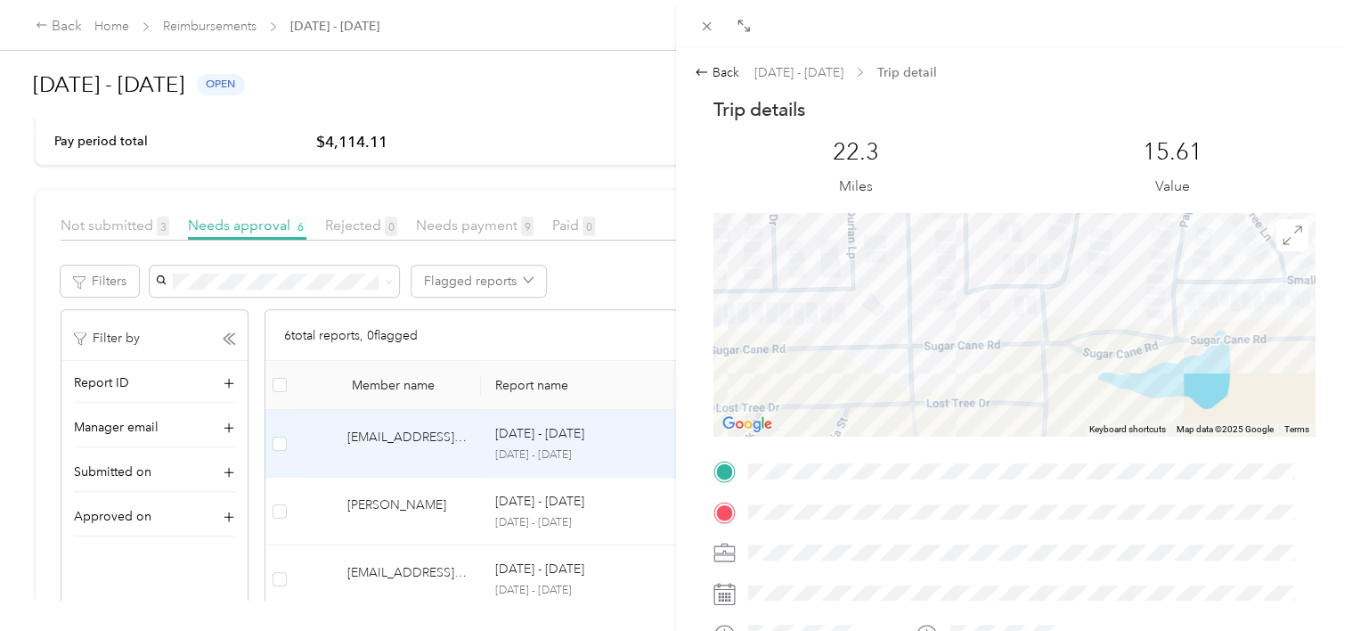
drag, startPoint x: 898, startPoint y: 358, endPoint x: 796, endPoint y: 304, distance: 115.2
click at [796, 304] on div at bounding box center [1014, 324] width 601 height 223
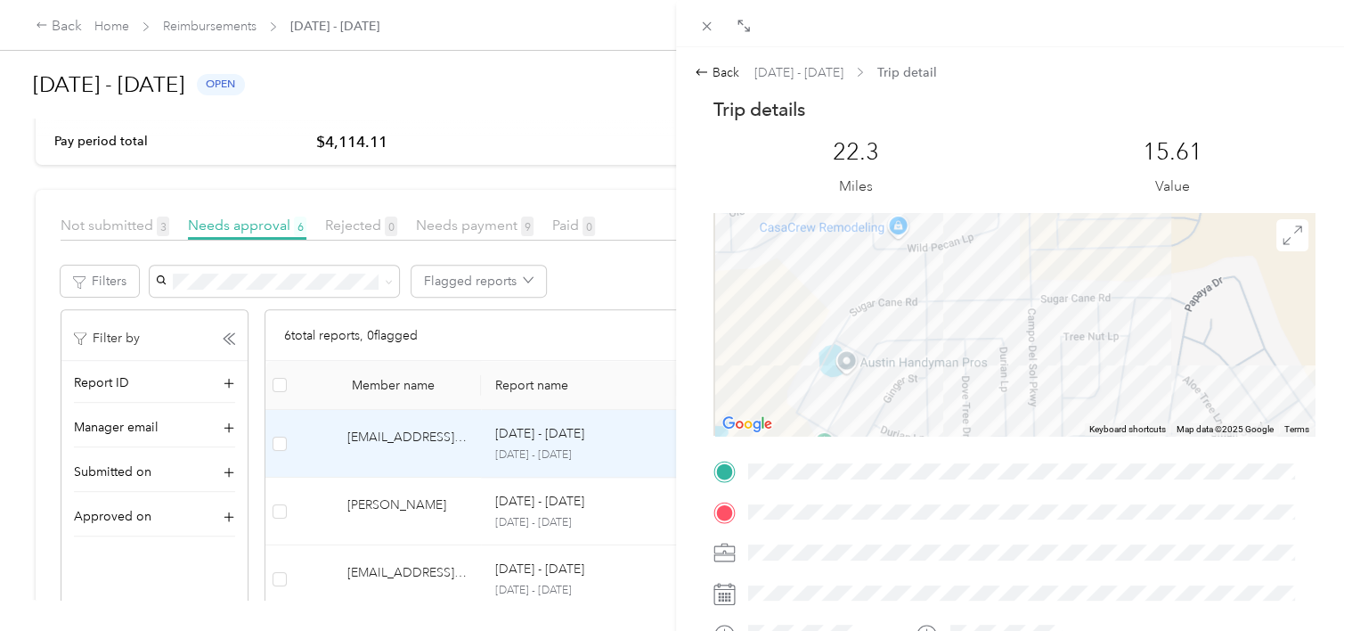
drag, startPoint x: 844, startPoint y: 297, endPoint x: 1006, endPoint y: 441, distance: 216.4
click at [1006, 441] on div "Trip details This trip cannot be edited because it is either under review, appr…" at bounding box center [1014, 494] width 601 height 794
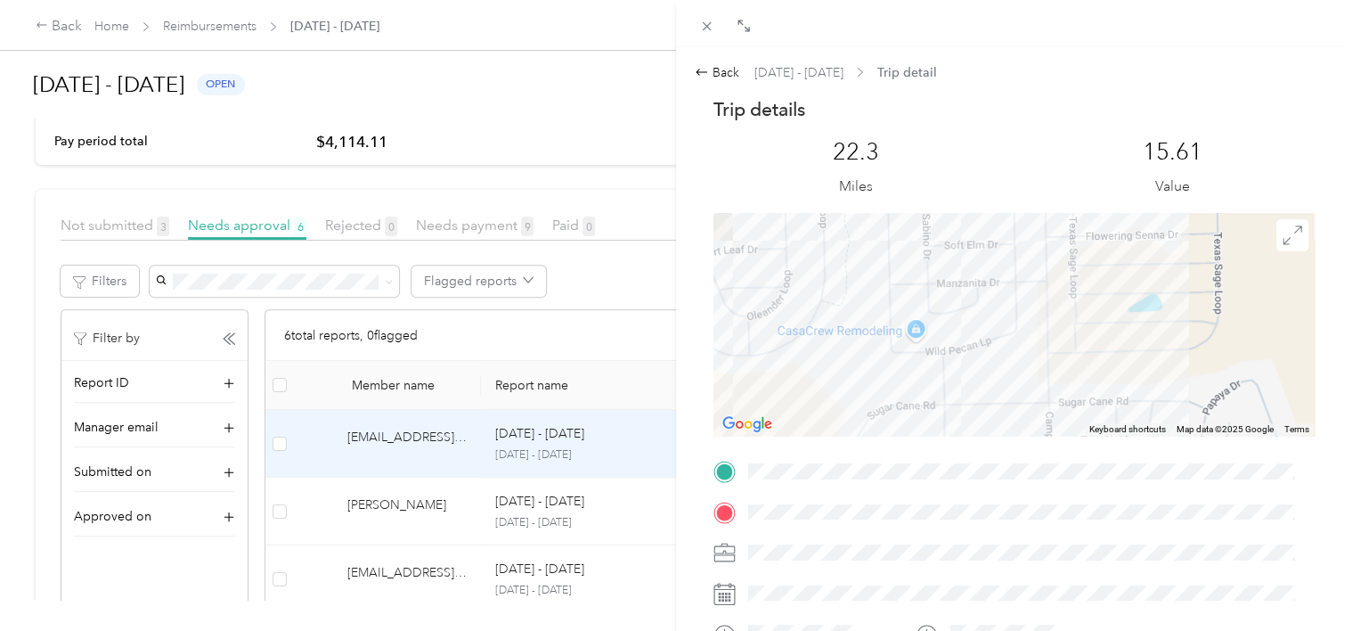
drag, startPoint x: 962, startPoint y: 292, endPoint x: 976, endPoint y: 395, distance: 103.4
click at [976, 395] on div at bounding box center [1014, 324] width 601 height 223
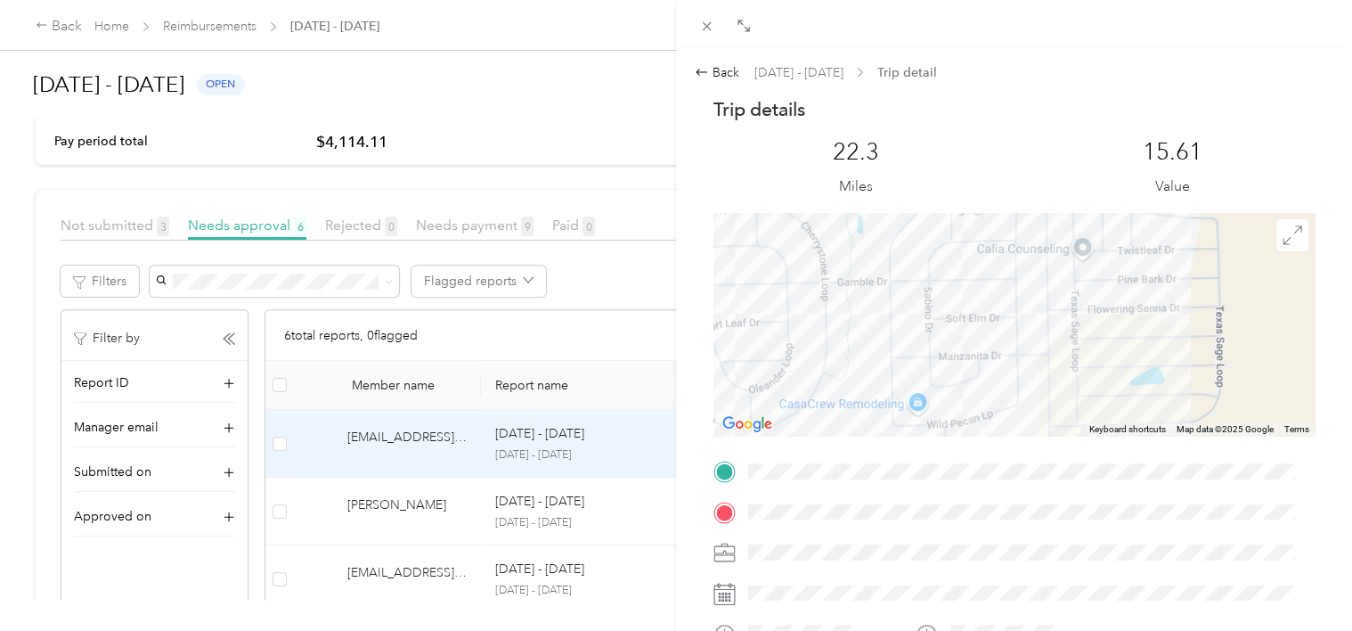
drag, startPoint x: 973, startPoint y: 292, endPoint x: 976, endPoint y: 362, distance: 69.6
click at [975, 368] on div at bounding box center [1014, 324] width 601 height 223
drag, startPoint x: 980, startPoint y: 281, endPoint x: 969, endPoint y: 353, distance: 72.1
click at [971, 383] on div at bounding box center [1014, 324] width 601 height 223
drag, startPoint x: 958, startPoint y: 280, endPoint x: 975, endPoint y: 378, distance: 99.4
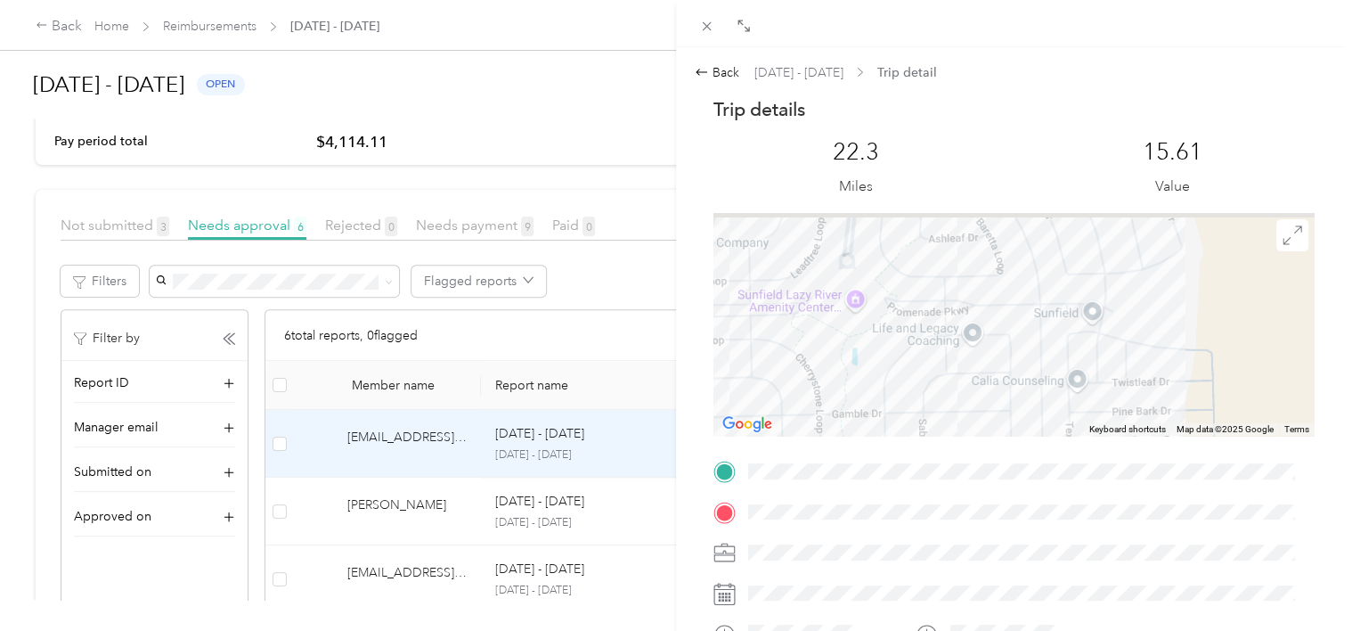
click at [975, 378] on div at bounding box center [1014, 324] width 601 height 223
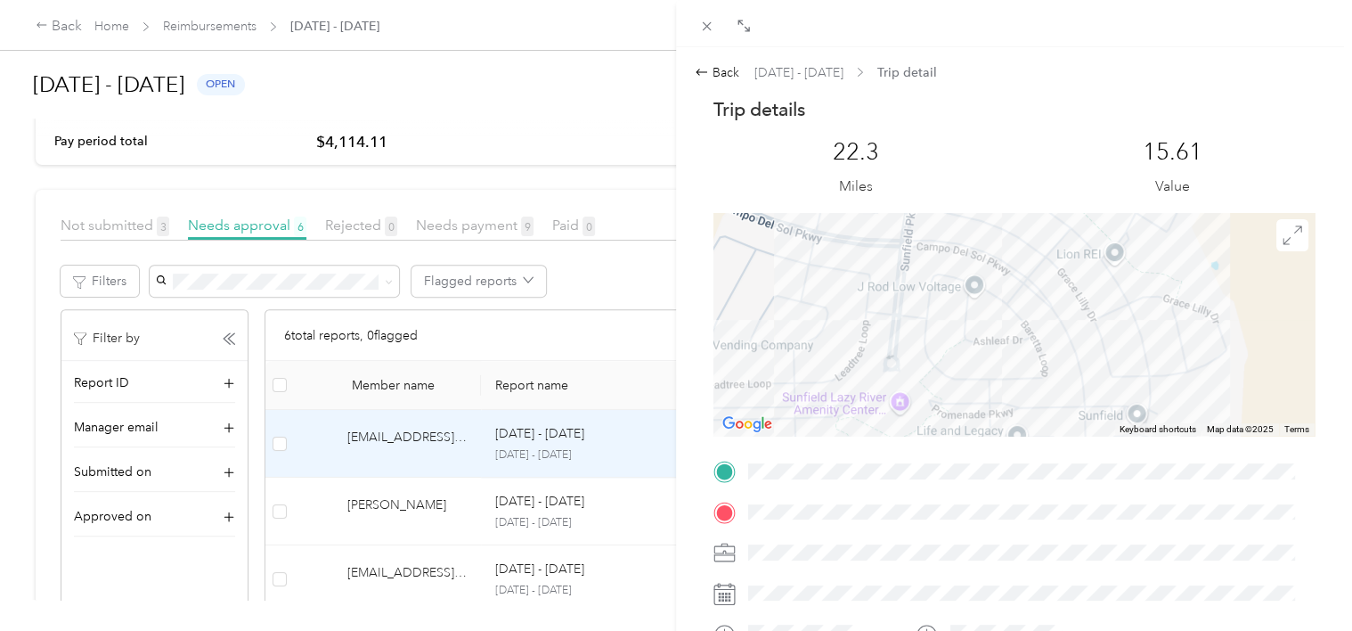
drag, startPoint x: 950, startPoint y: 317, endPoint x: 978, endPoint y: 331, distance: 31.1
click at [978, 331] on div at bounding box center [1014, 324] width 601 height 223
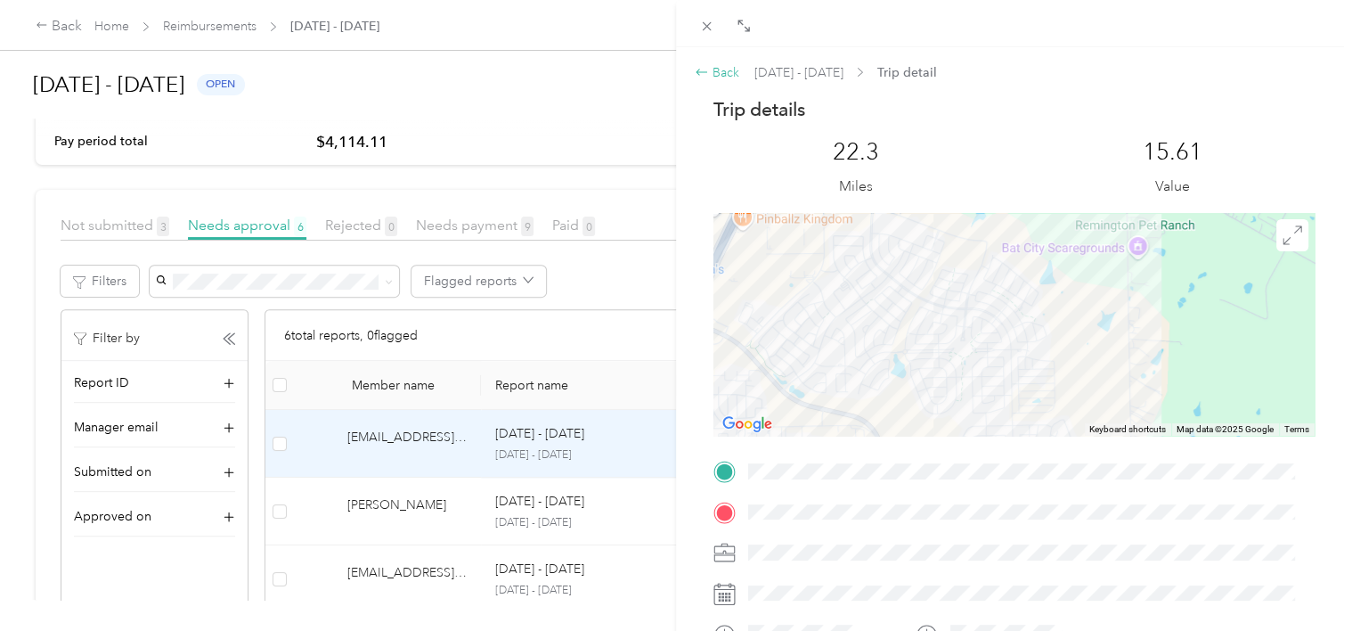
click at [718, 66] on div "Back" at bounding box center [717, 72] width 45 height 19
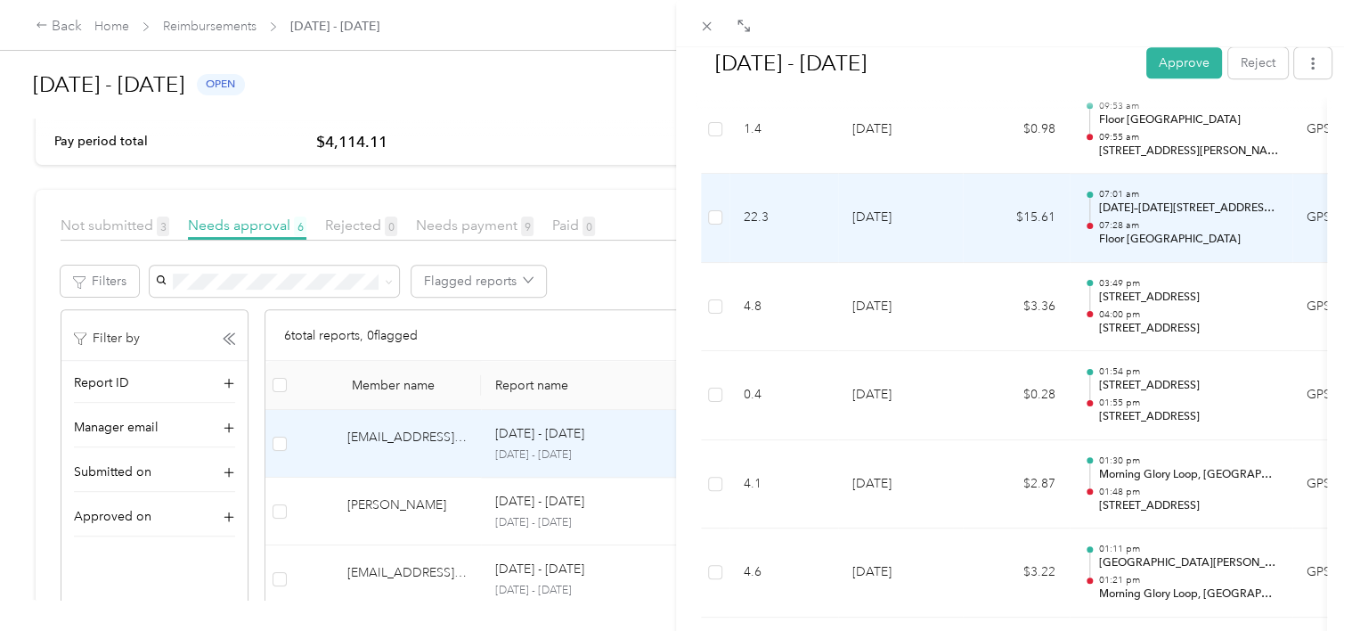
scroll to position [1069, 0]
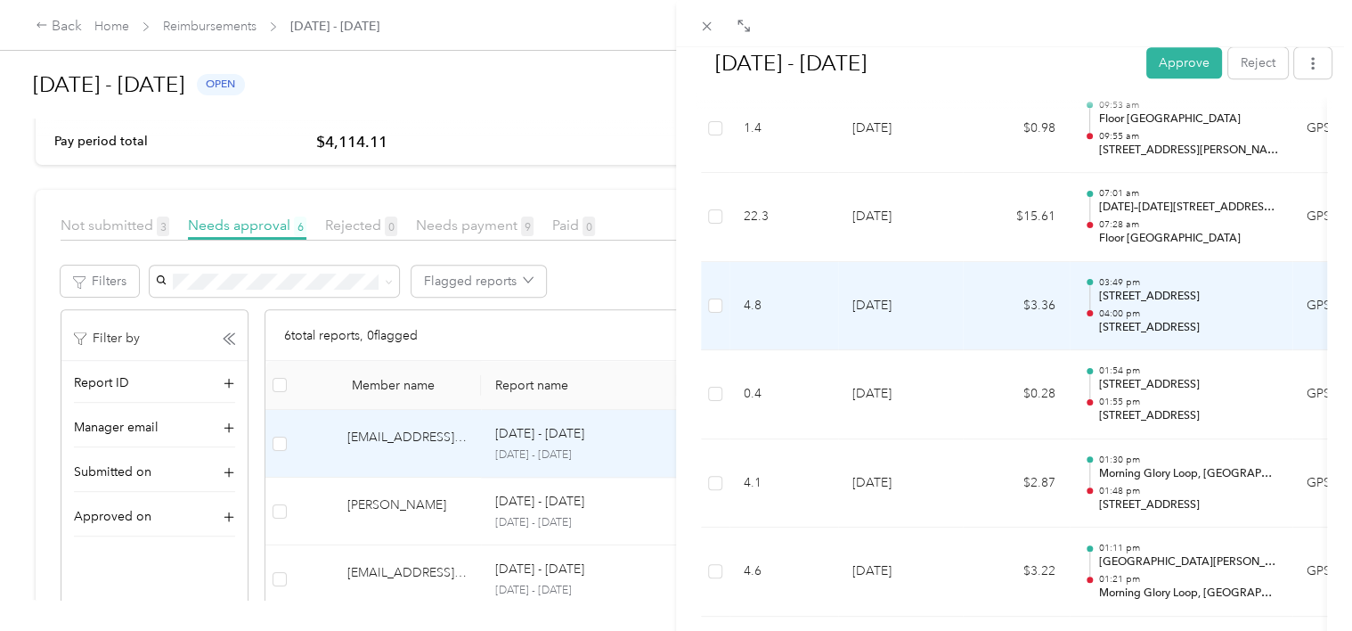
click at [994, 292] on td "$3.36" at bounding box center [1016, 306] width 107 height 89
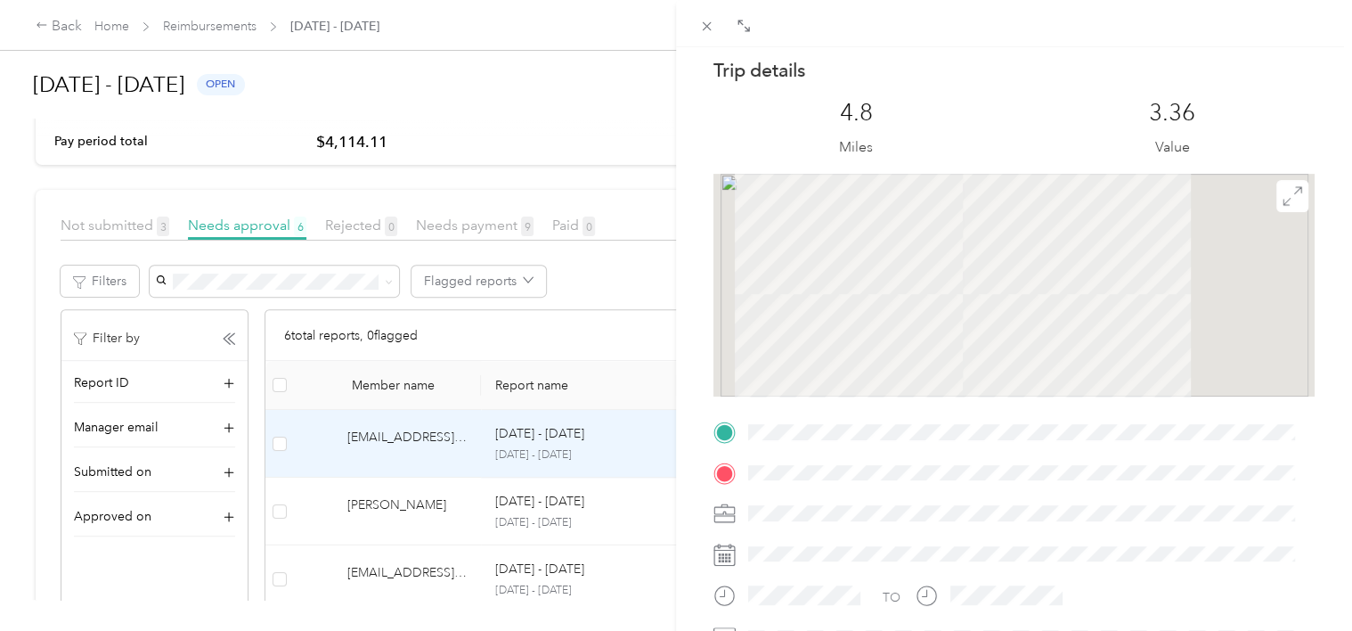
scroll to position [0, 0]
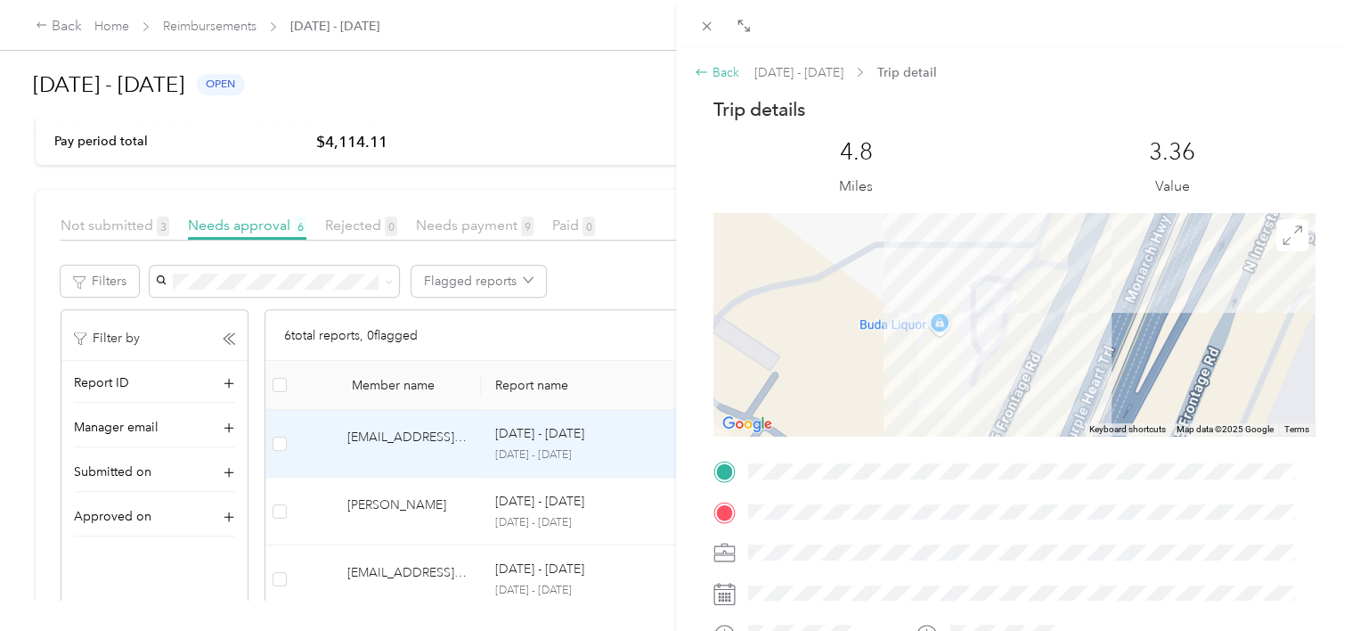
click at [730, 70] on div "Back" at bounding box center [717, 72] width 45 height 19
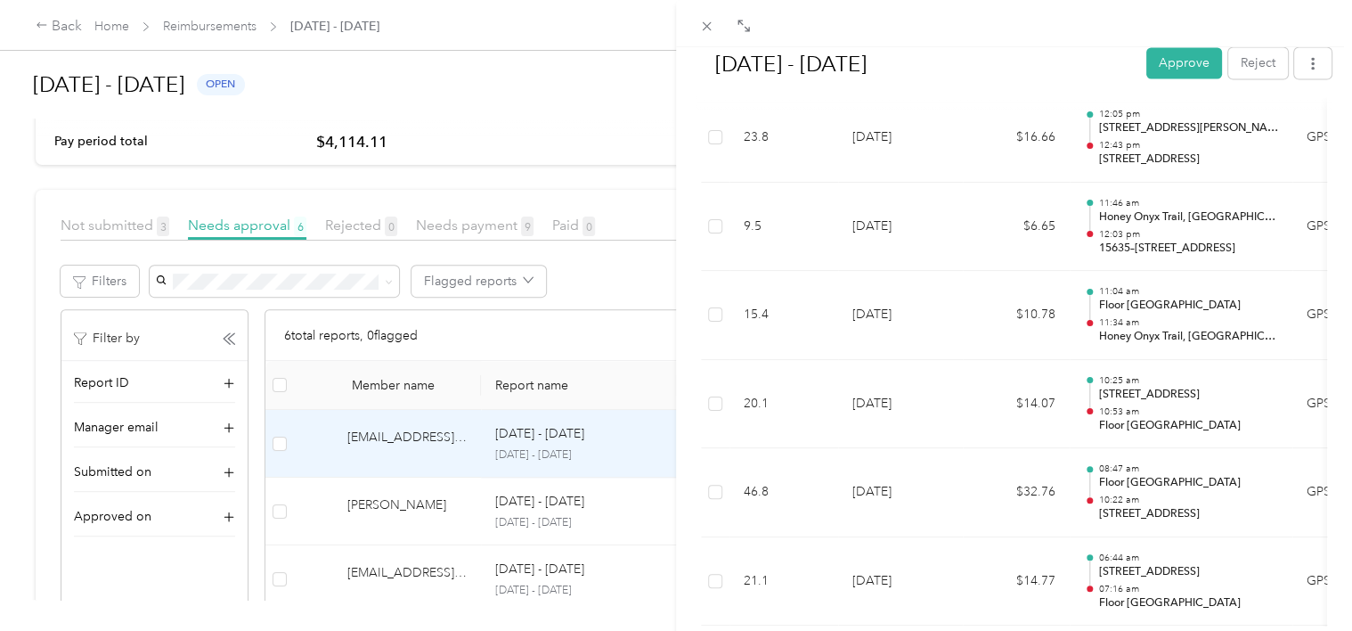
scroll to position [5149, 0]
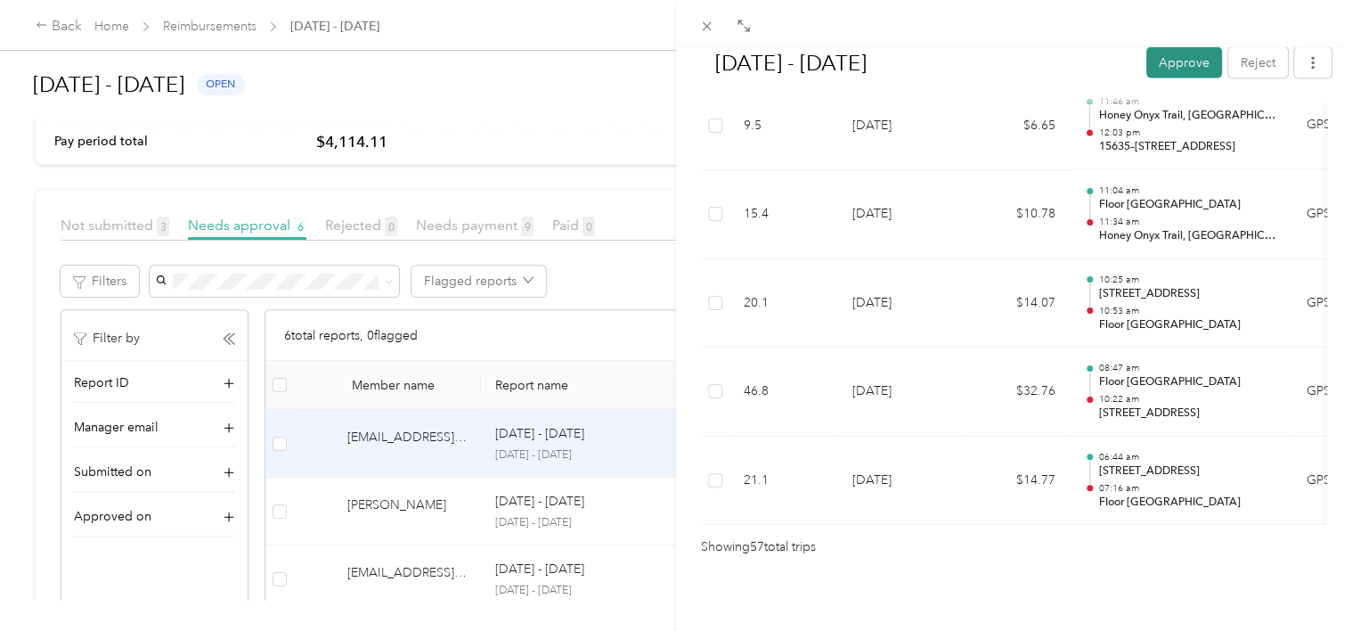
click at [1195, 70] on button "Approve" at bounding box center [1184, 62] width 76 height 31
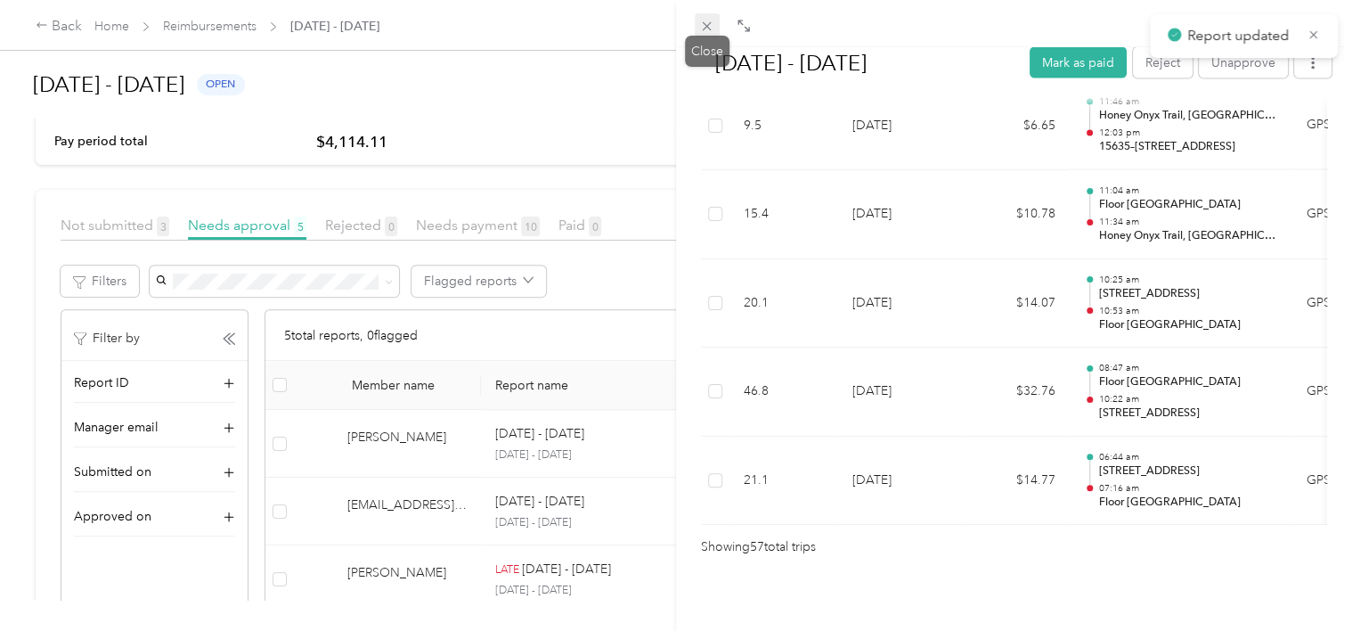
click at [706, 26] on icon at bounding box center [706, 26] width 15 height 15
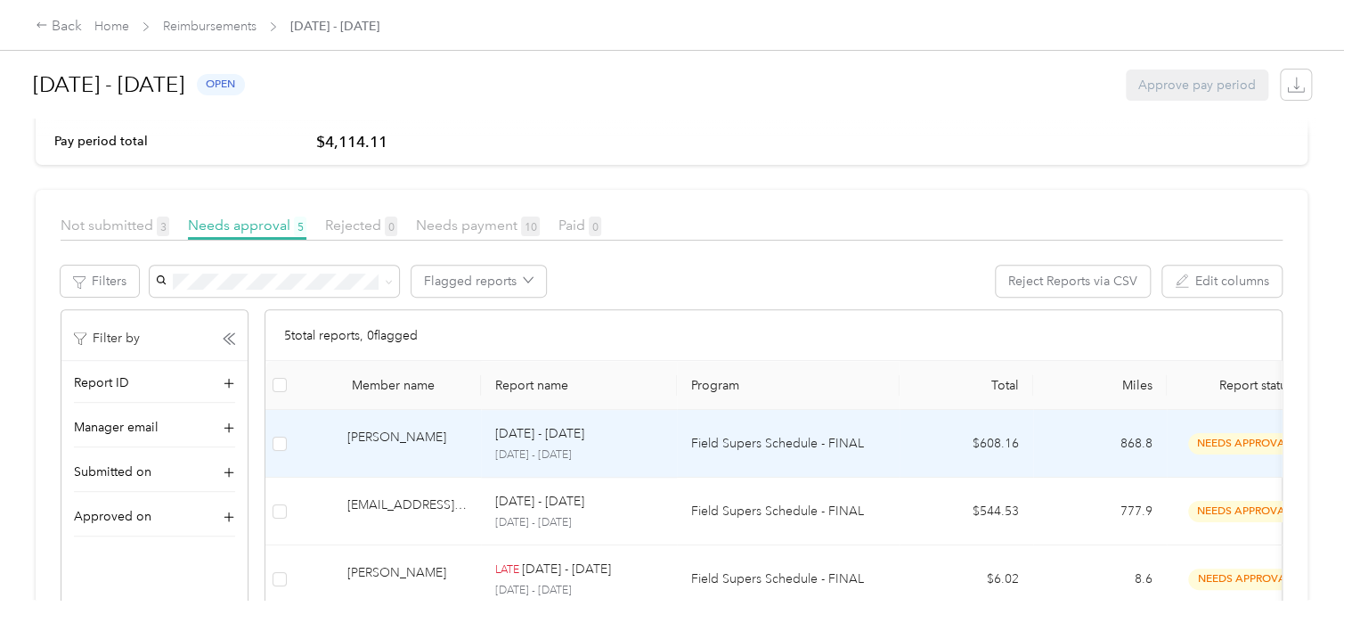
click at [709, 456] on td "Field Supers Schedule - FINAL" at bounding box center [788, 444] width 223 height 68
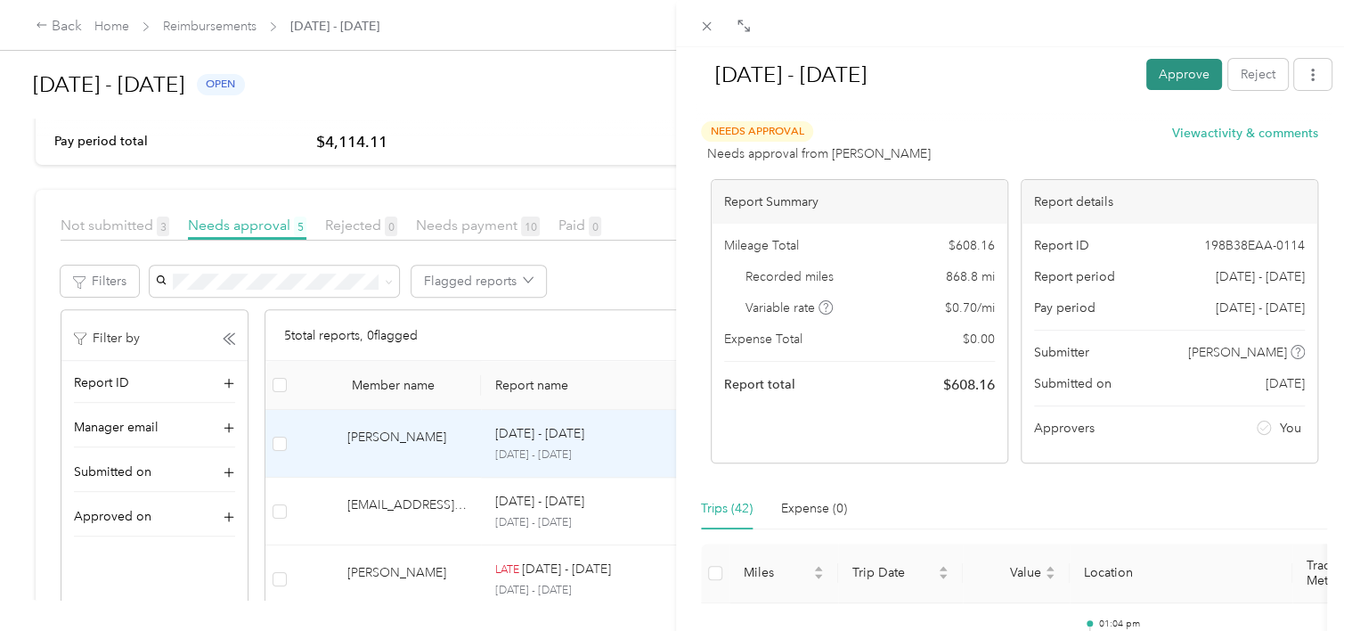
click at [1172, 77] on button "Approve" at bounding box center [1184, 74] width 76 height 31
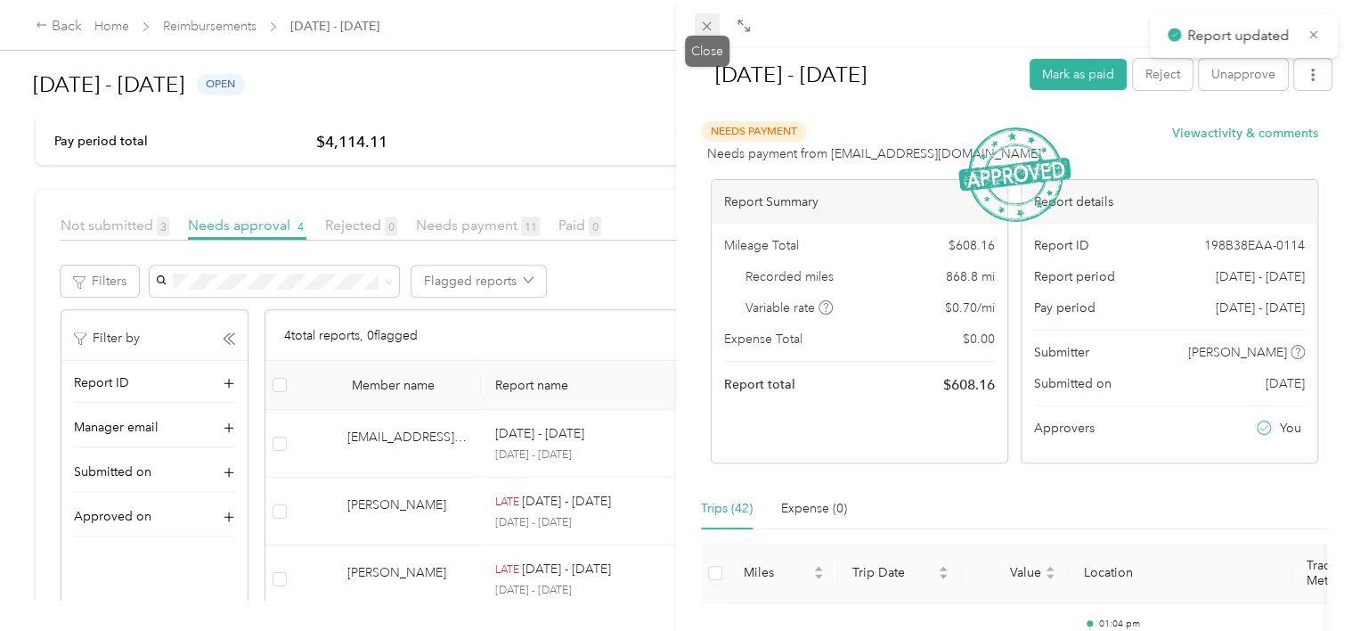
click at [707, 28] on icon at bounding box center [707, 26] width 9 height 9
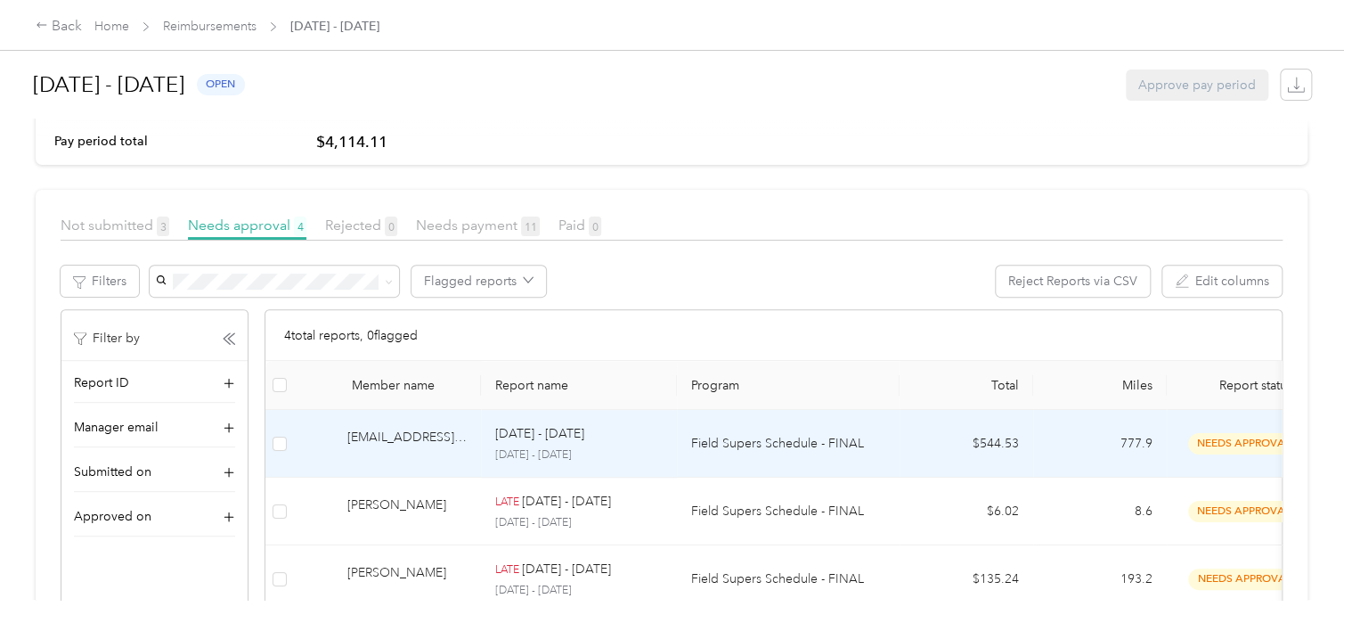
click at [940, 428] on td "$544.53" at bounding box center [967, 444] width 134 height 68
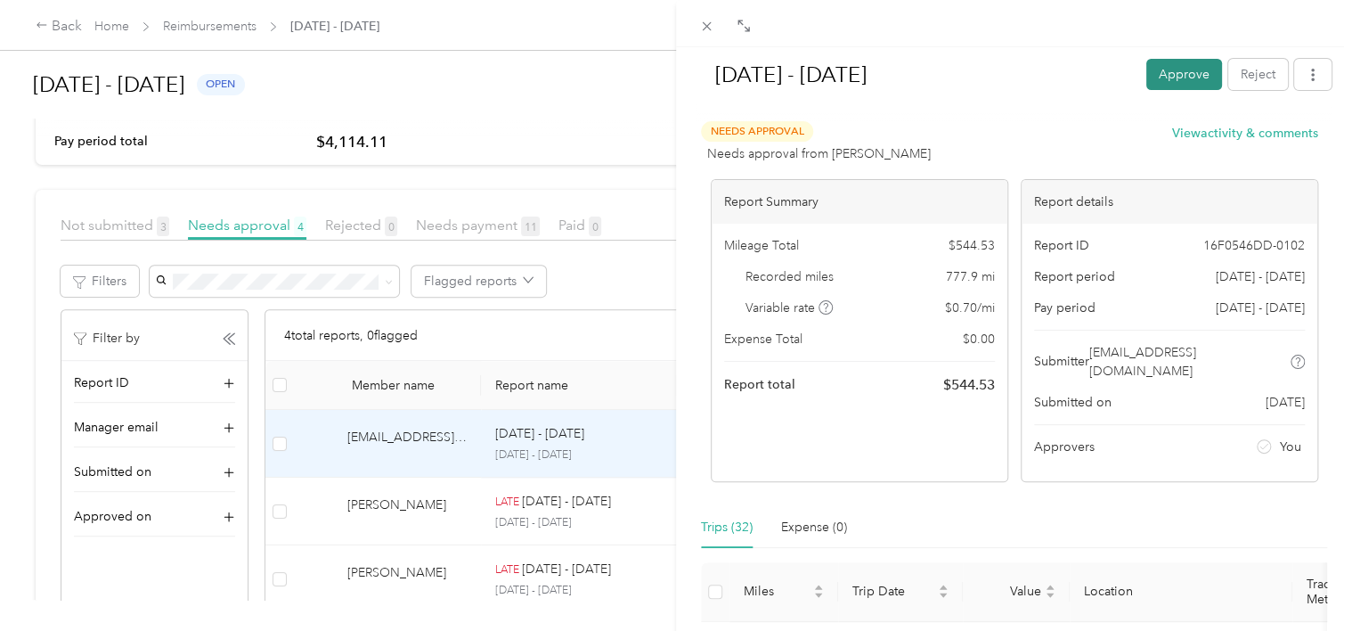
click at [1147, 79] on button "Approve" at bounding box center [1184, 74] width 76 height 31
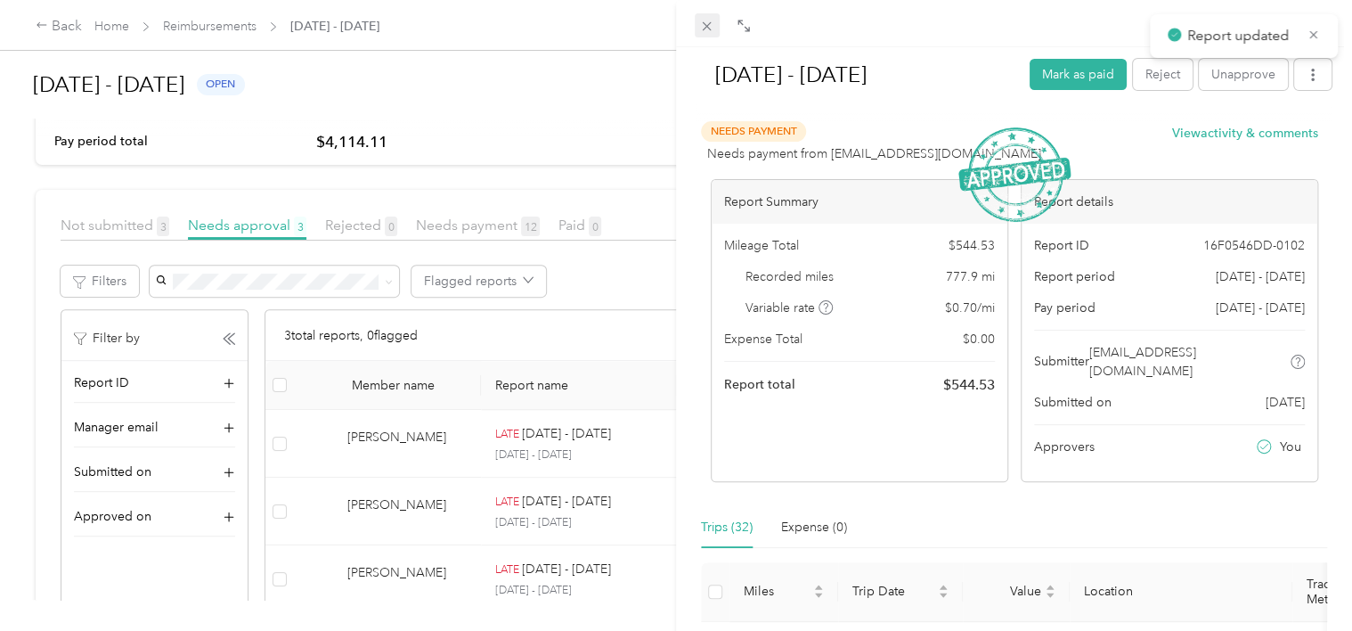
click at [706, 29] on icon at bounding box center [707, 26] width 9 height 9
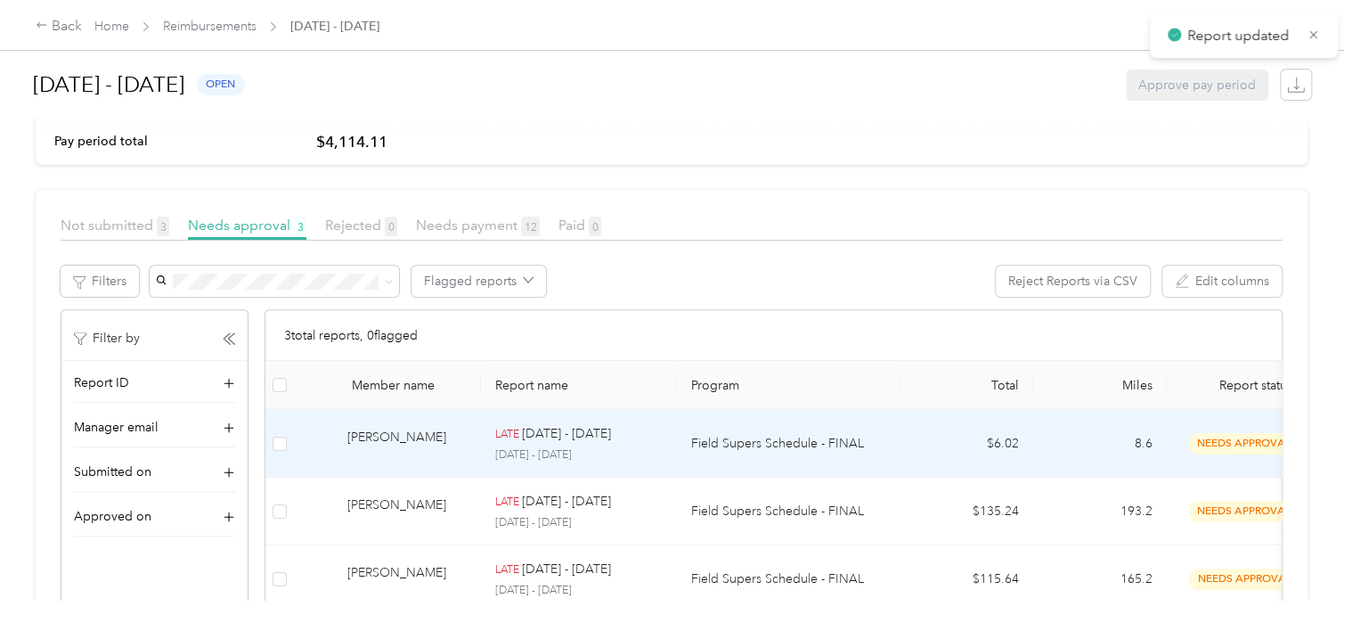
click at [865, 431] on td "Field Supers Schedule - FINAL" at bounding box center [788, 444] width 223 height 68
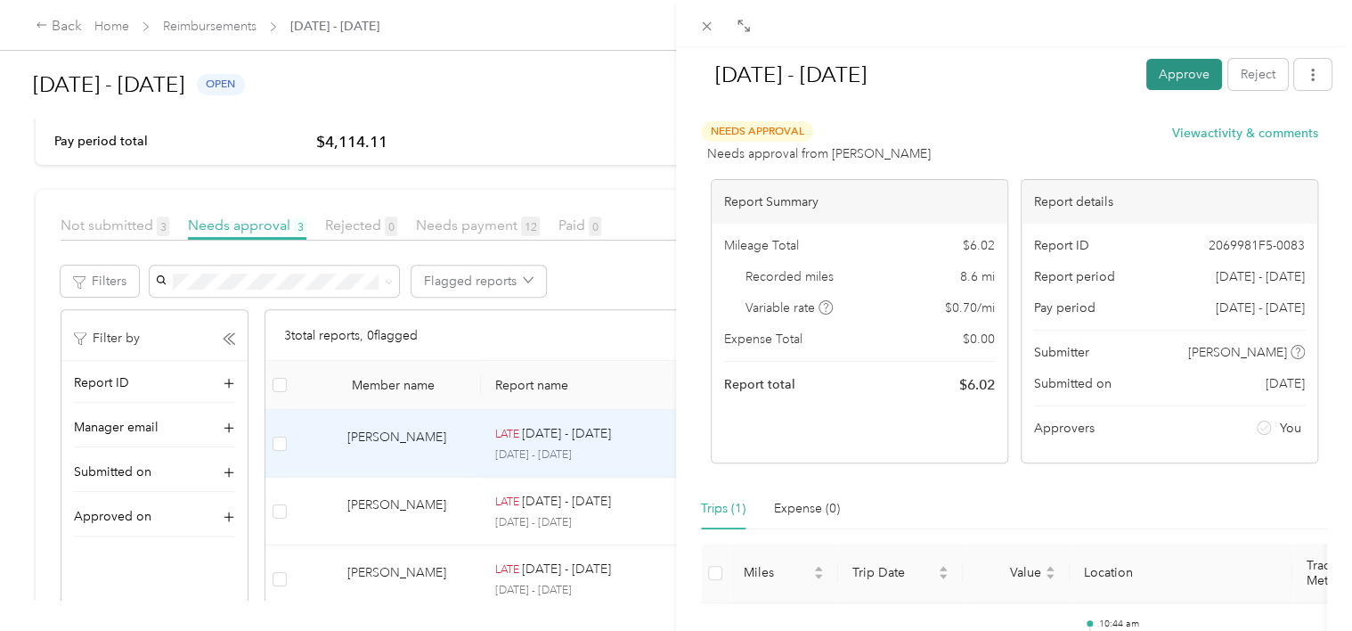
click at [1151, 80] on button "Approve" at bounding box center [1184, 74] width 76 height 31
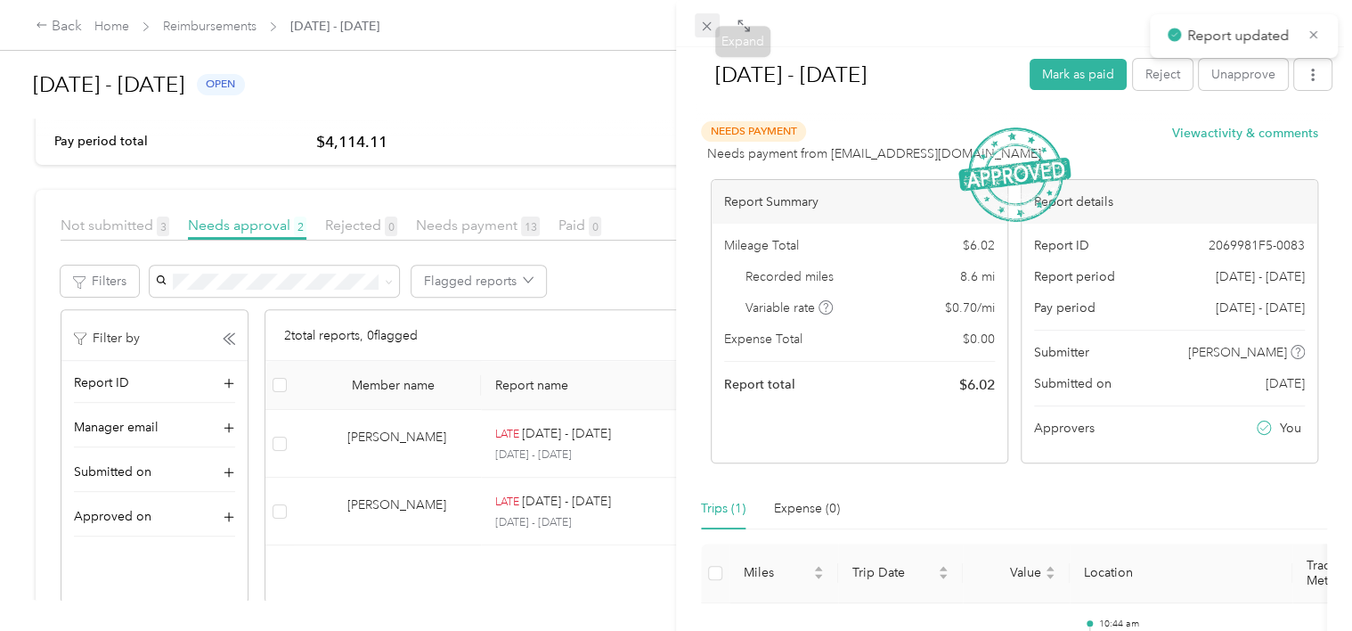
click at [709, 21] on icon at bounding box center [706, 26] width 15 height 15
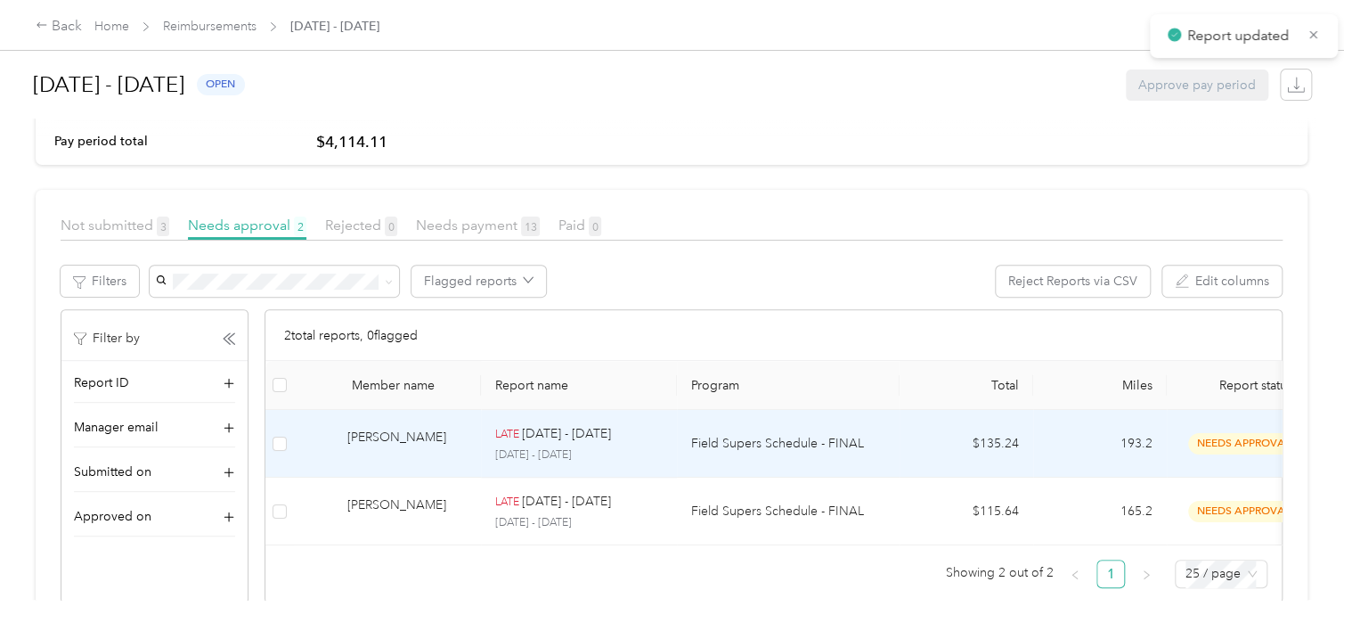
click at [905, 432] on td "$135.24" at bounding box center [967, 444] width 134 height 68
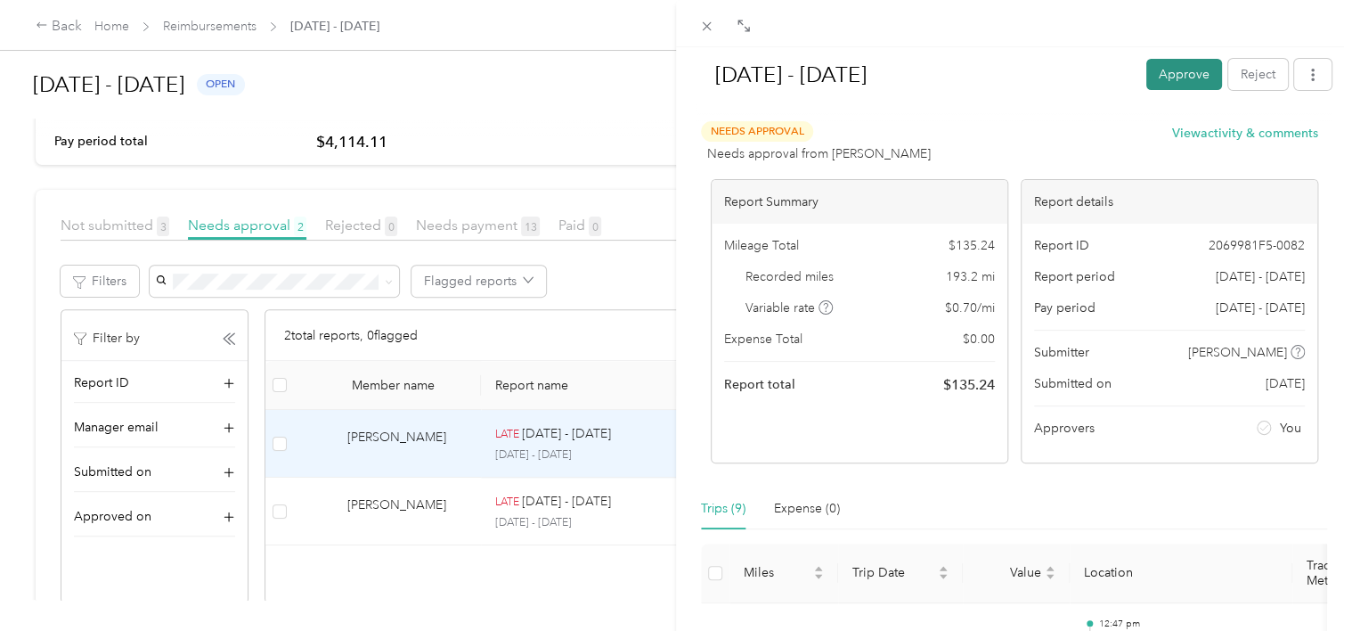
click at [1148, 66] on button "Approve" at bounding box center [1184, 74] width 76 height 31
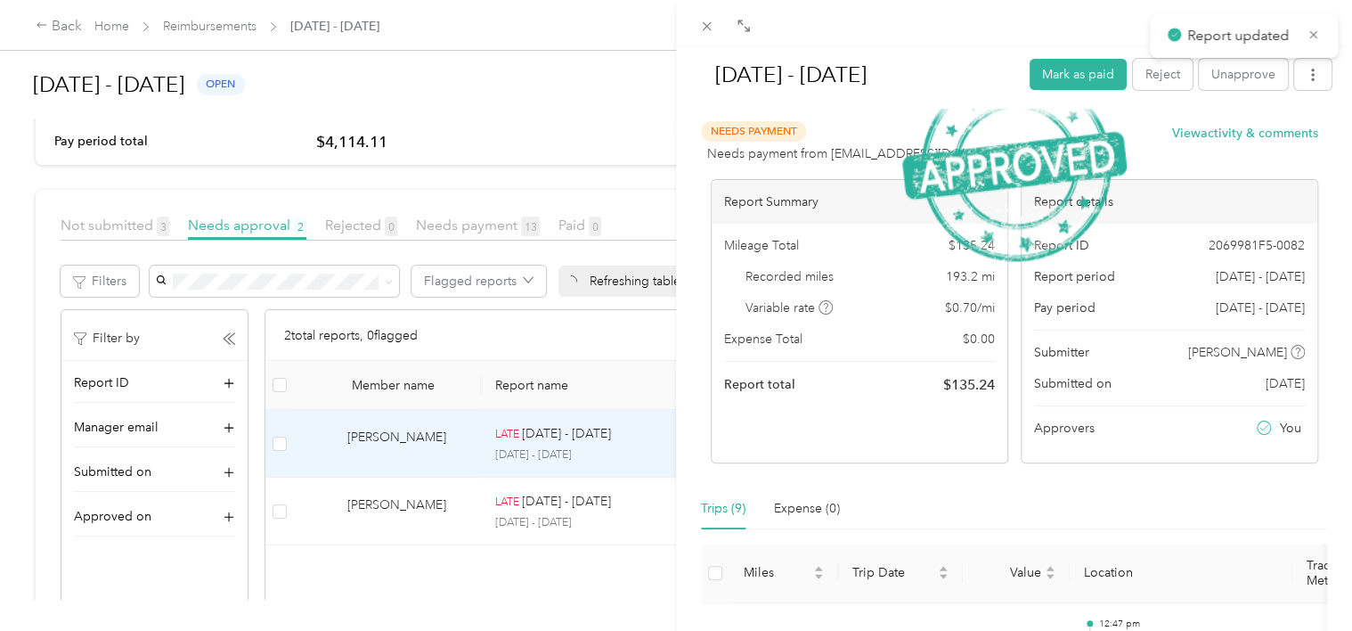
scroll to position [221, 0]
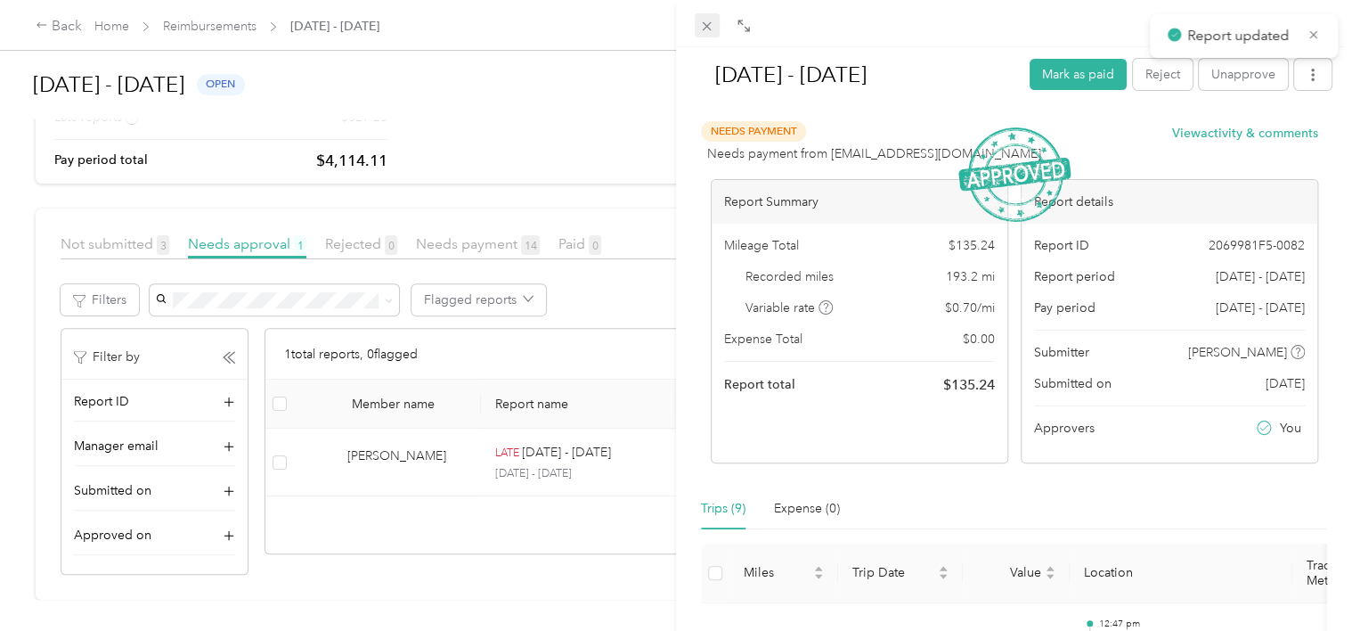
click at [706, 27] on icon at bounding box center [707, 26] width 9 height 9
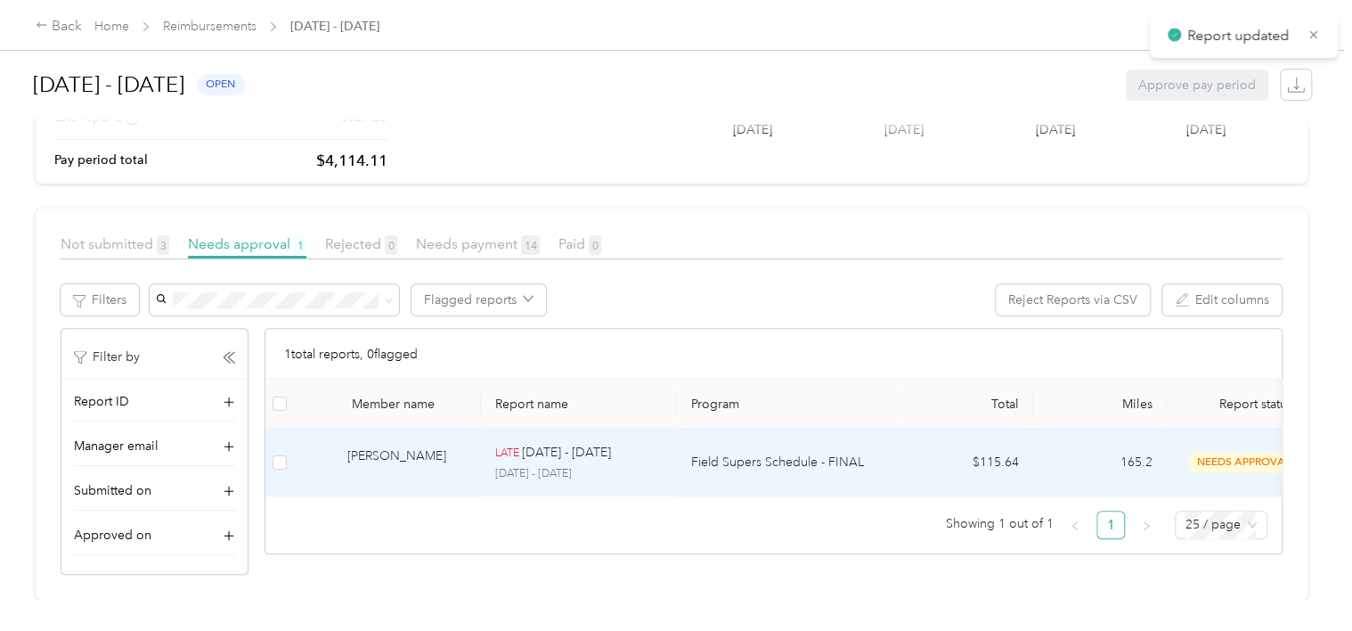
click at [820, 453] on p "Field Supers Schedule - FINAL" at bounding box center [788, 463] width 194 height 20
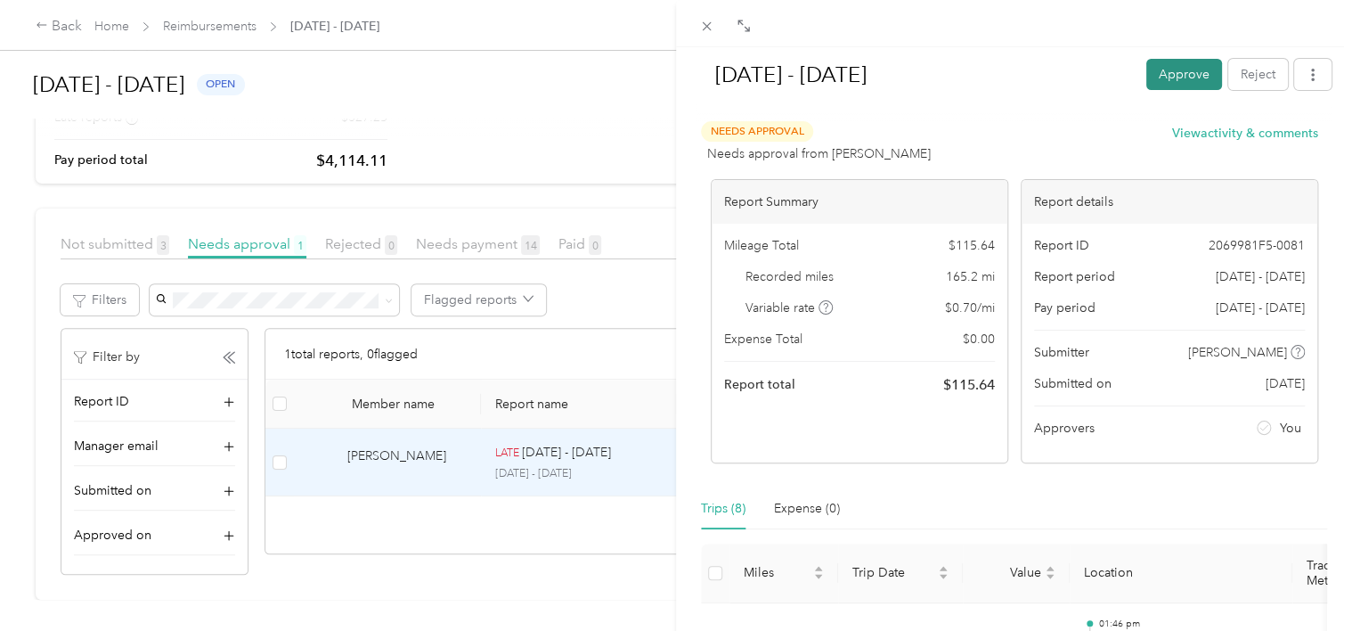
click at [1171, 68] on button "Approve" at bounding box center [1184, 74] width 76 height 31
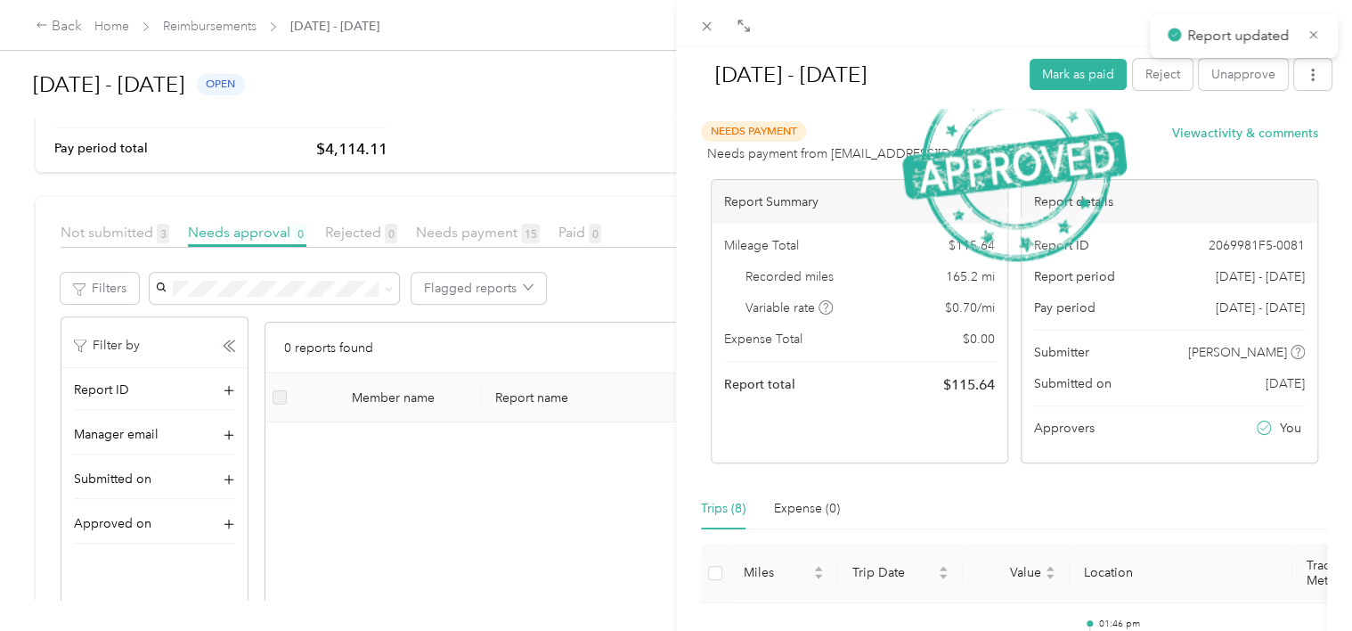
scroll to position [228, 0]
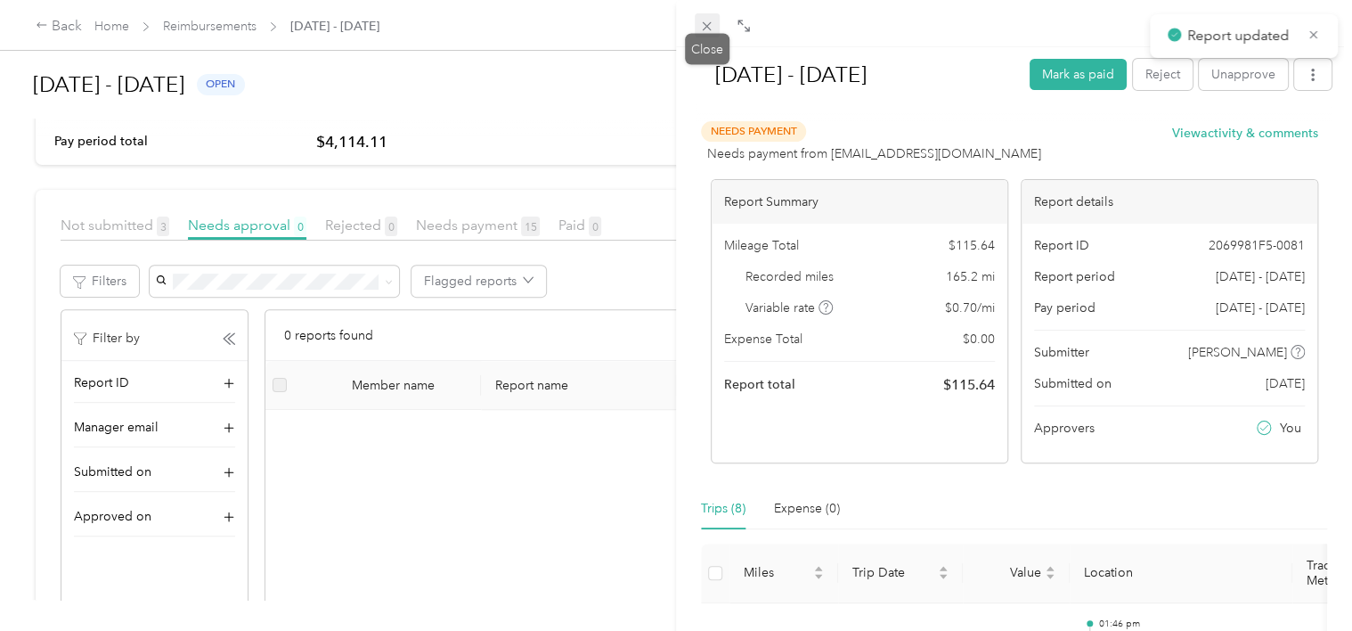
click at [704, 22] on icon at bounding box center [706, 26] width 15 height 15
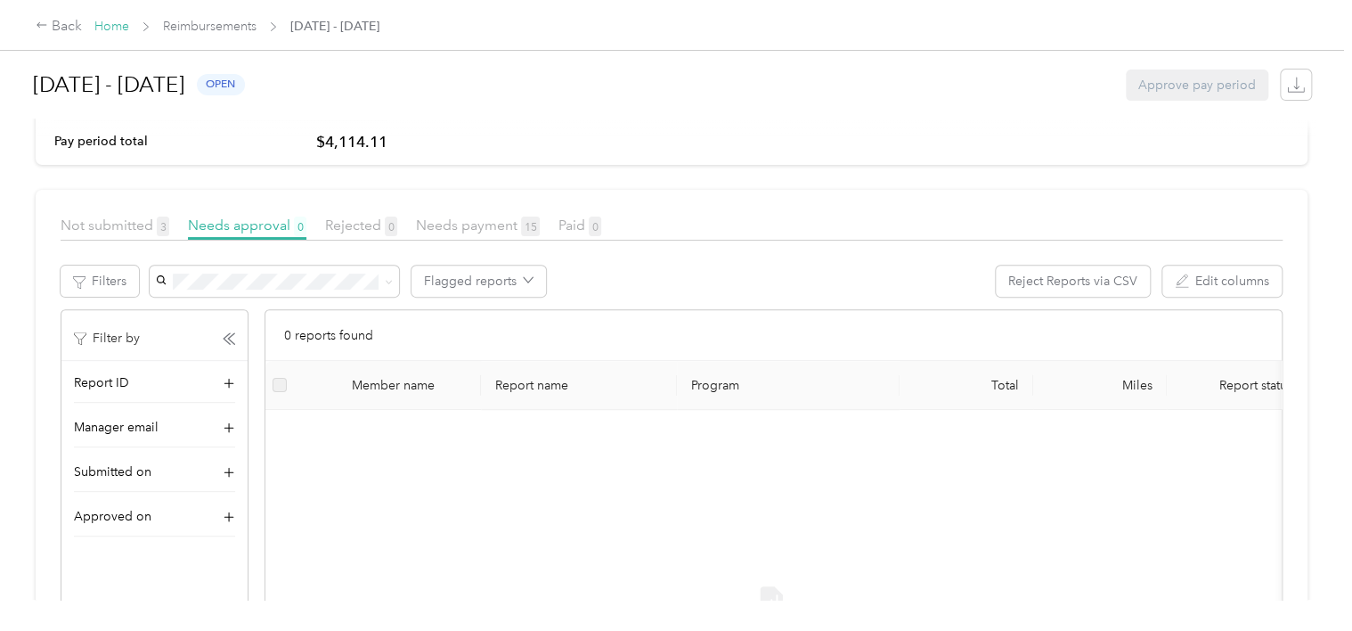
click at [110, 32] on link "Home" at bounding box center [111, 26] width 35 height 15
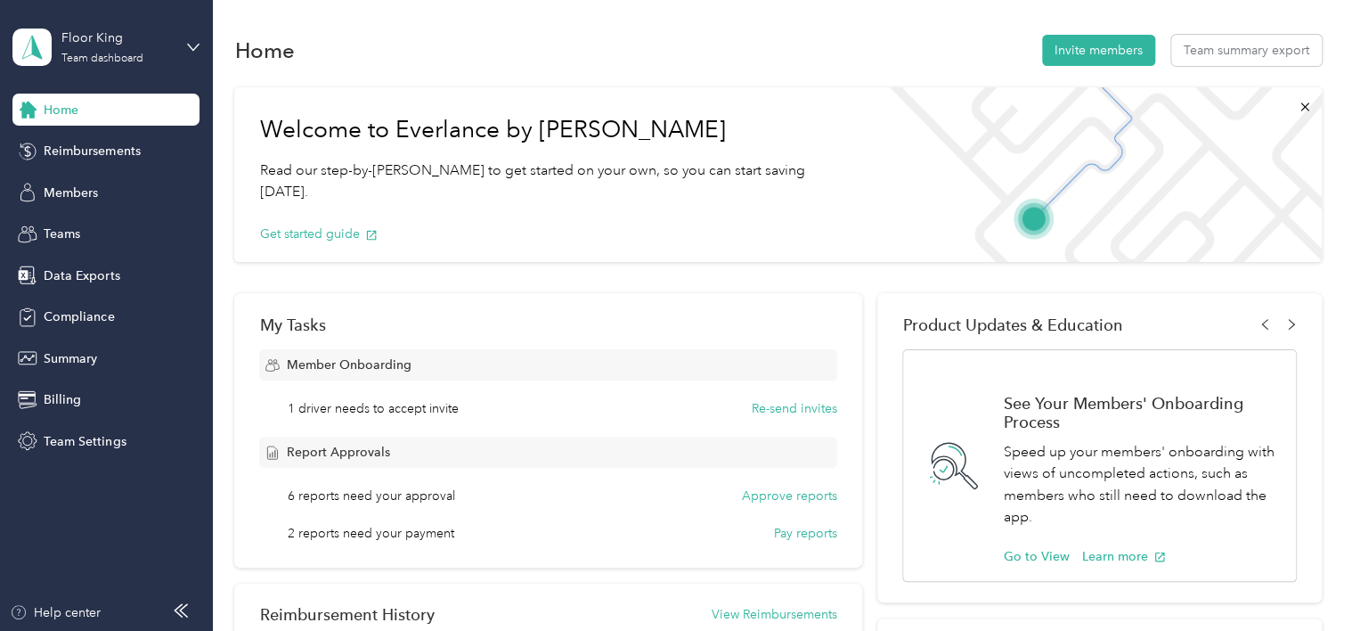
click at [183, 49] on div "Floor King Team dashboard" at bounding box center [105, 47] width 187 height 62
click at [122, 235] on div "Log out" at bounding box center [251, 226] width 451 height 31
